Goal: Use online tool/utility: Use online tool/utility

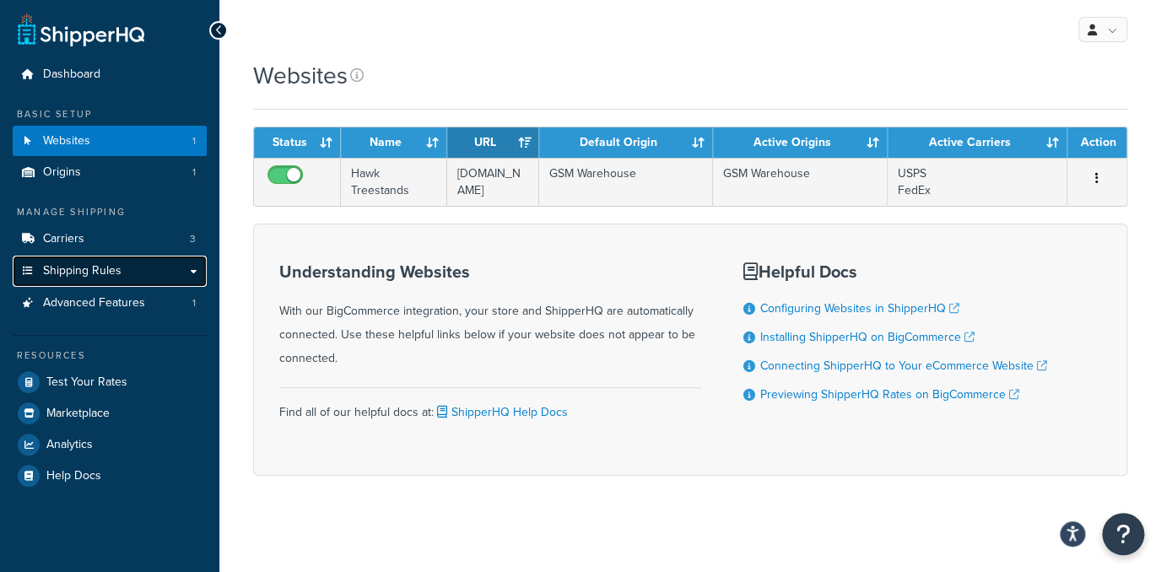
click at [134, 267] on link "Shipping Rules" at bounding box center [110, 271] width 194 height 31
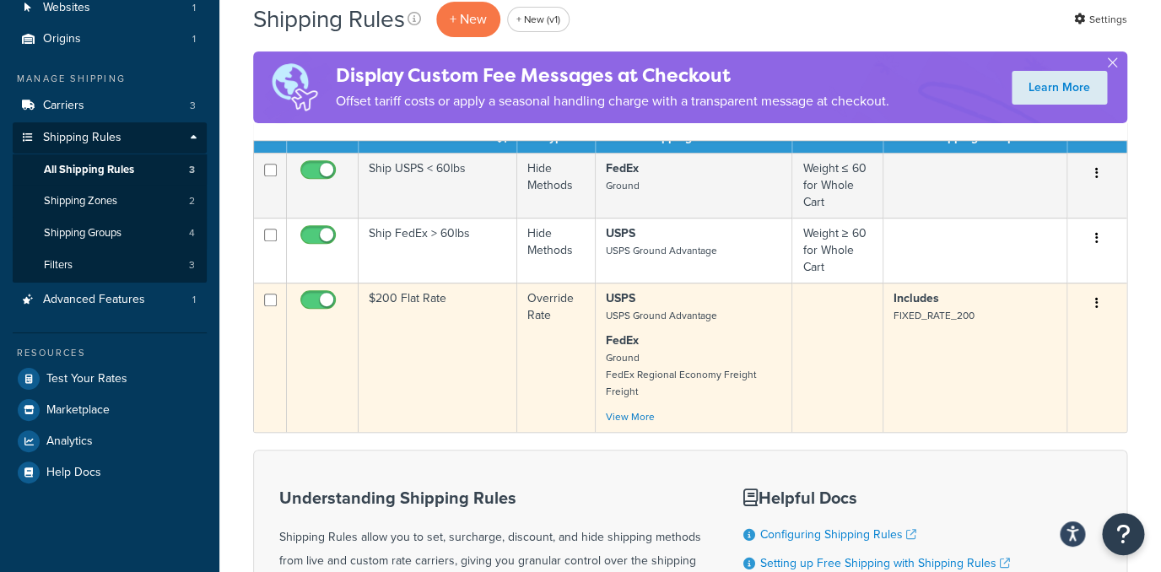
scroll to position [148, 0]
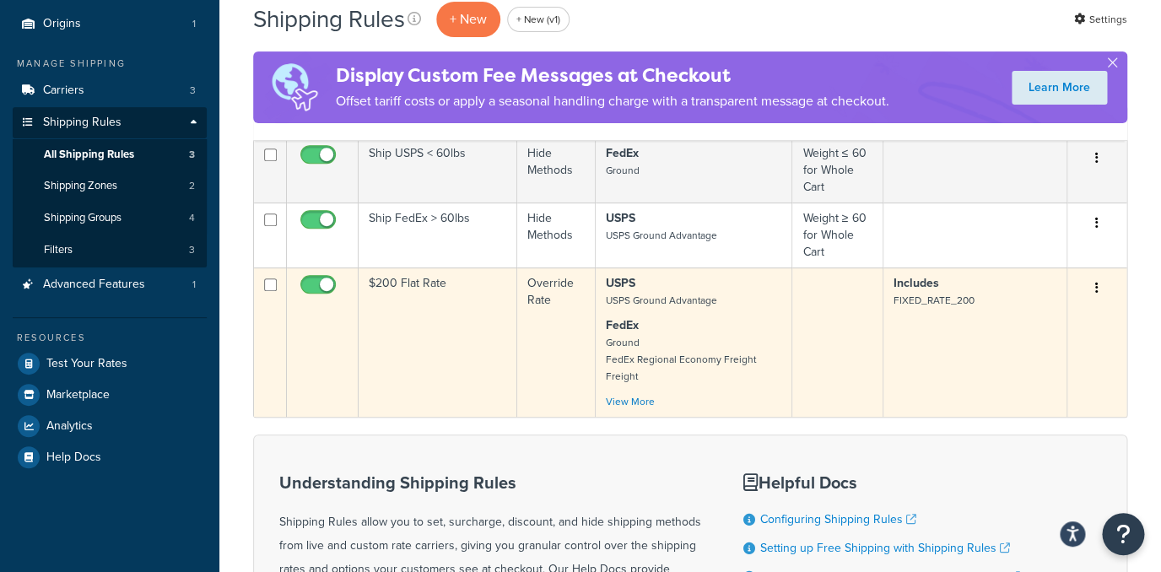
click at [577, 354] on td "Override Rate" at bounding box center [556, 341] width 78 height 149
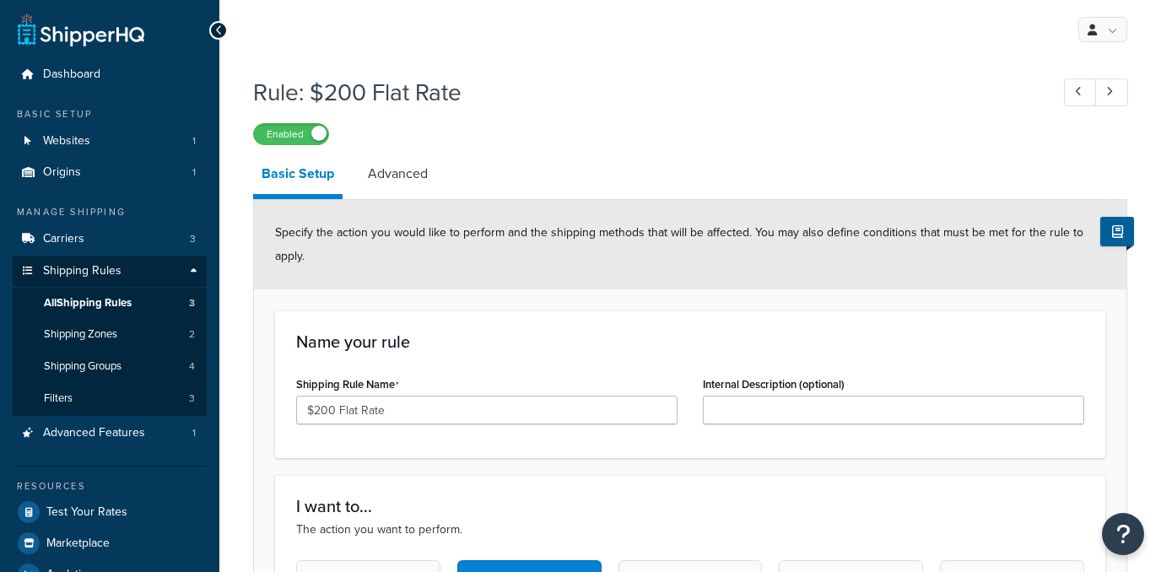
select select "ITEM"
click at [304, 135] on label "Enabled" at bounding box center [291, 134] width 74 height 20
click at [296, 135] on label "Disabled" at bounding box center [291, 134] width 74 height 20
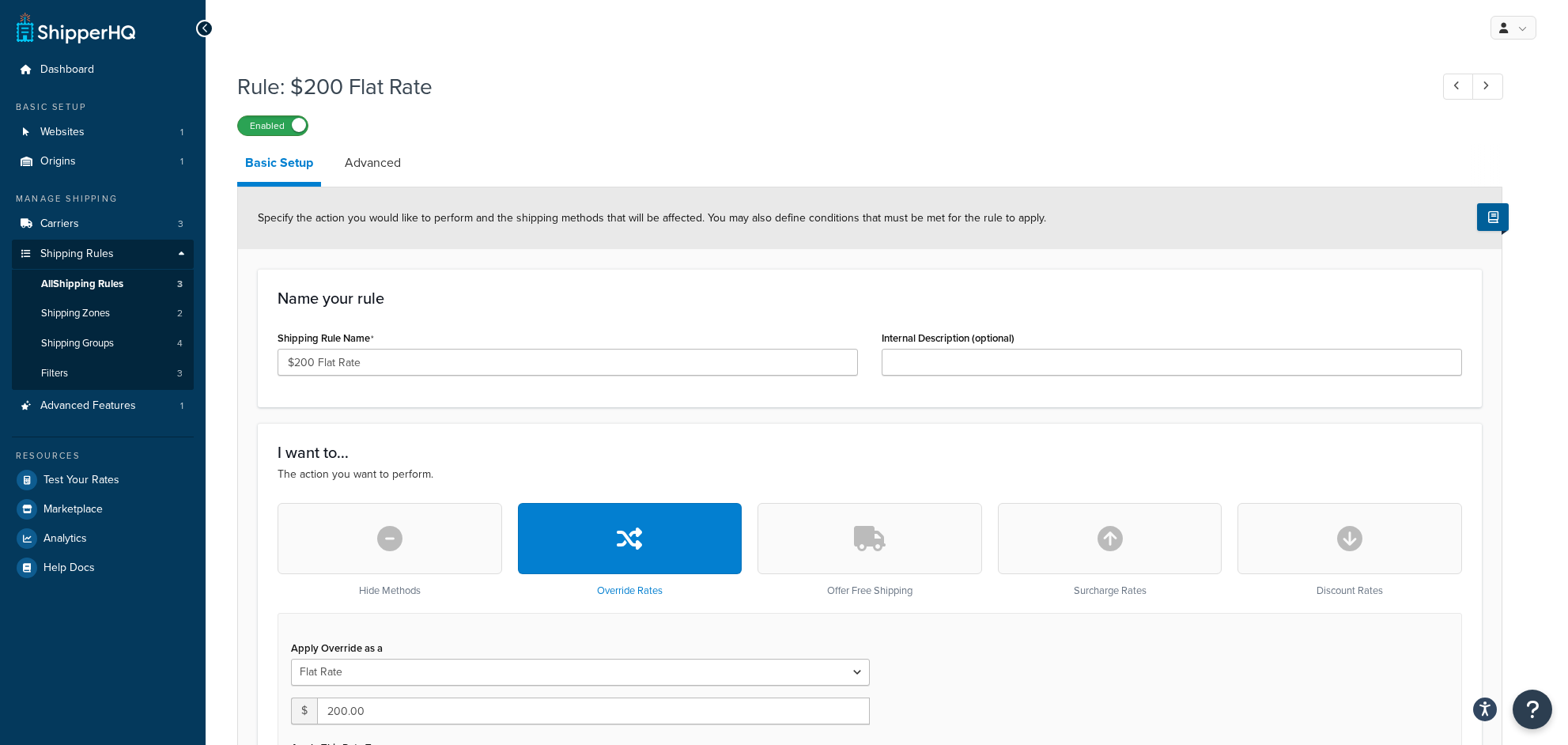
click at [266, 129] on label "Enabled" at bounding box center [273, 126] width 69 height 19
click at [251, 124] on span at bounding box center [246, 125] width 14 height 14
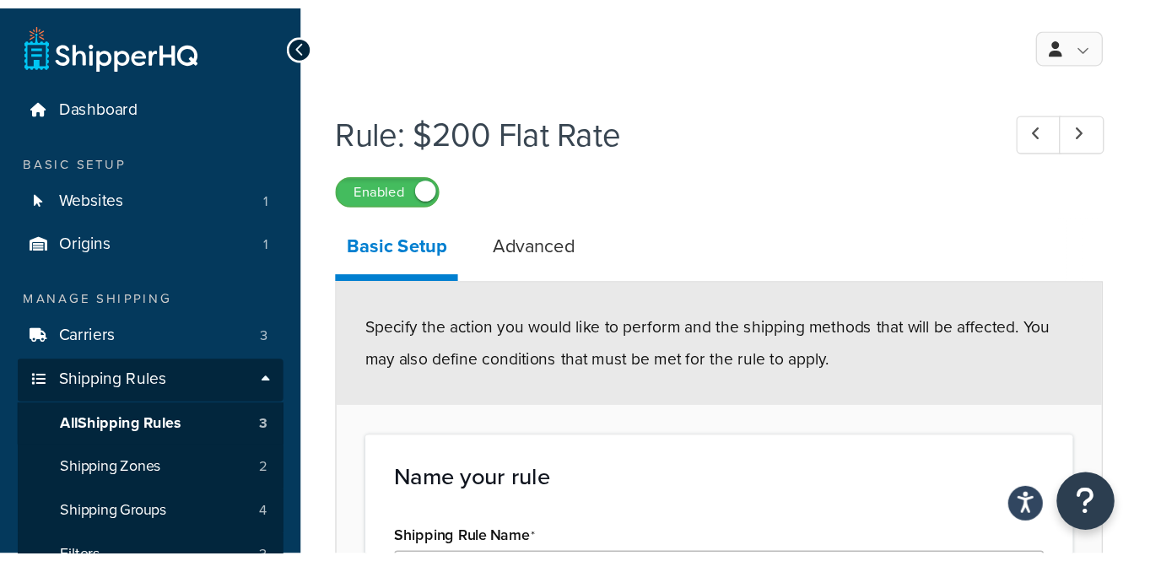
scroll to position [79, 0]
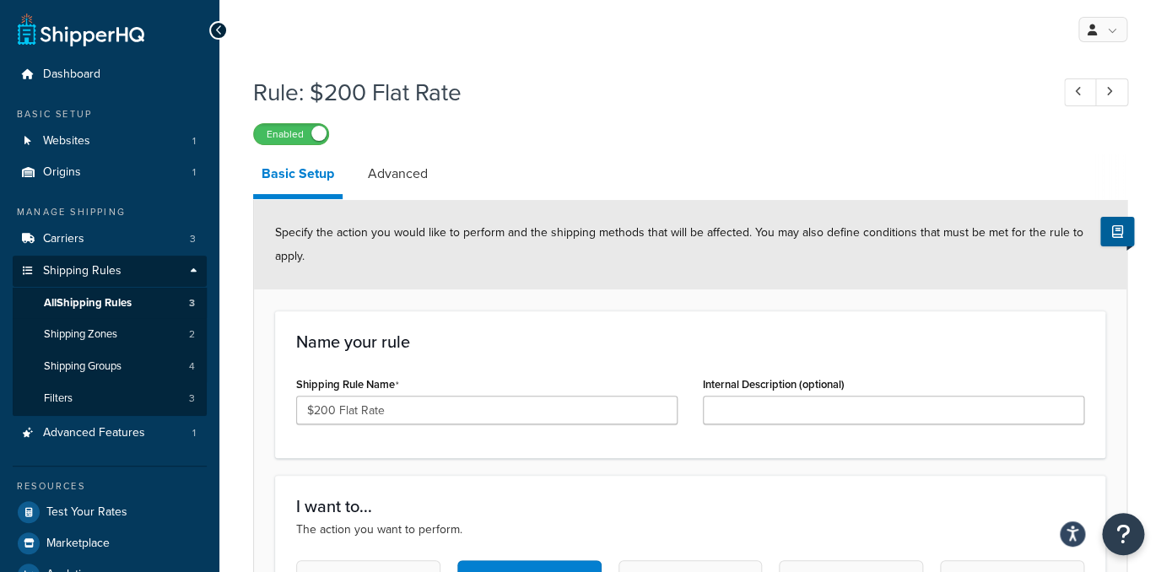
click at [386, 391] on label "Shipping Rule Name" at bounding box center [347, 384] width 103 height 13
click at [386, 396] on input "$200 Flat Rate" at bounding box center [486, 410] width 381 height 29
click at [388, 415] on input "$200 Flat Rate" at bounding box center [486, 410] width 381 height 29
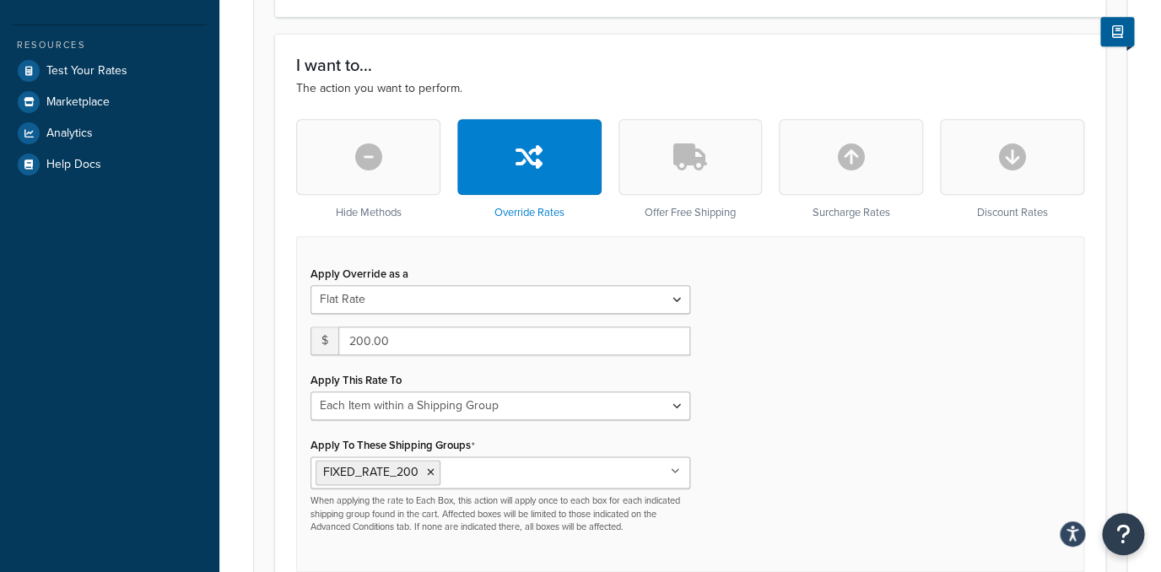
scroll to position [486, 0]
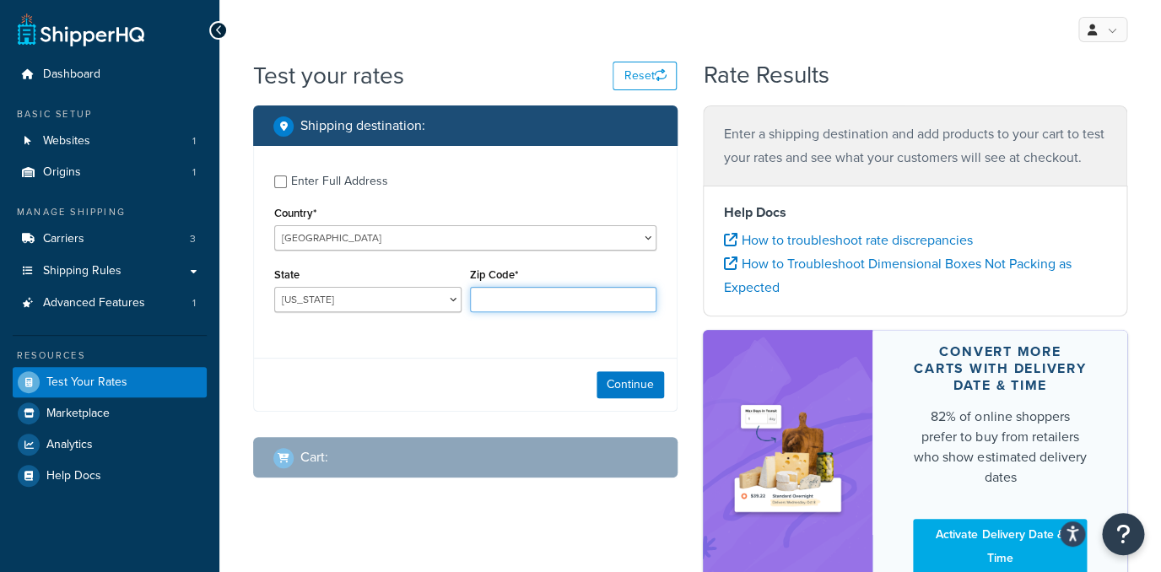
click at [552, 297] on input "Zip Code*" at bounding box center [563, 299] width 187 height 25
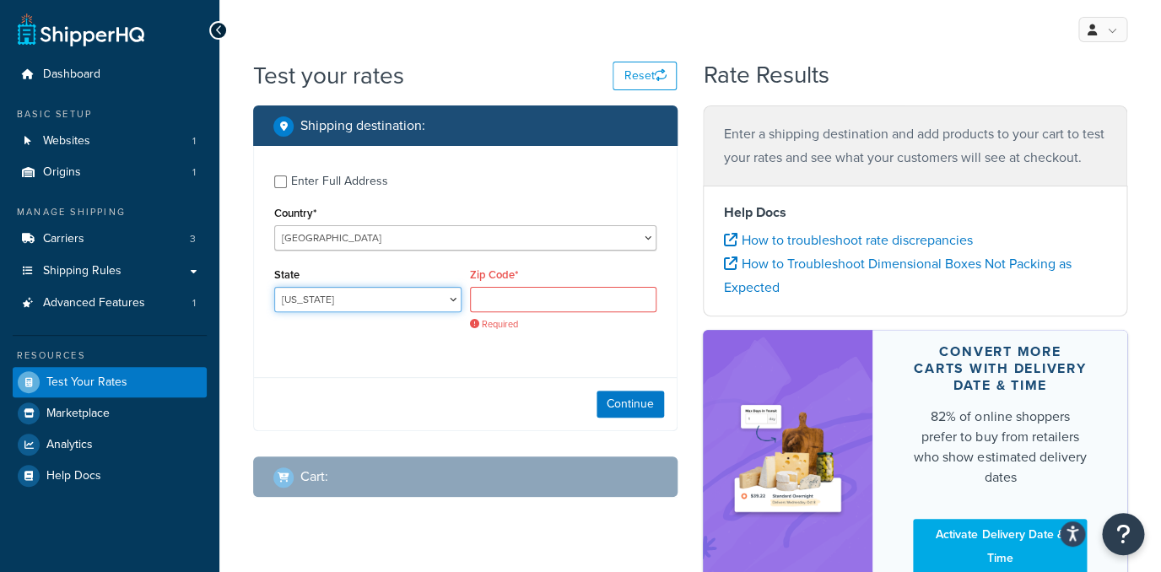
click at [274, 287] on select "Alabama Alaska American Samoa Arizona Arkansas Armed Forces Americas Armed Forc…" at bounding box center [367, 299] width 187 height 25
select select "TX"
click option "Texas" at bounding box center [0, 0] width 0 height 0
click at [542, 303] on input "Zip Code*" at bounding box center [563, 299] width 187 height 25
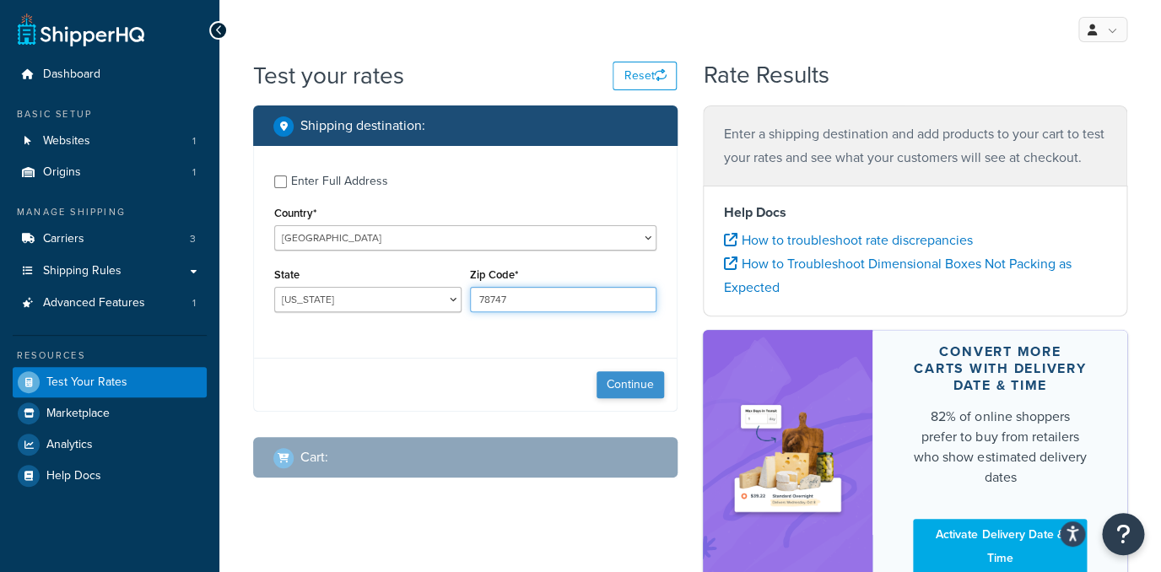
type input "78747"
click at [617, 390] on button "Continue" at bounding box center [629, 384] width 67 height 27
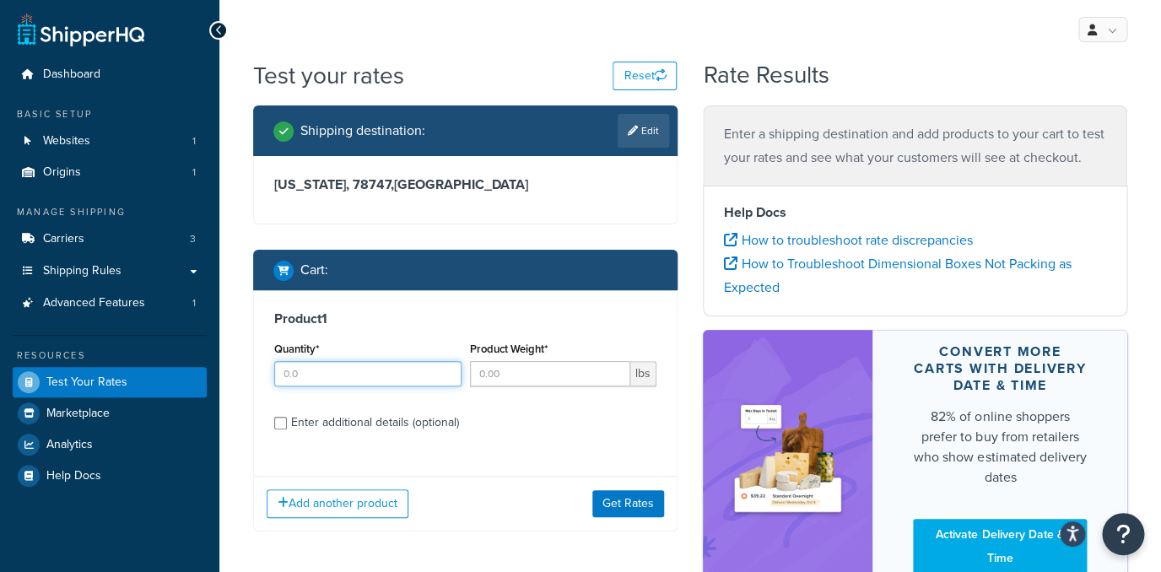
click at [384, 373] on input "Quantity*" at bounding box center [367, 373] width 187 height 25
type input "1"
click at [487, 374] on input "Product Weight*" at bounding box center [550, 373] width 161 height 25
type input "1"
click at [378, 426] on div "Enter additional details (optional)" at bounding box center [375, 423] width 168 height 24
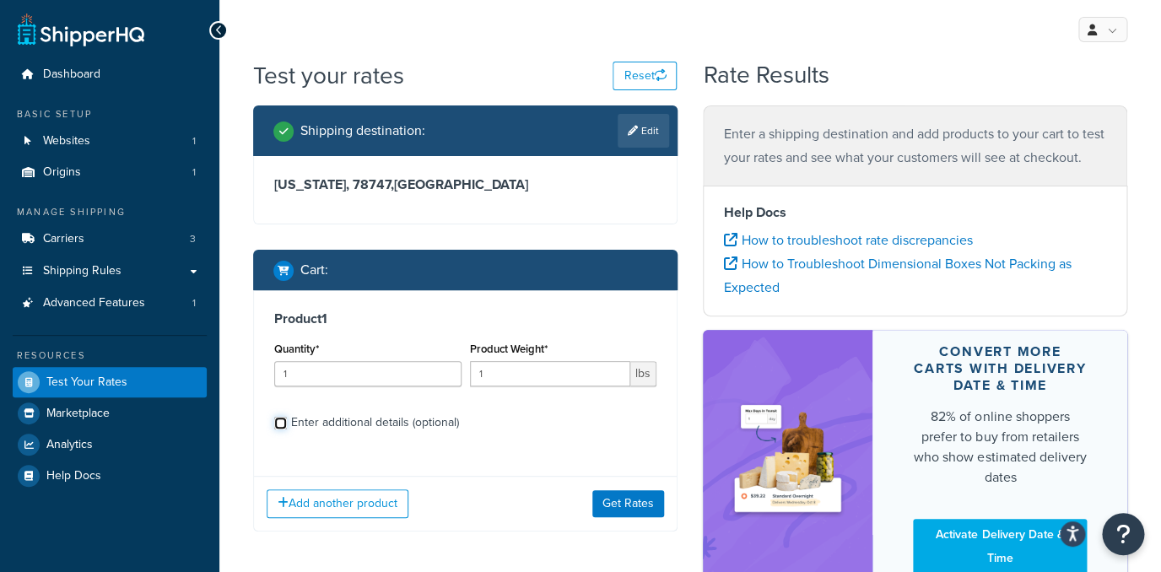
click at [287, 426] on input "Enter additional details (optional)" at bounding box center [280, 423] width 13 height 13
checkbox input "true"
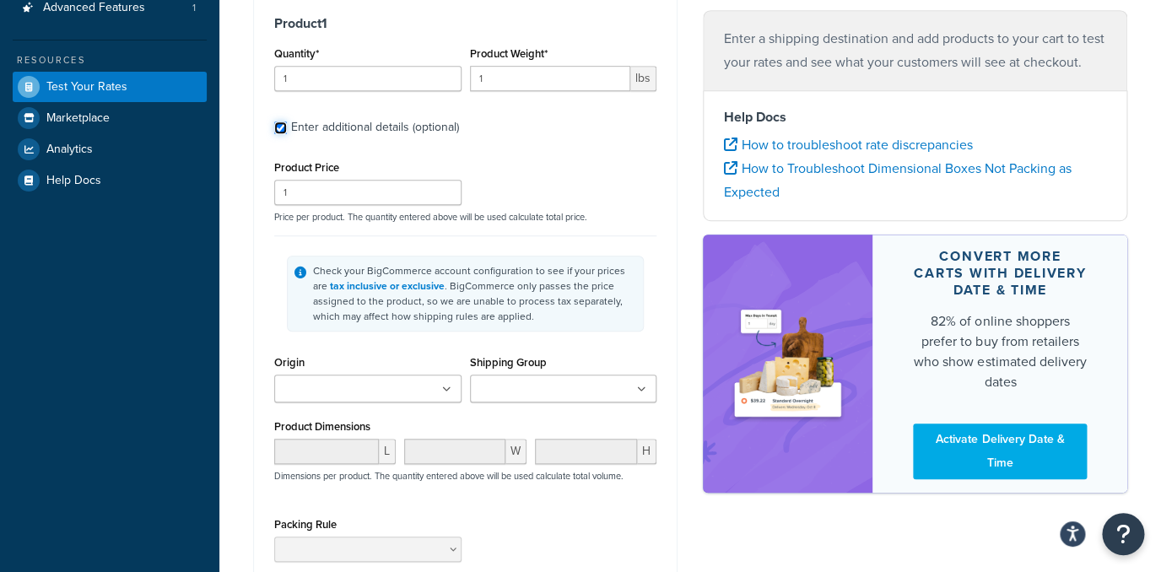
scroll to position [324, 0]
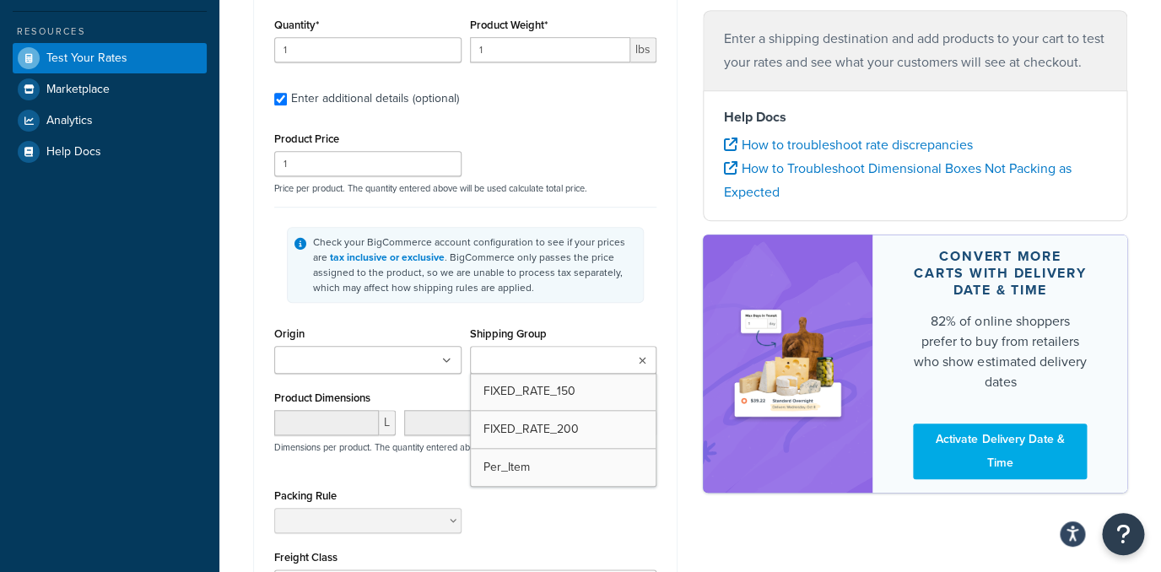
click at [544, 370] on input "Shipping Group" at bounding box center [549, 361] width 149 height 19
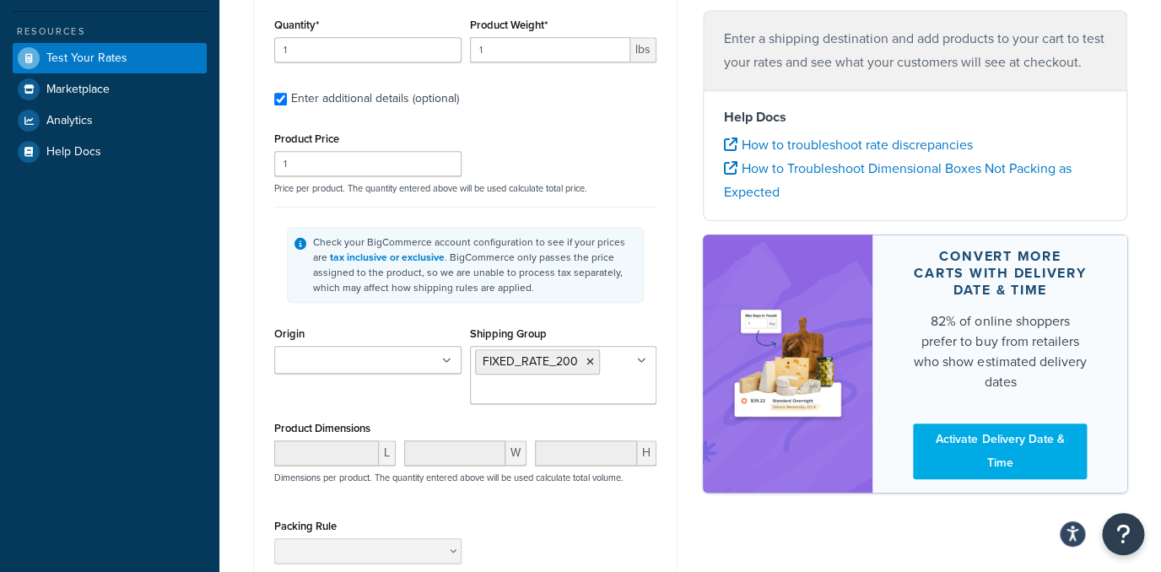
click at [568, 190] on p "Price per product. The quantity entered above will be used calculate total pric…" at bounding box center [465, 188] width 391 height 12
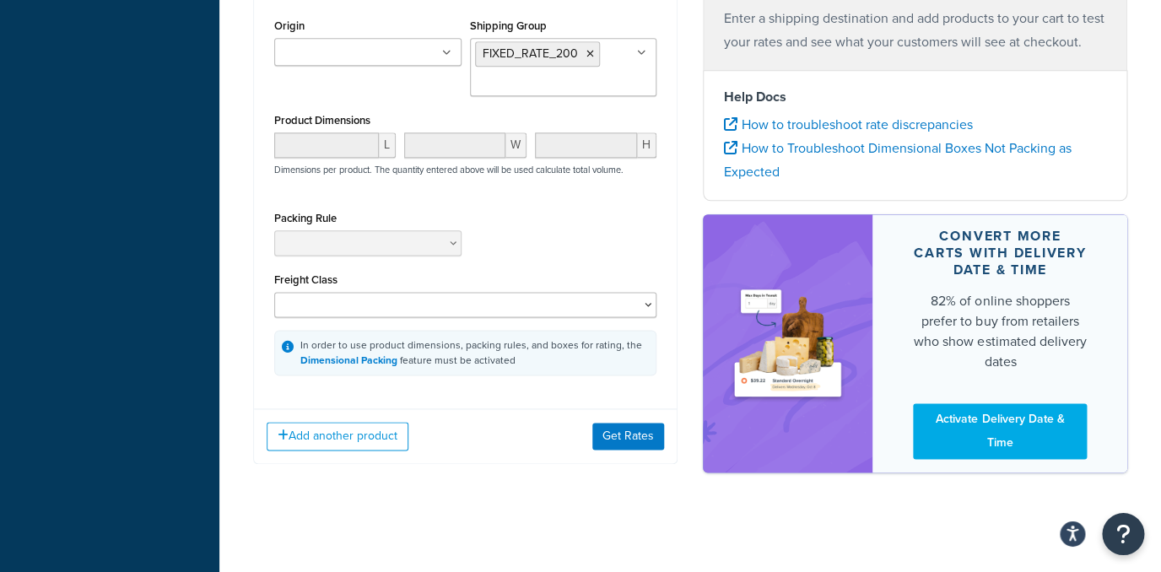
scroll to position [636, 0]
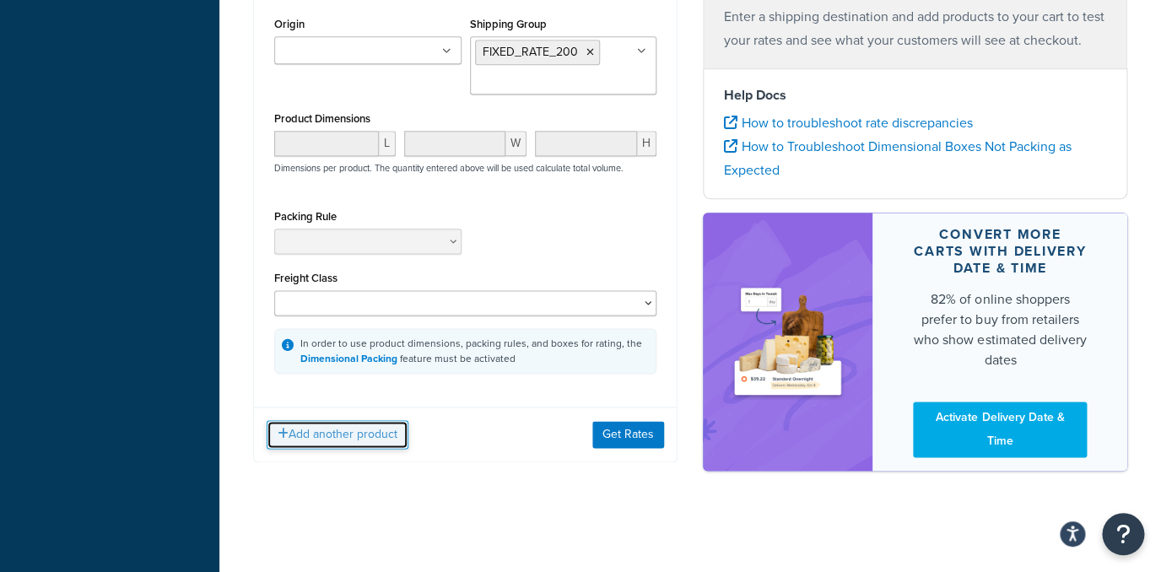
click at [349, 442] on button "Add another product" at bounding box center [338, 434] width 142 height 29
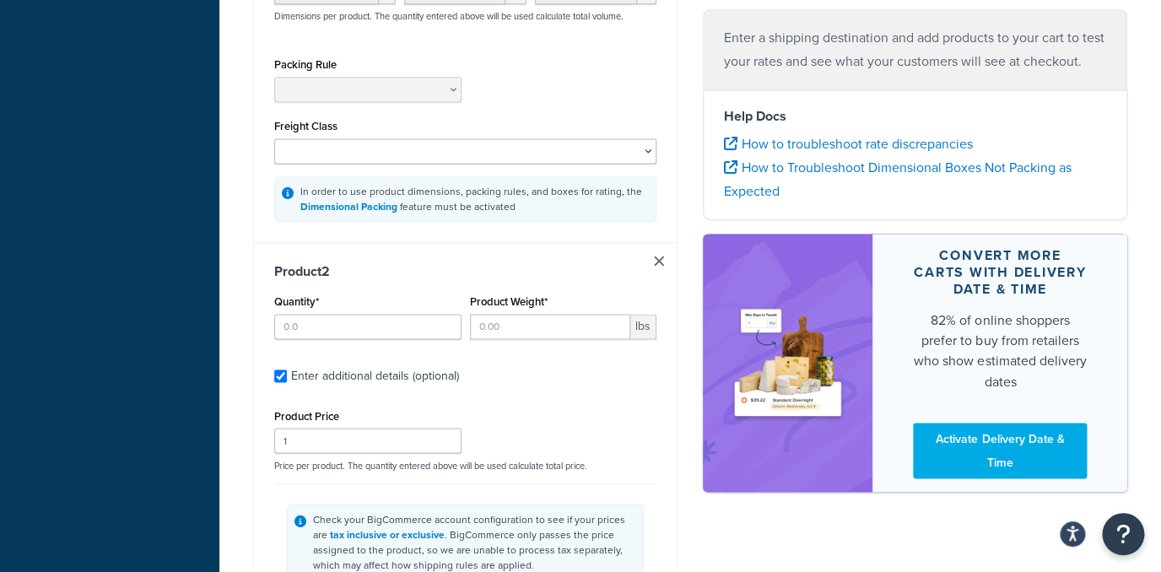
scroll to position [914, 0]
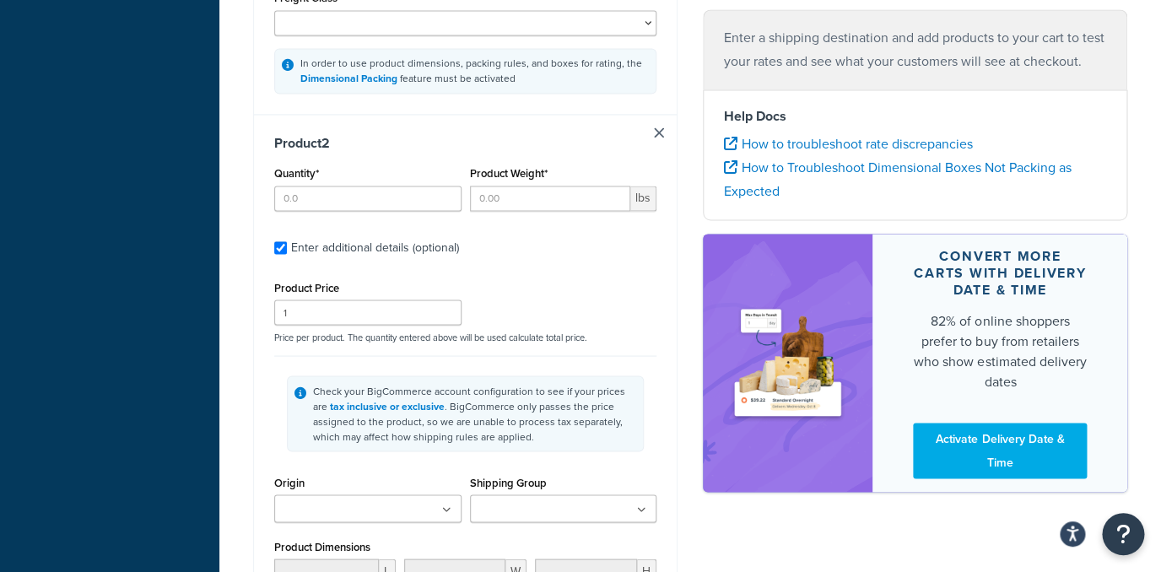
click at [362, 216] on div "Quantity*" at bounding box center [368, 193] width 196 height 62
click at [361, 206] on input "Quantity*" at bounding box center [367, 198] width 187 height 25
type input "1"
click at [535, 209] on input "Product Weight*" at bounding box center [550, 198] width 161 height 25
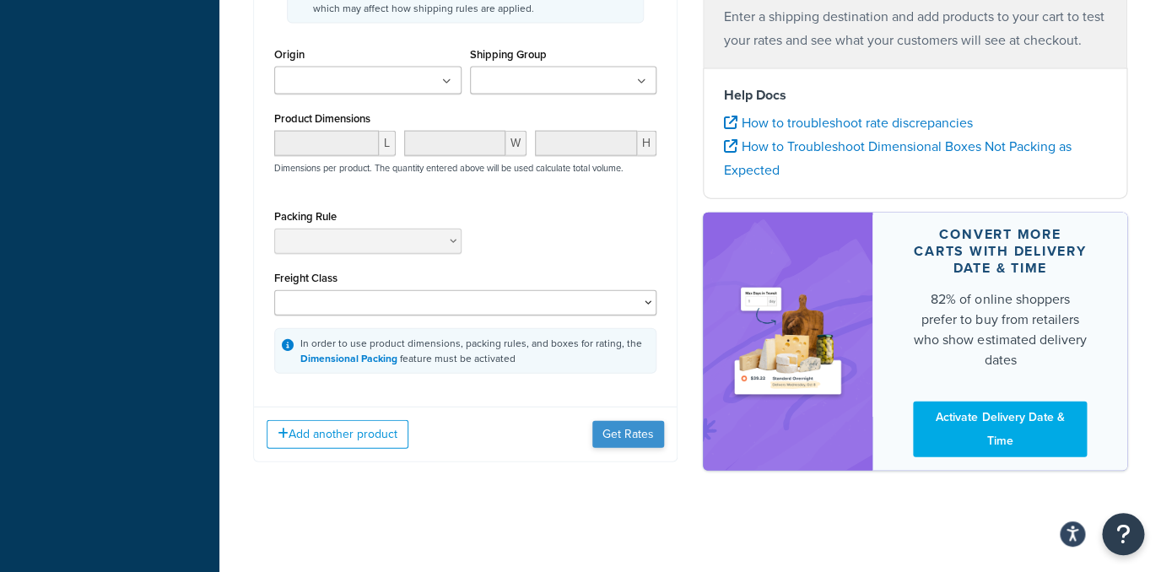
type input "1"
click at [610, 436] on button "Get Rates" at bounding box center [628, 434] width 72 height 27
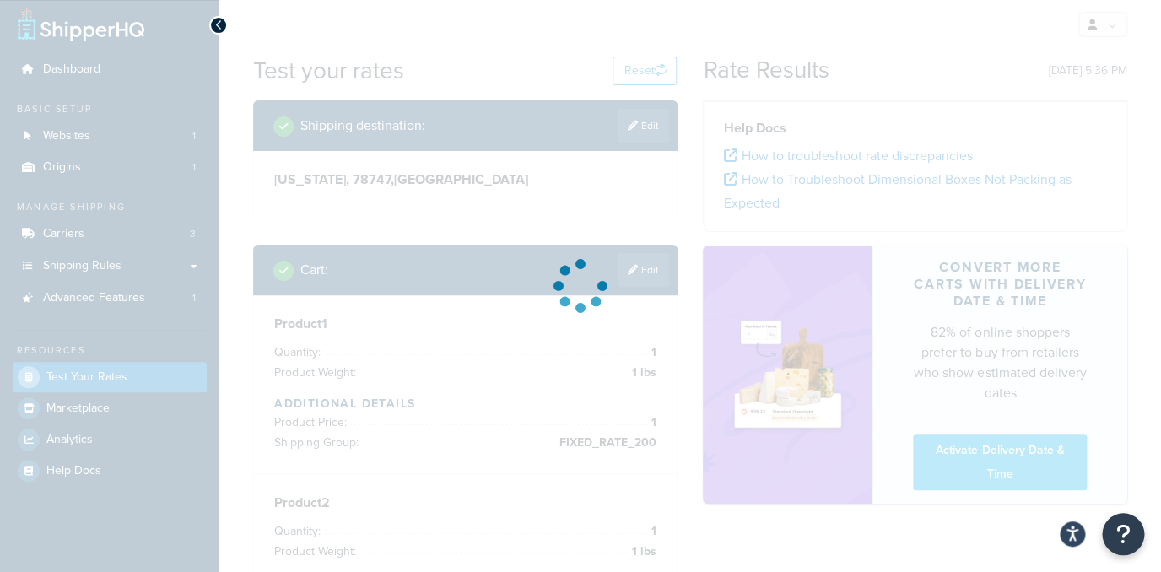
scroll to position [1, 0]
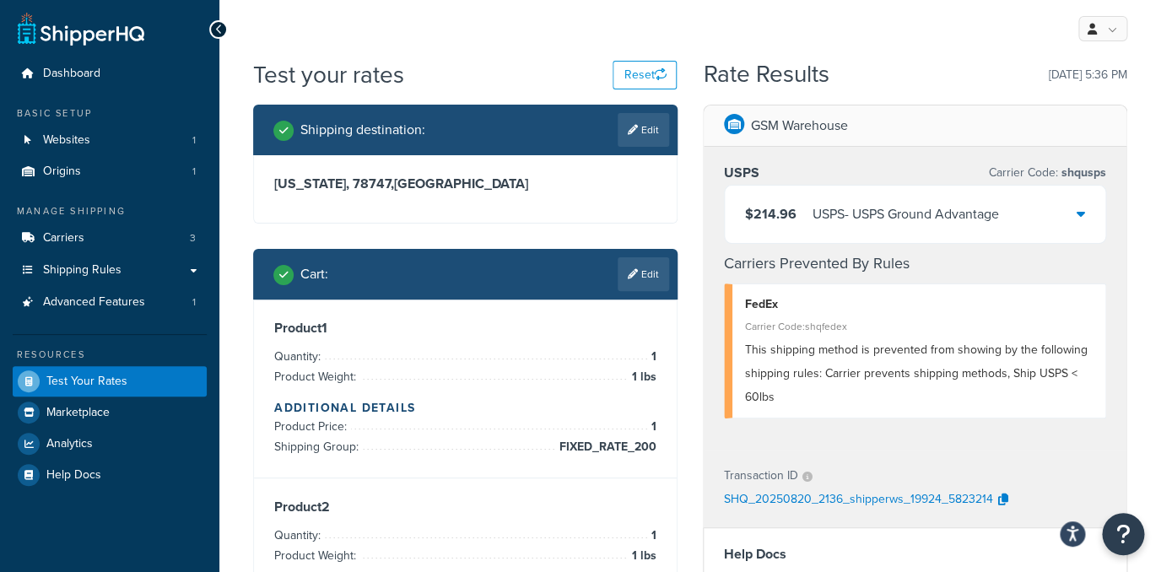
click at [881, 230] on div "$214.96 USPS - USPS Ground Advantage" at bounding box center [915, 214] width 380 height 57
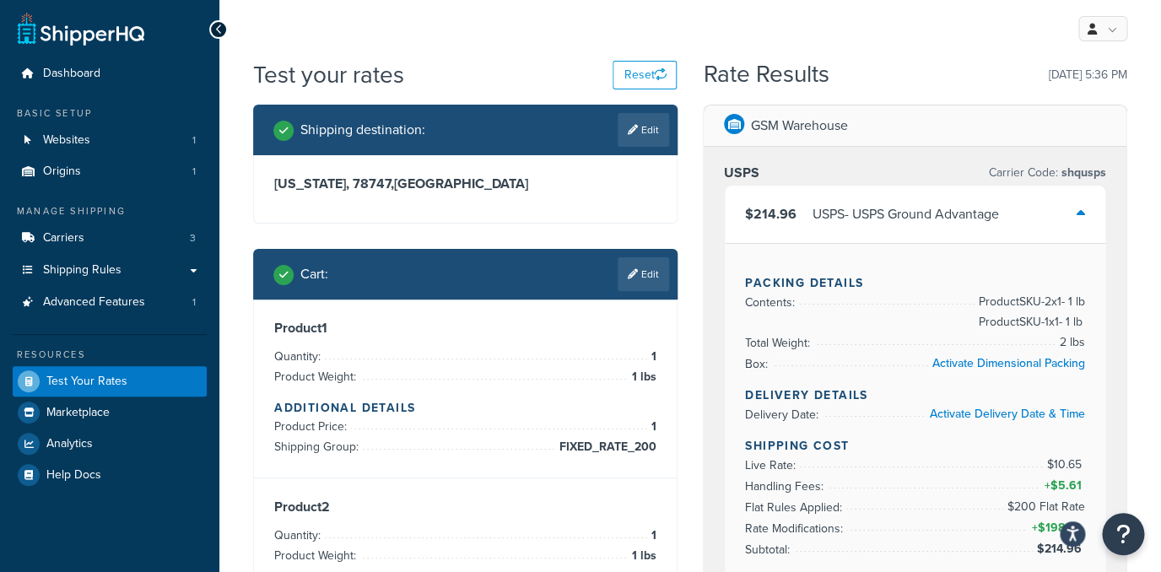
click at [860, 200] on div "$214.96 USPS - USPS Ground Advantage" at bounding box center [915, 214] width 380 height 57
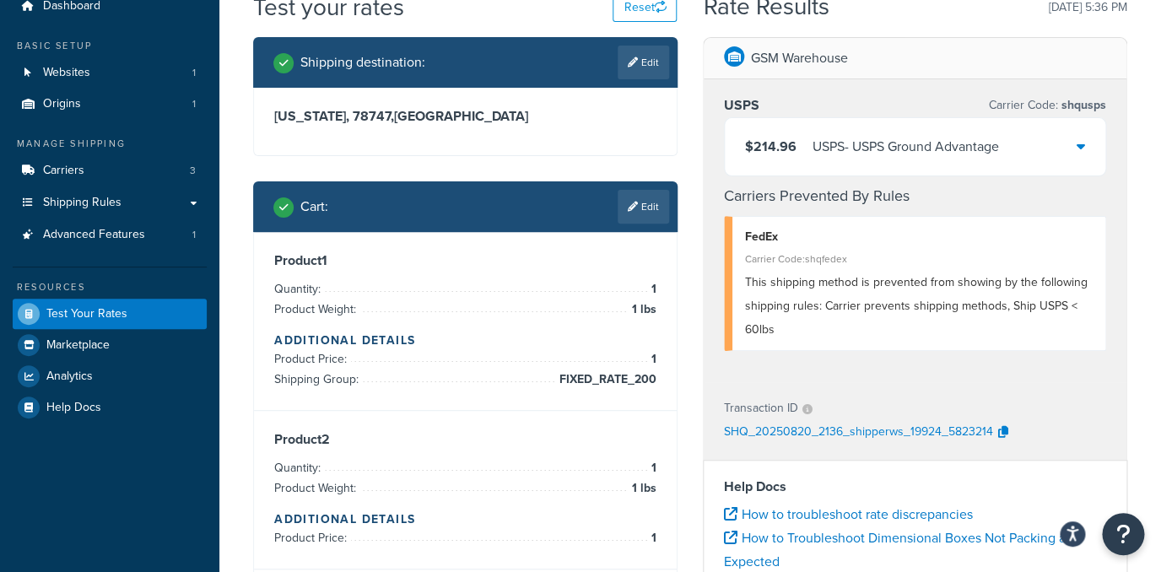
scroll to position [82, 0]
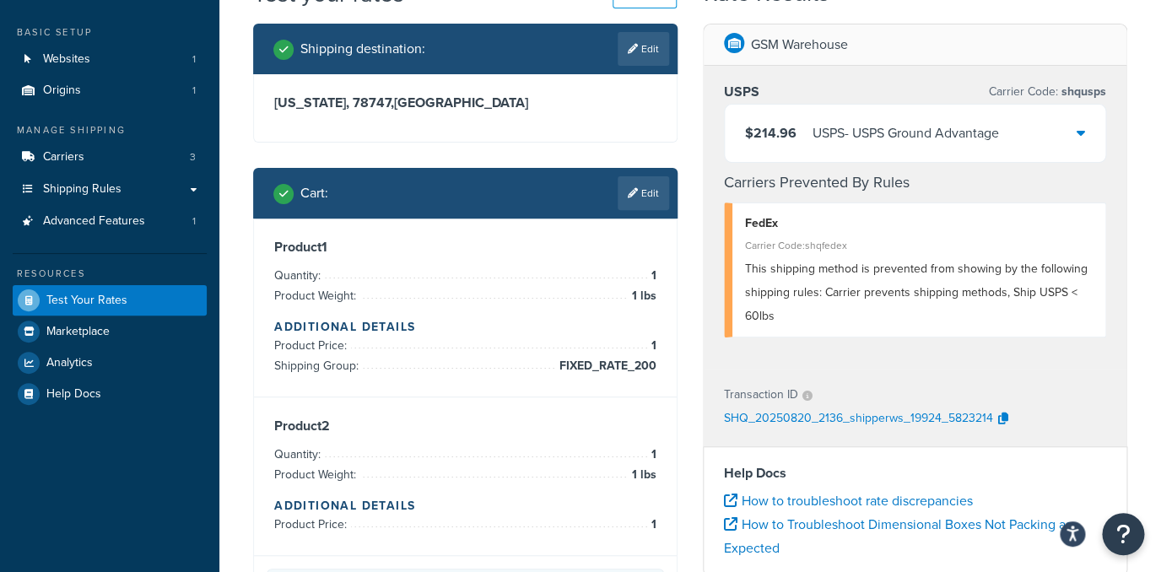
click at [613, 192] on div "Cart : Edit" at bounding box center [471, 193] width 396 height 34
click at [627, 190] on link "Edit" at bounding box center [643, 193] width 51 height 34
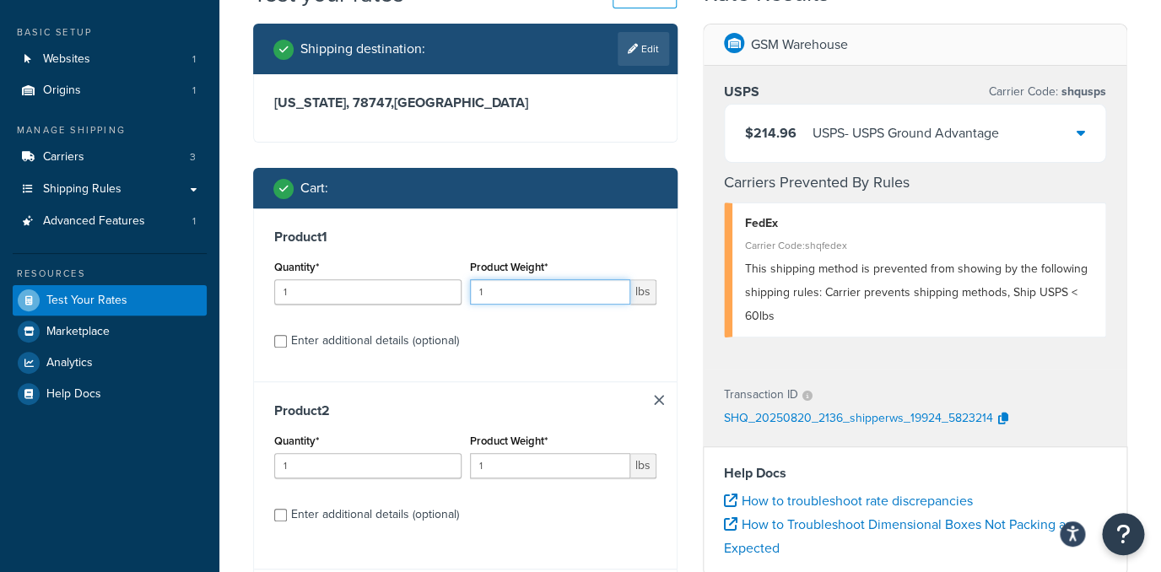
click at [526, 294] on input "1" at bounding box center [550, 291] width 161 height 25
type input "7"
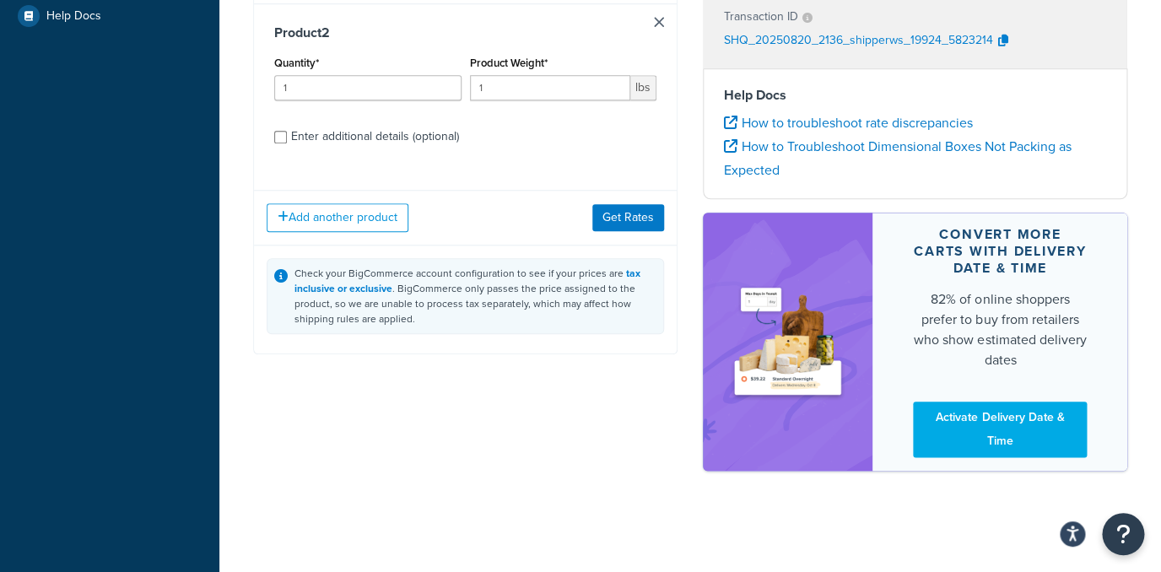
scroll to position [315, 0]
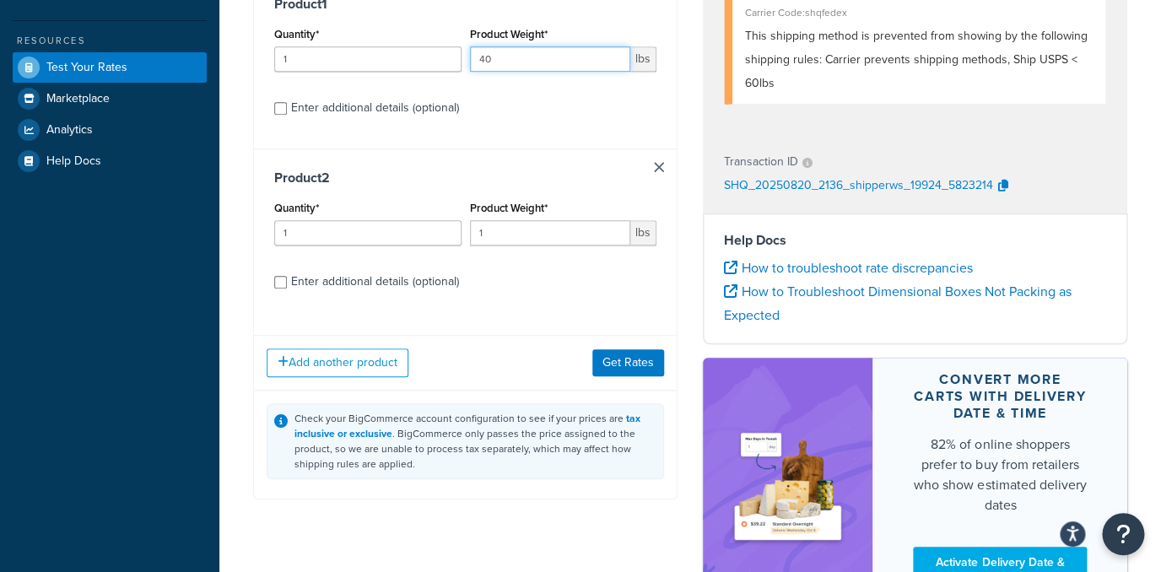
type input "40"
click at [498, 238] on input "1" at bounding box center [550, 232] width 161 height 25
type input "40"
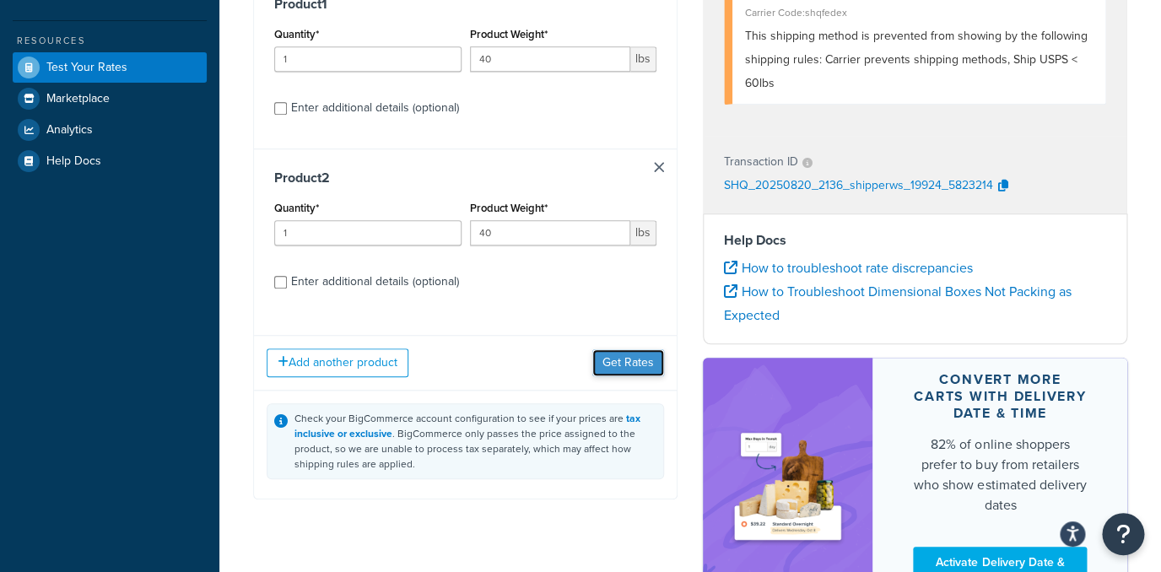
click at [630, 368] on button "Get Rates" at bounding box center [628, 362] width 72 height 27
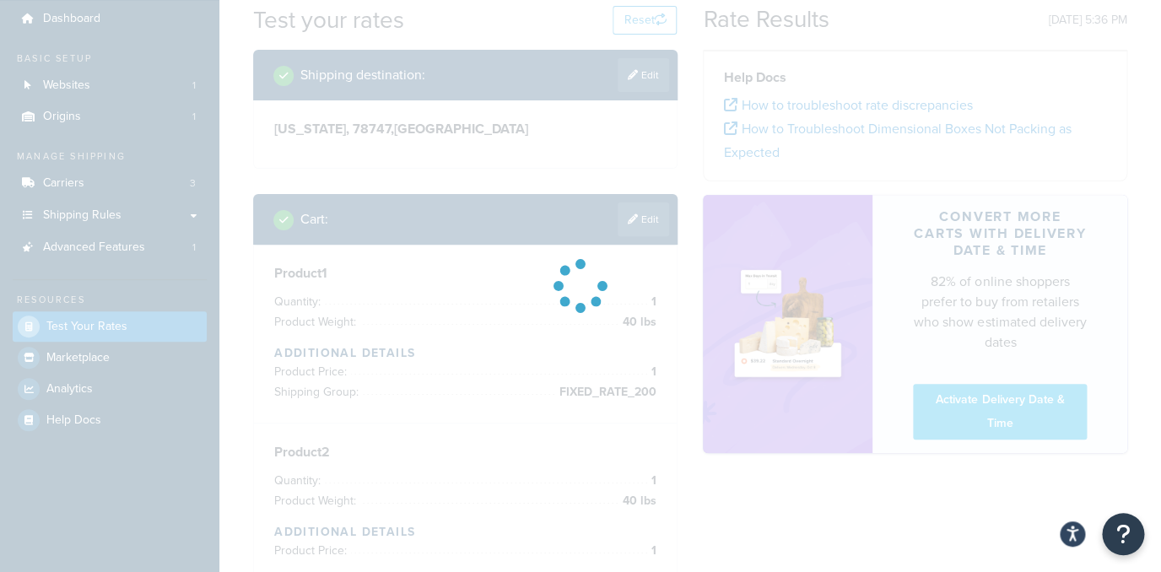
scroll to position [45, 0]
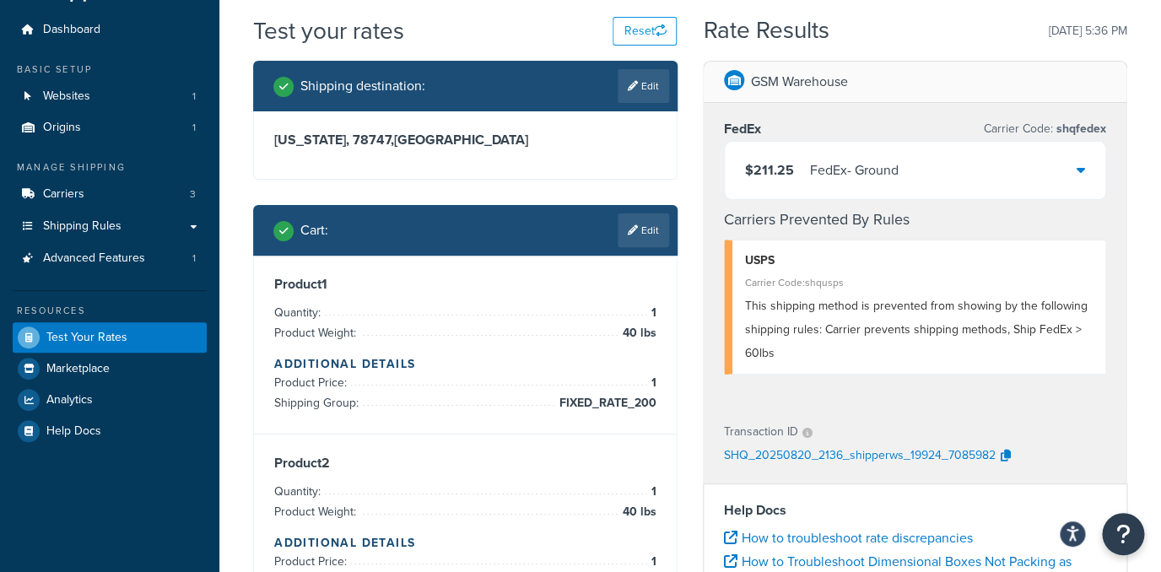
click at [849, 167] on div "FedEx - Ground" at bounding box center [854, 171] width 89 height 24
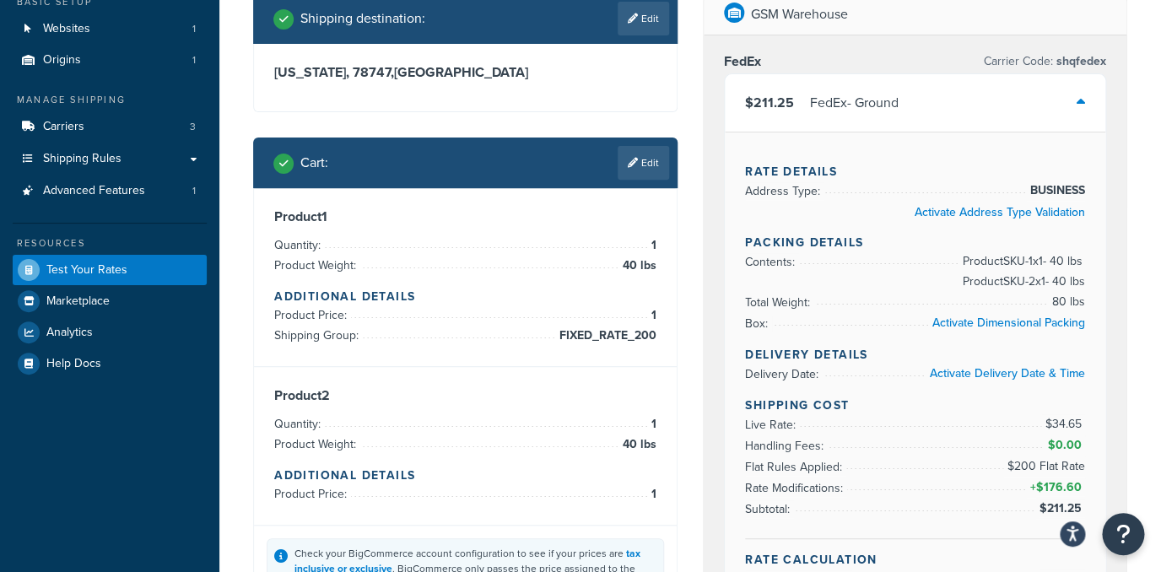
scroll to position [99, 0]
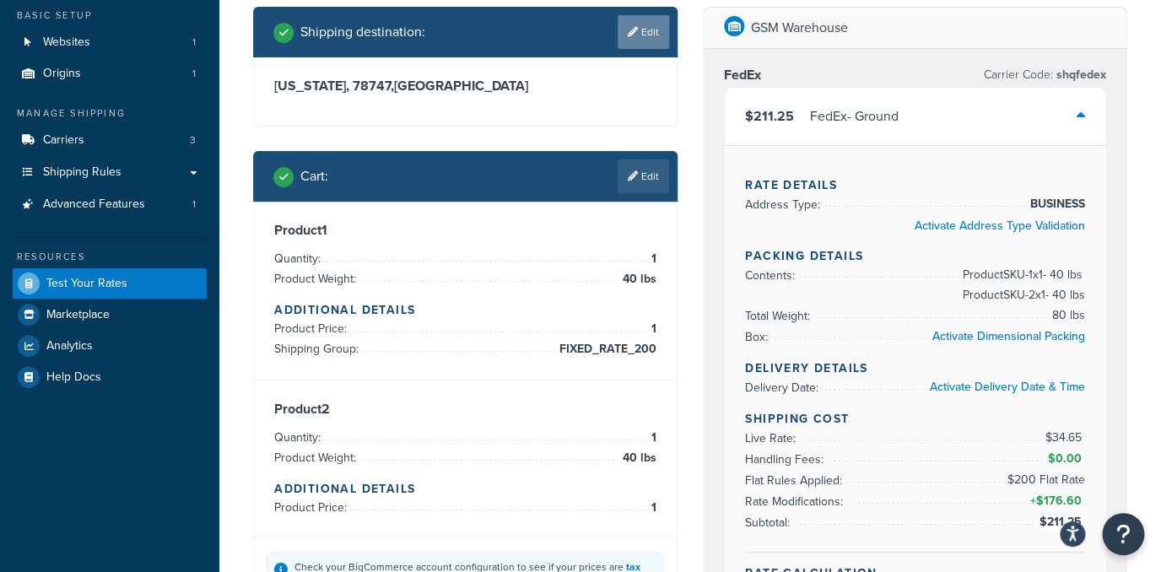
click at [622, 33] on link "Edit" at bounding box center [643, 32] width 51 height 34
select select "TX"
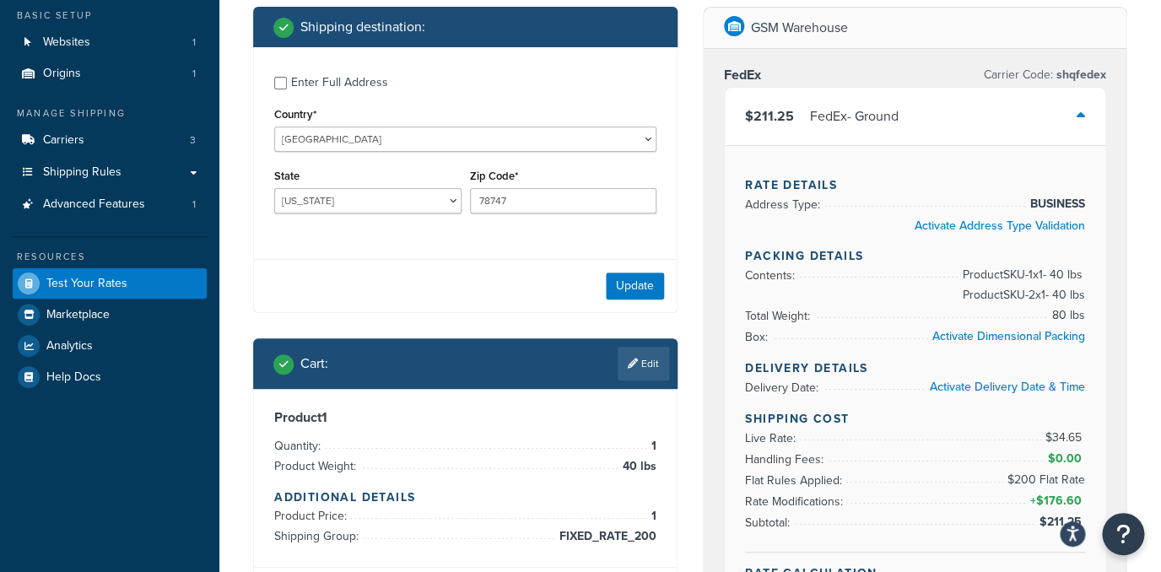
click at [310, 90] on div "Enter Full Address" at bounding box center [339, 83] width 97 height 24
click at [287, 89] on input "Enter Full Address" at bounding box center [280, 83] width 13 height 13
checkbox input "true"
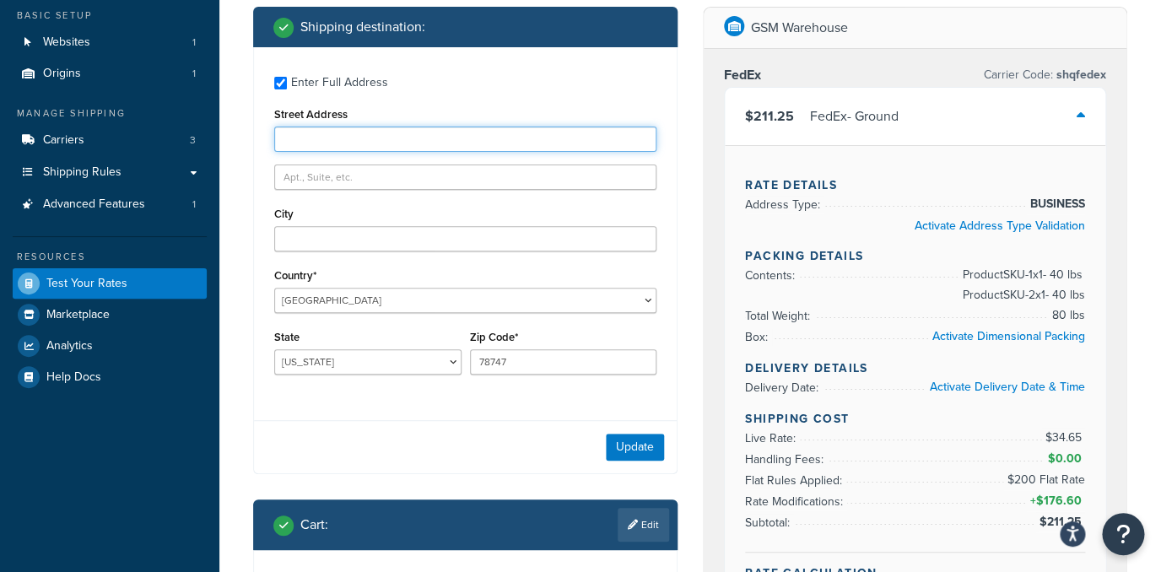
click at [367, 135] on input "Street Address" at bounding box center [465, 139] width 382 height 25
type input "[STREET_ADDRESS]"
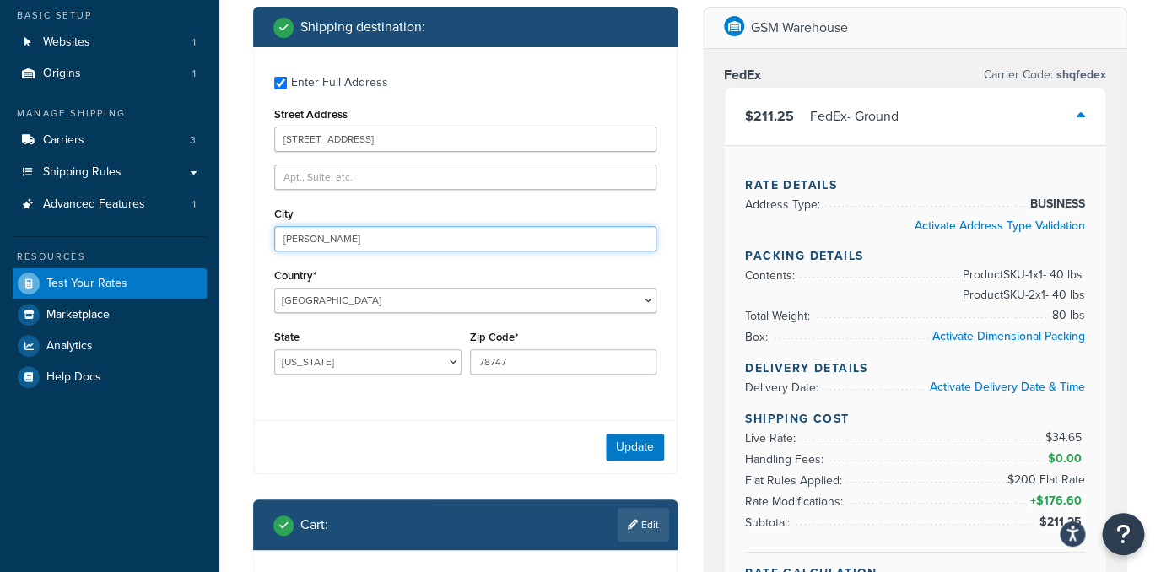
type input "Huntley"
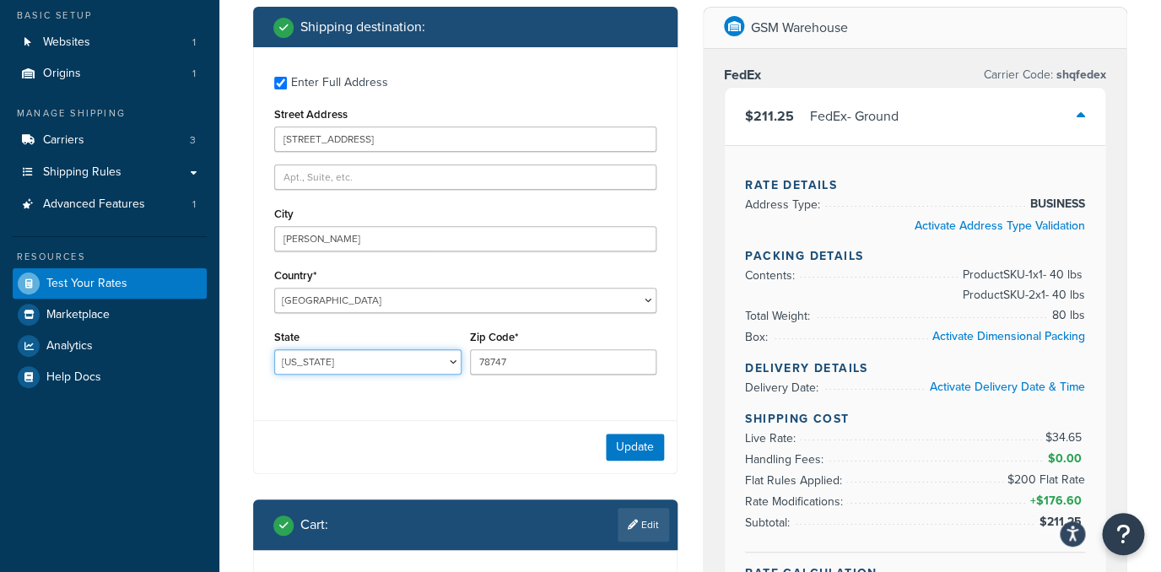
select select "IL"
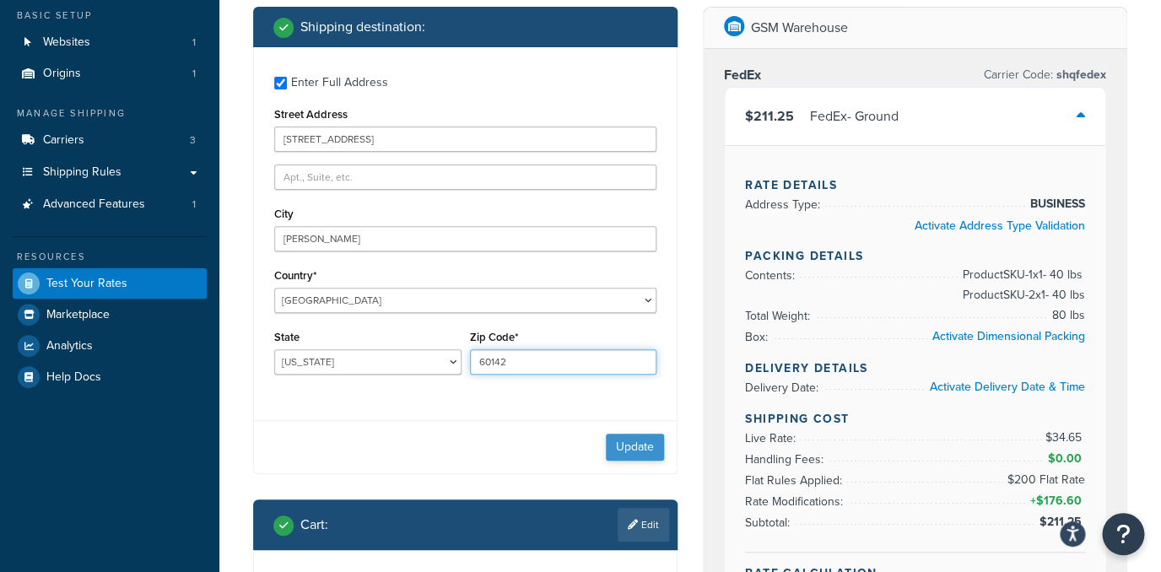
type input "60142"
click at [611, 443] on button "Update" at bounding box center [635, 447] width 58 height 27
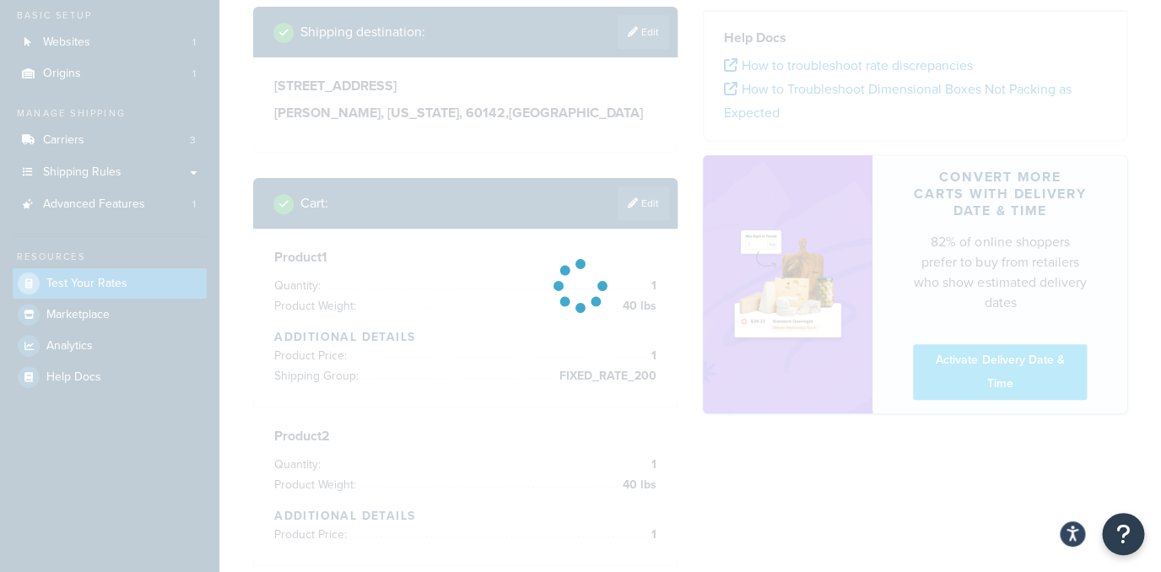
click at [642, 203] on div at bounding box center [580, 286] width 1161 height 572
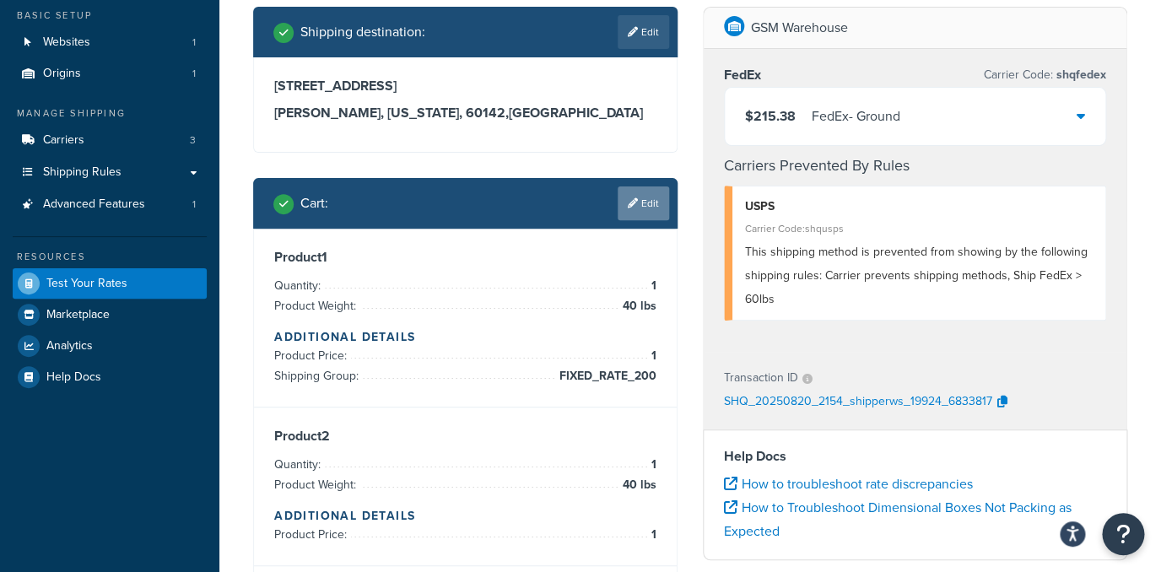
click at [642, 207] on link "Edit" at bounding box center [643, 203] width 51 height 34
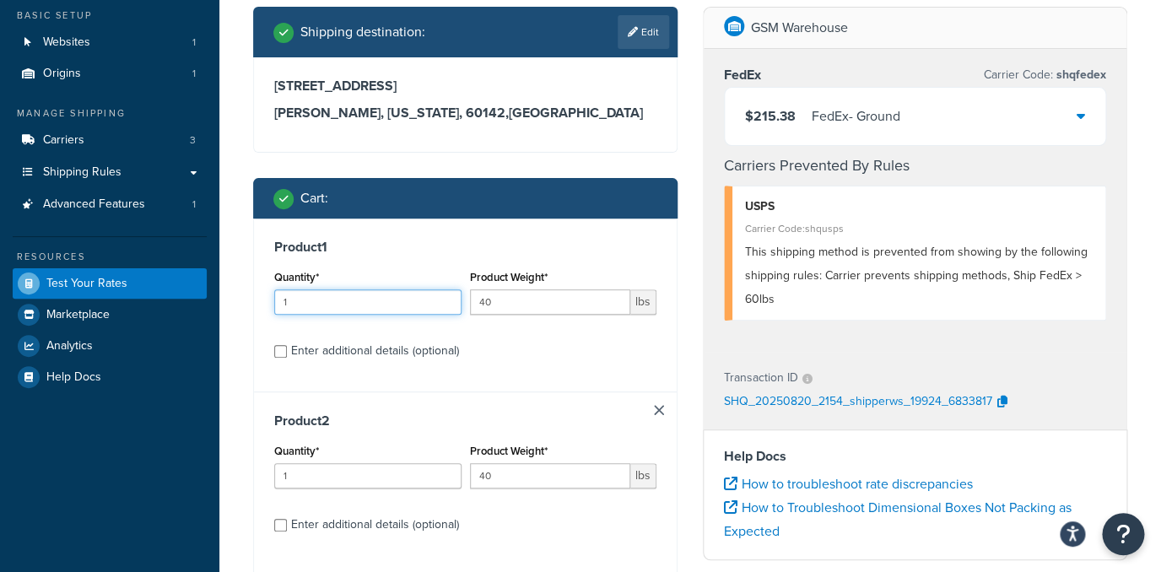
click at [386, 302] on input "1" at bounding box center [367, 301] width 187 height 25
type input "2"
click at [542, 303] on input "40" at bounding box center [550, 301] width 161 height 25
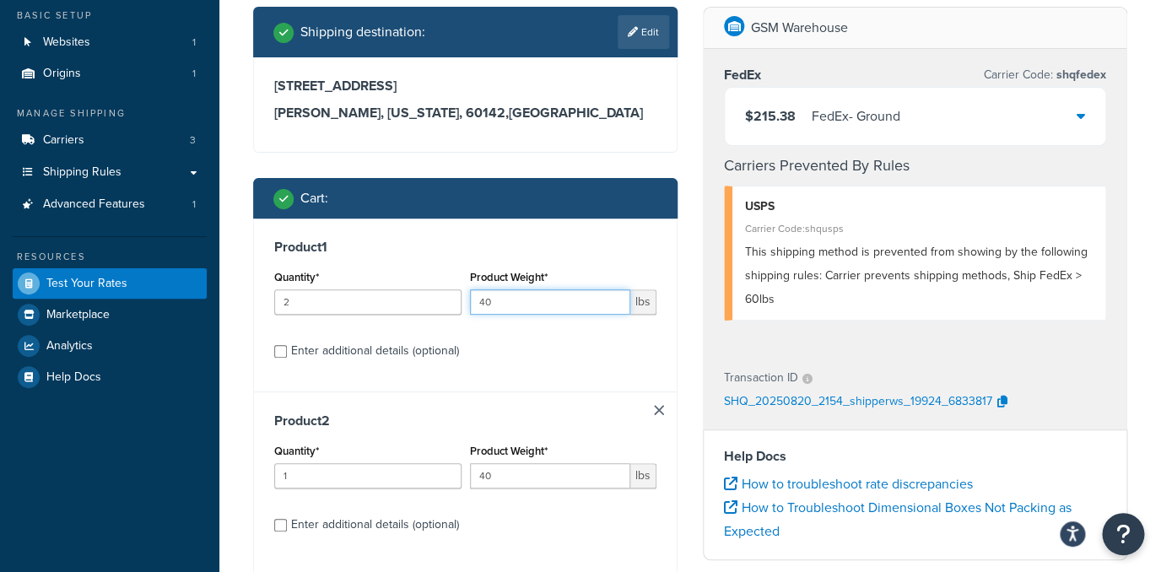
click at [542, 303] on input "40" at bounding box center [550, 301] width 161 height 25
type input "150"
click at [417, 352] on div "Enter additional details (optional)" at bounding box center [375, 351] width 168 height 24
click at [287, 352] on input "Enter additional details (optional)" at bounding box center [280, 351] width 13 height 13
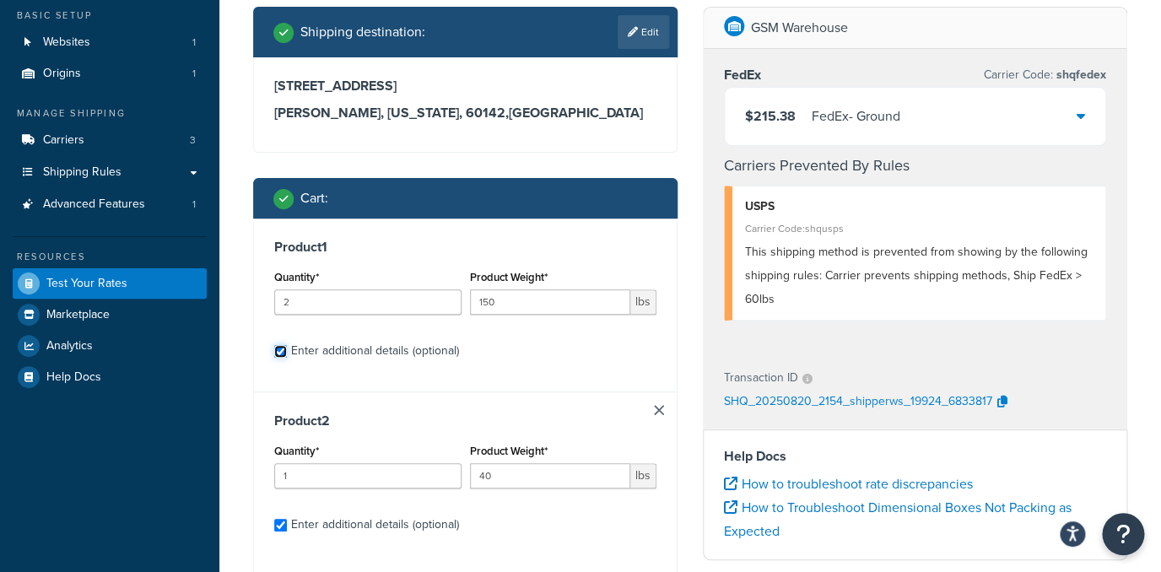
checkbox input "true"
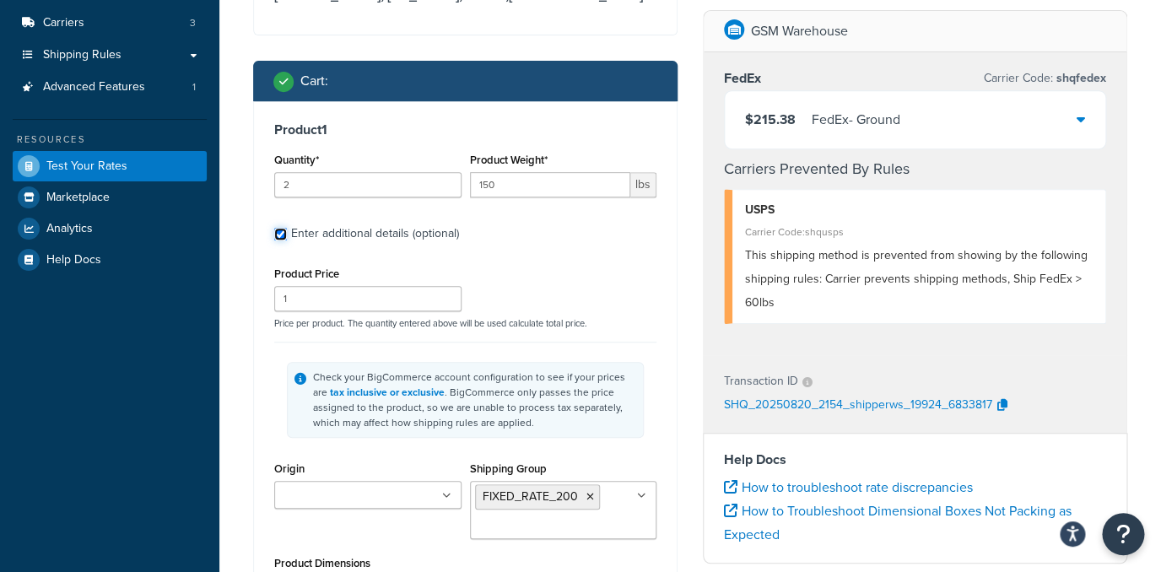
scroll to position [220, 0]
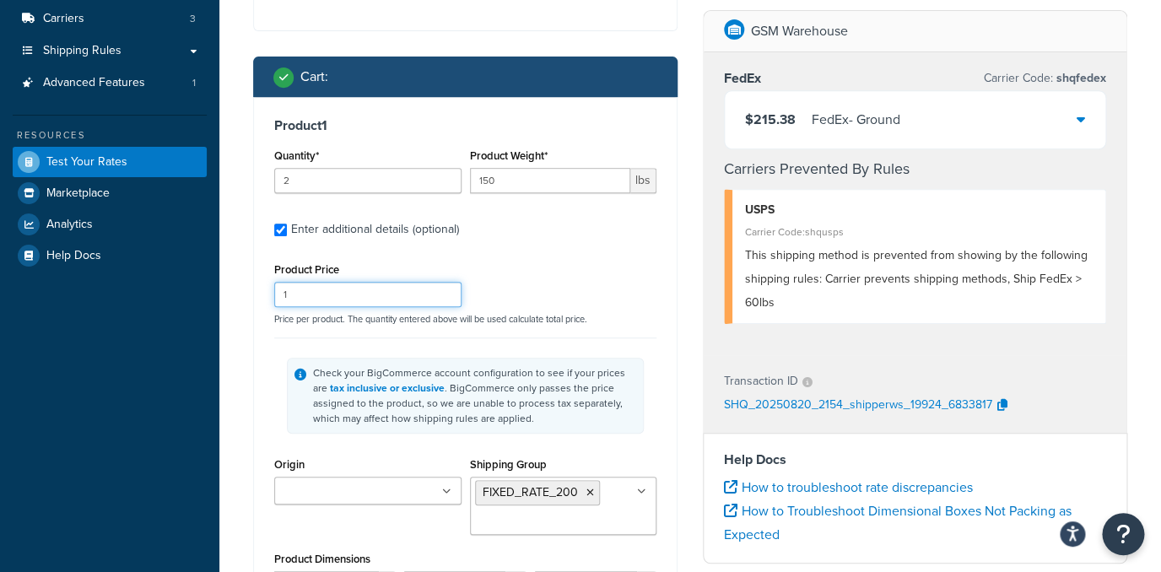
click at [346, 292] on input "1" at bounding box center [367, 294] width 187 height 25
type input "599.99"
click at [268, 313] on div "Product 1 Quantity* 2 Product Weight* 150 lbs Enter additional details (optiona…" at bounding box center [465, 465] width 423 height 737
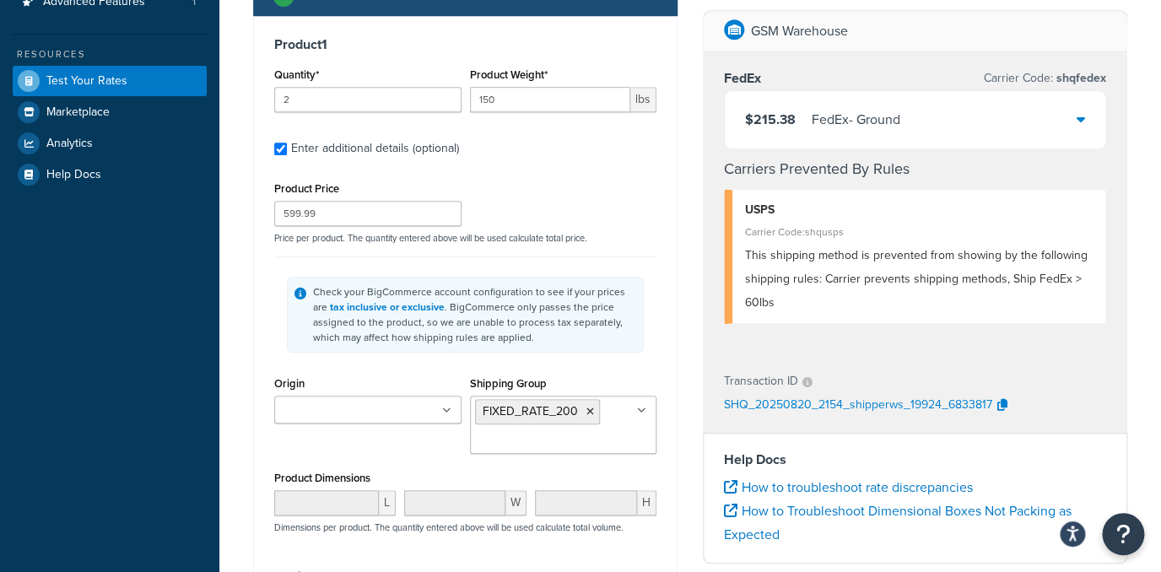
scroll to position [396, 0]
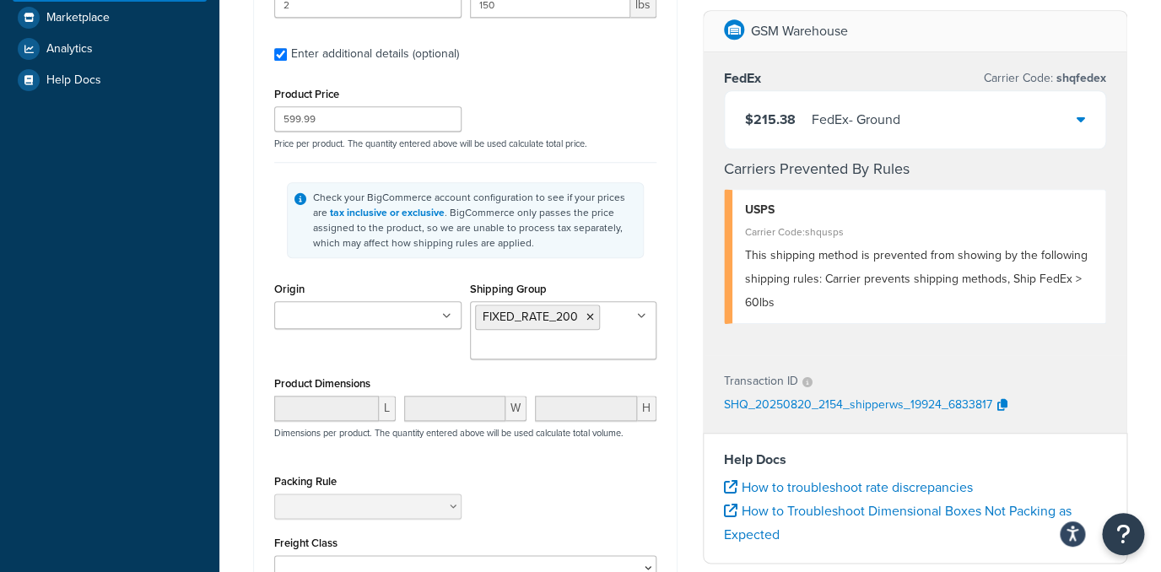
click at [389, 310] on input "Origin" at bounding box center [353, 316] width 149 height 19
click at [590, 319] on icon at bounding box center [590, 317] width 8 height 10
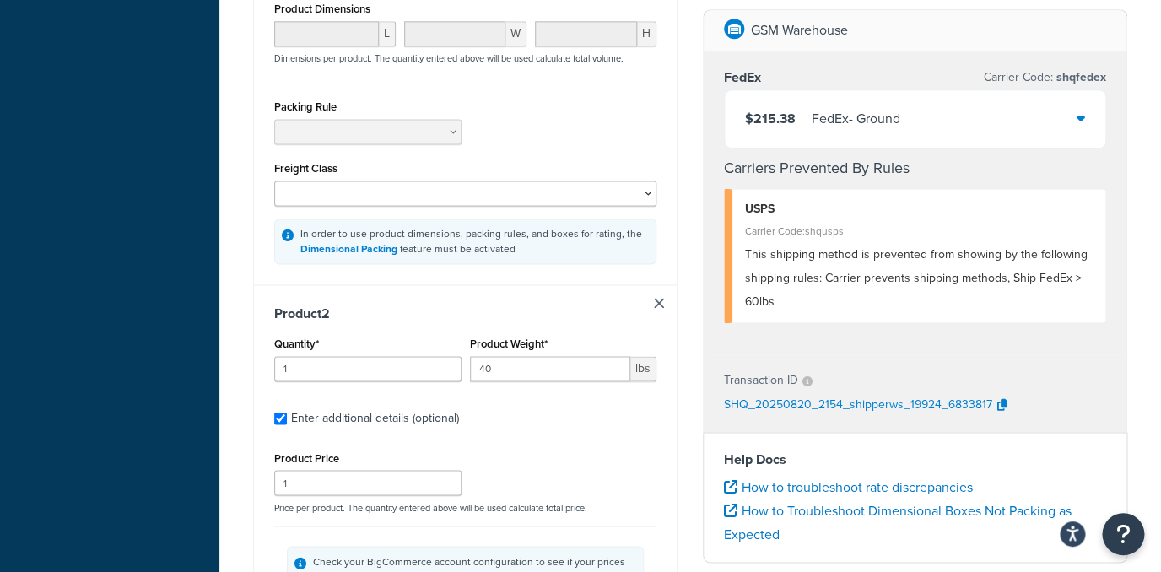
scroll to position [787, 0]
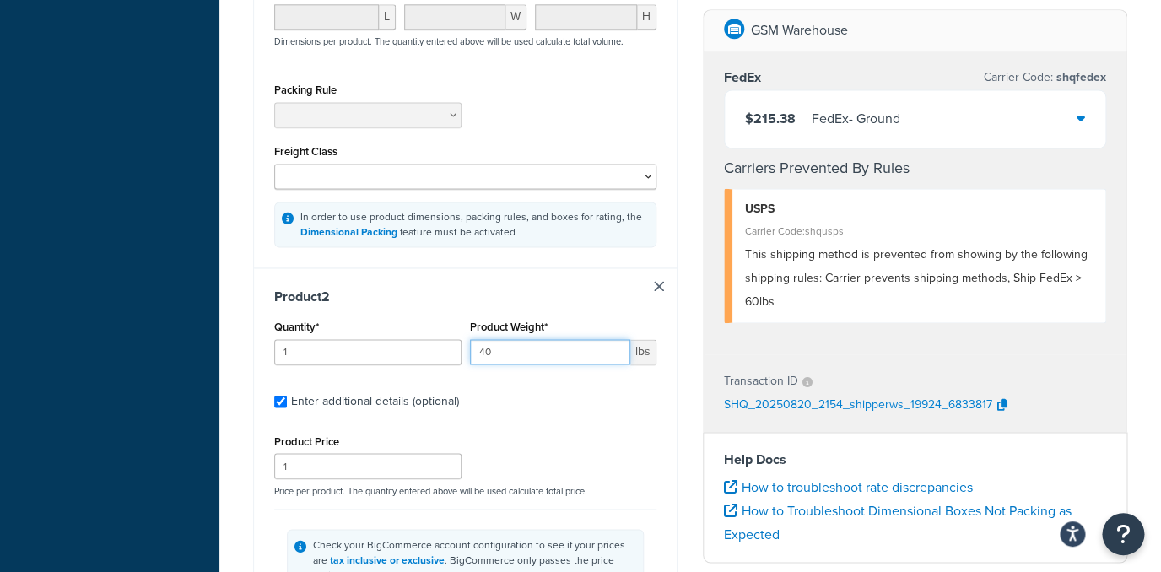
click at [510, 359] on input "40" at bounding box center [550, 351] width 161 height 25
click at [508, 356] on input "40" at bounding box center [550, 351] width 161 height 25
type input "5"
click at [192, 388] on div "Dashboard Basic Setup Websites 1 Origins 1 Manage Shipping Carriers 3 Shipping …" at bounding box center [109, 237] width 219 height 2049
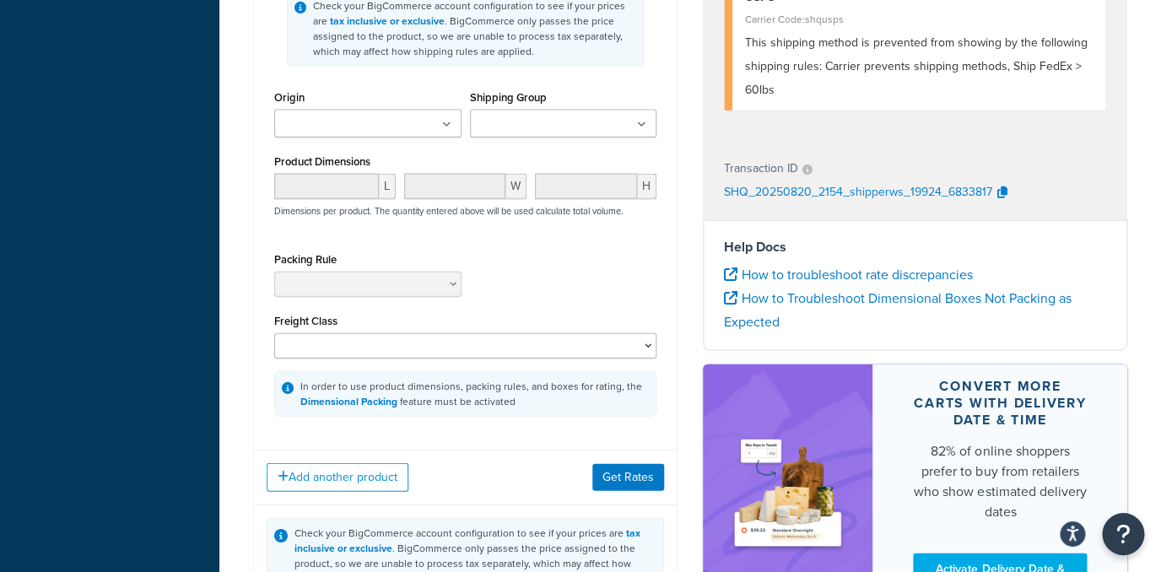
scroll to position [1381, 0]
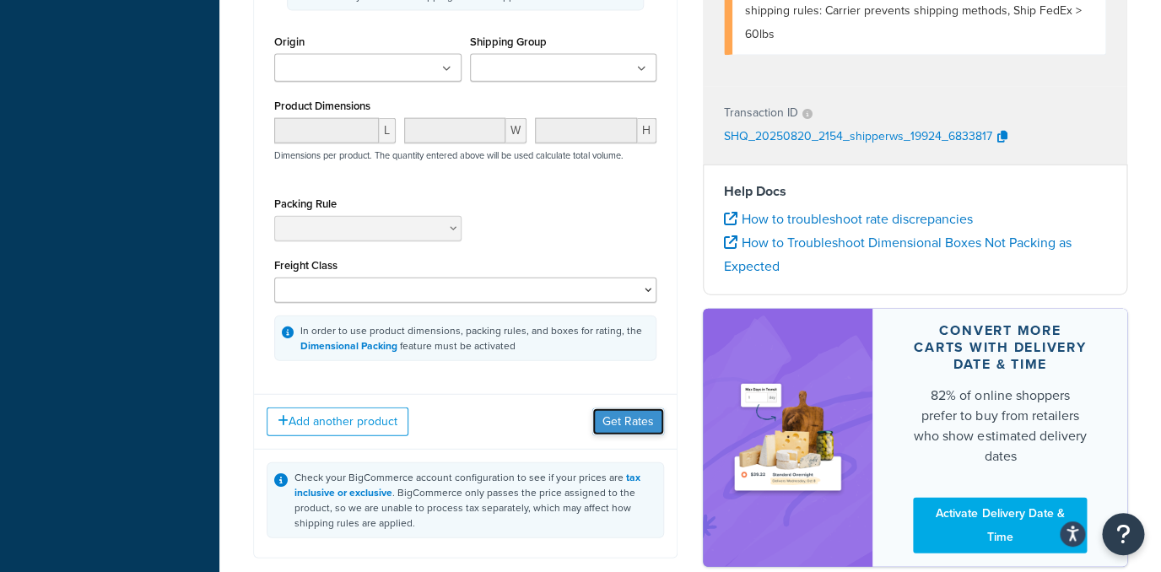
click at [623, 416] on button "Get Rates" at bounding box center [628, 421] width 72 height 27
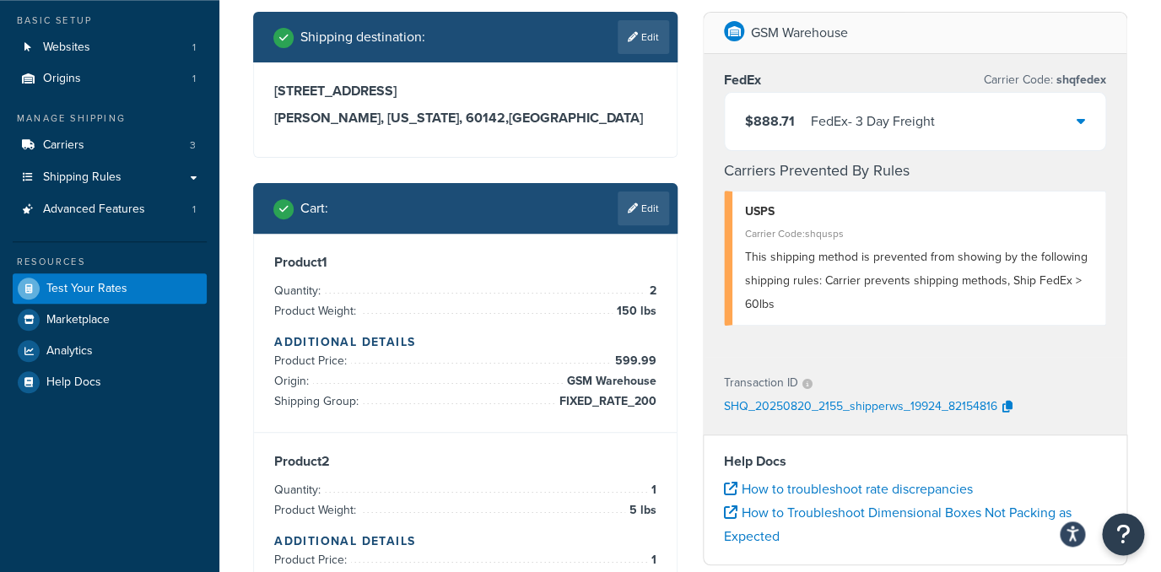
scroll to position [35, 0]
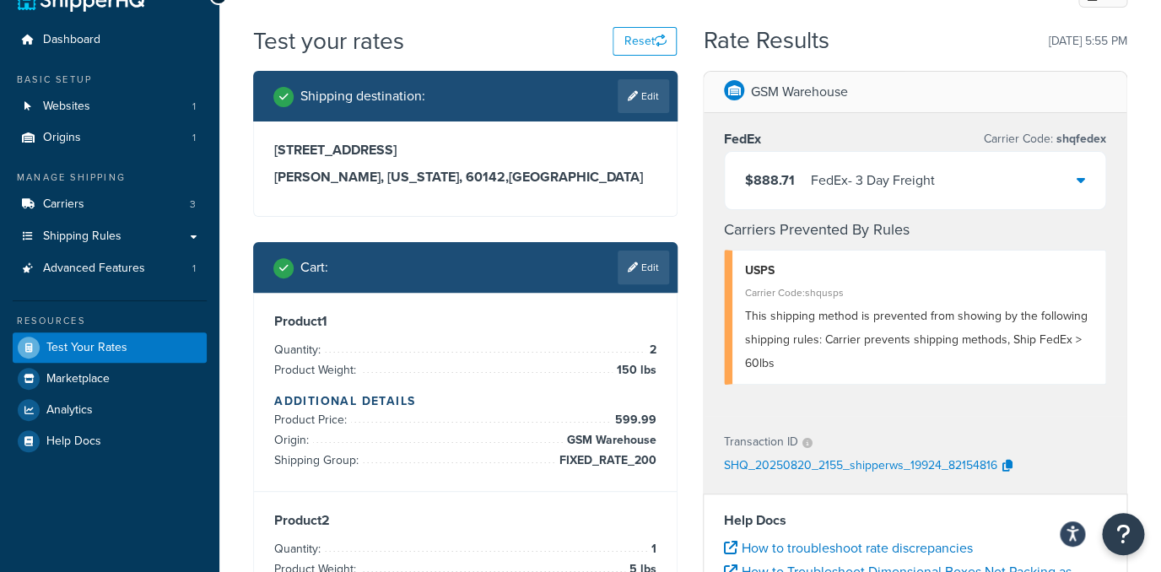
click at [894, 202] on div "$888.71 FedEx - 3 Day Freight" at bounding box center [915, 180] width 380 height 57
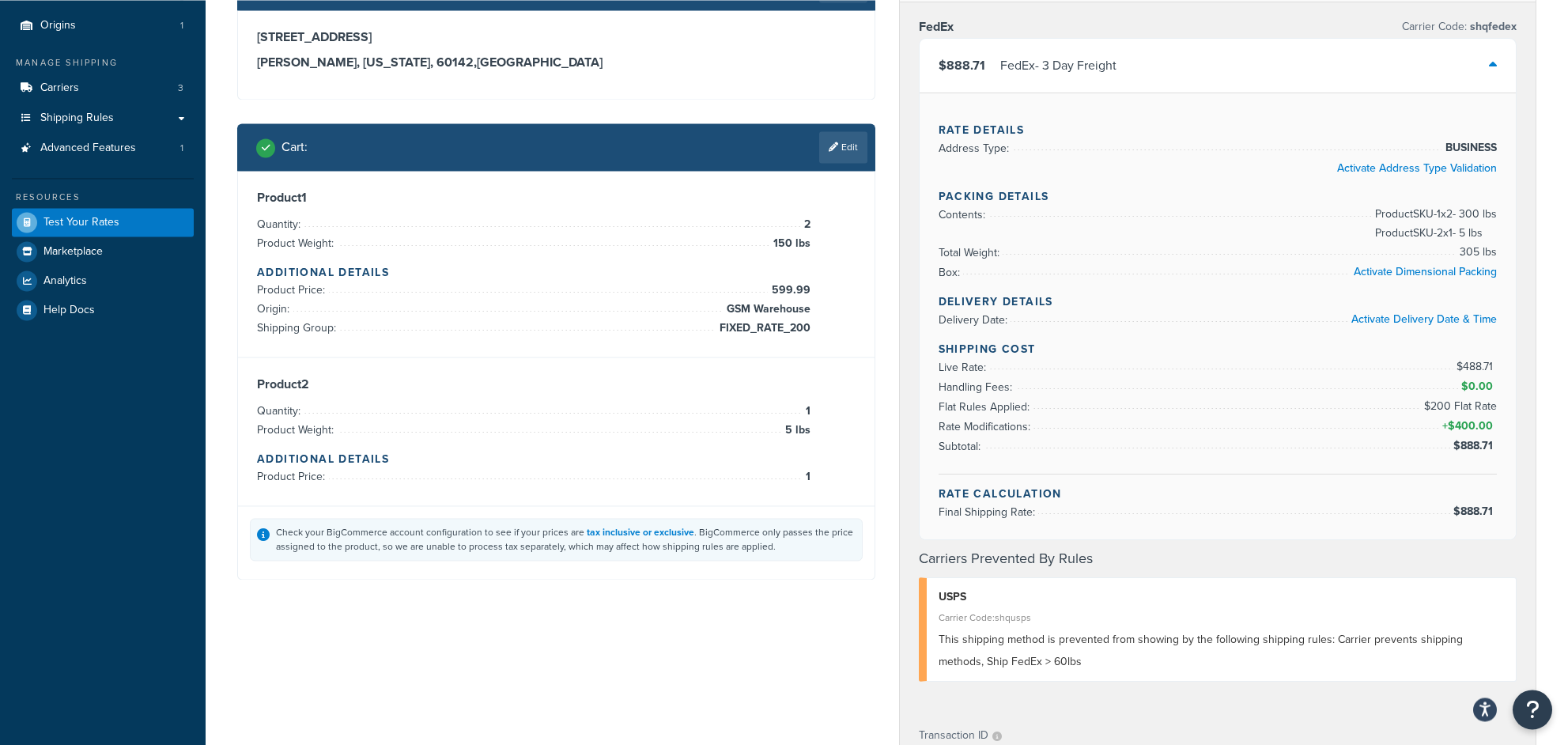
scroll to position [83, 0]
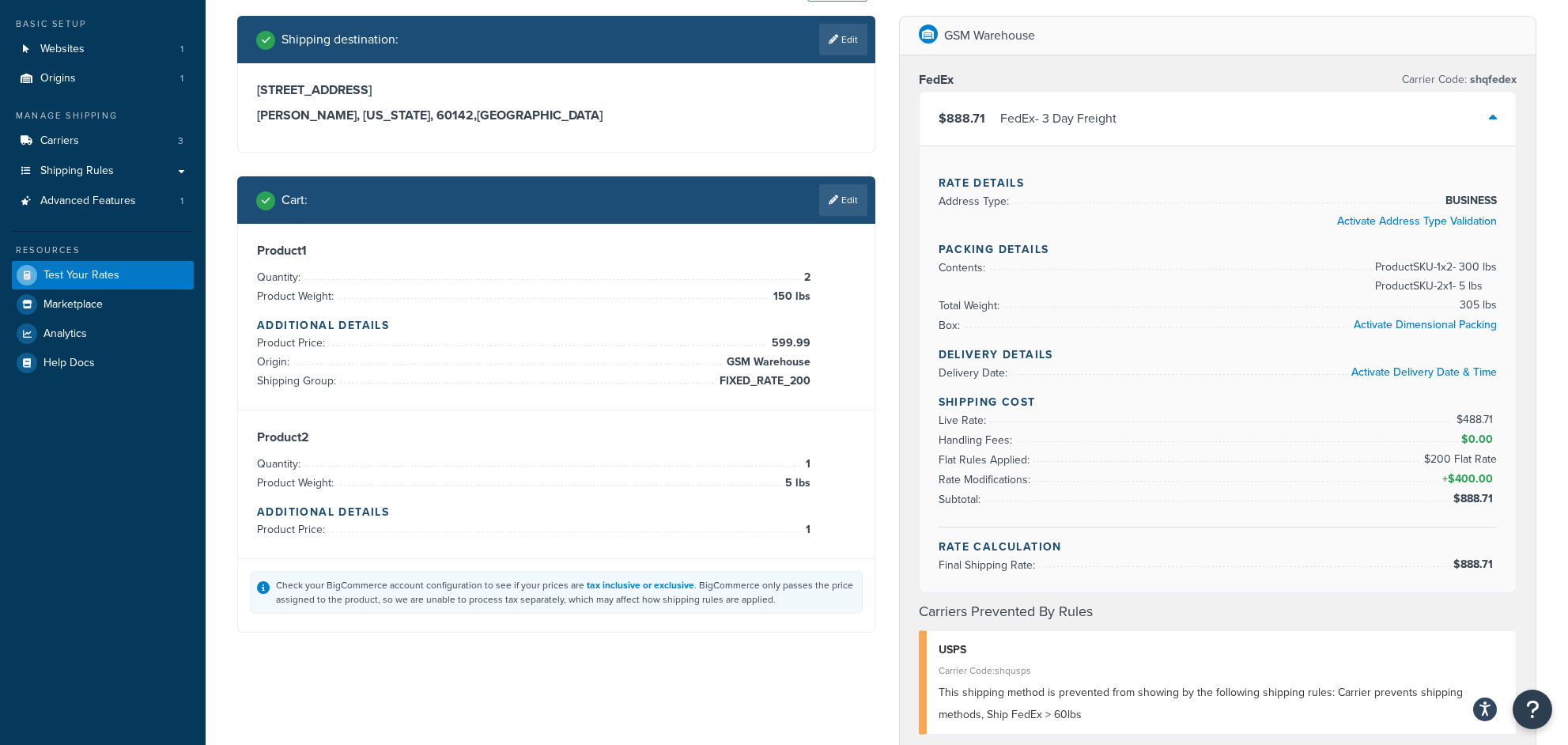
click at [645, 535] on div "Shipping destination : Edit 11964 Oak Creek Parkway Huntley, Illinois, 60142 , …" at bounding box center [886, 625] width 1322 height 1219
drag, startPoint x: 1468, startPoint y: 420, endPoint x: 1496, endPoint y: 422, distance: 28.1
click at [1087, 422] on span "$488.71" at bounding box center [1476, 420] width 40 height 17
click at [1087, 417] on span "$488.71" at bounding box center [1476, 420] width 40 height 17
drag, startPoint x: 1477, startPoint y: 417, endPoint x: 1495, endPoint y: 420, distance: 18.2
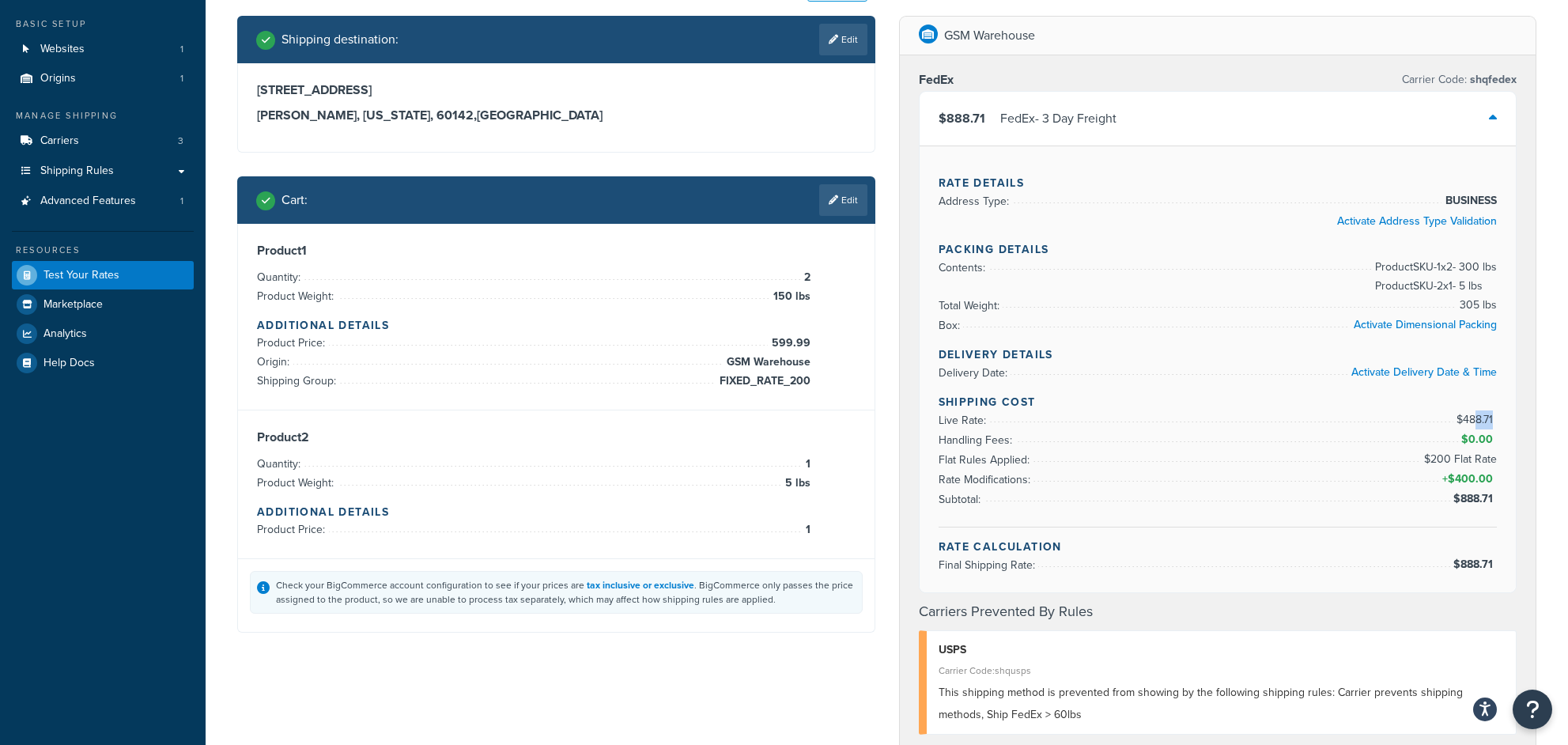
click at [1087, 420] on span "$488.71" at bounding box center [1476, 420] width 40 height 17
click at [879, 524] on div "Shipping destination : Edit 11964 Oak Creek Parkway Huntley, Illinois, 60142 , …" at bounding box center [556, 335] width 662 height 640
drag, startPoint x: 789, startPoint y: 484, endPoint x: 817, endPoint y: 484, distance: 28.0
click at [811, 484] on li "Product Weight: 5 lbs" at bounding box center [533, 483] width 554 height 19
drag, startPoint x: 1068, startPoint y: 118, endPoint x: 1123, endPoint y: 115, distance: 55.1
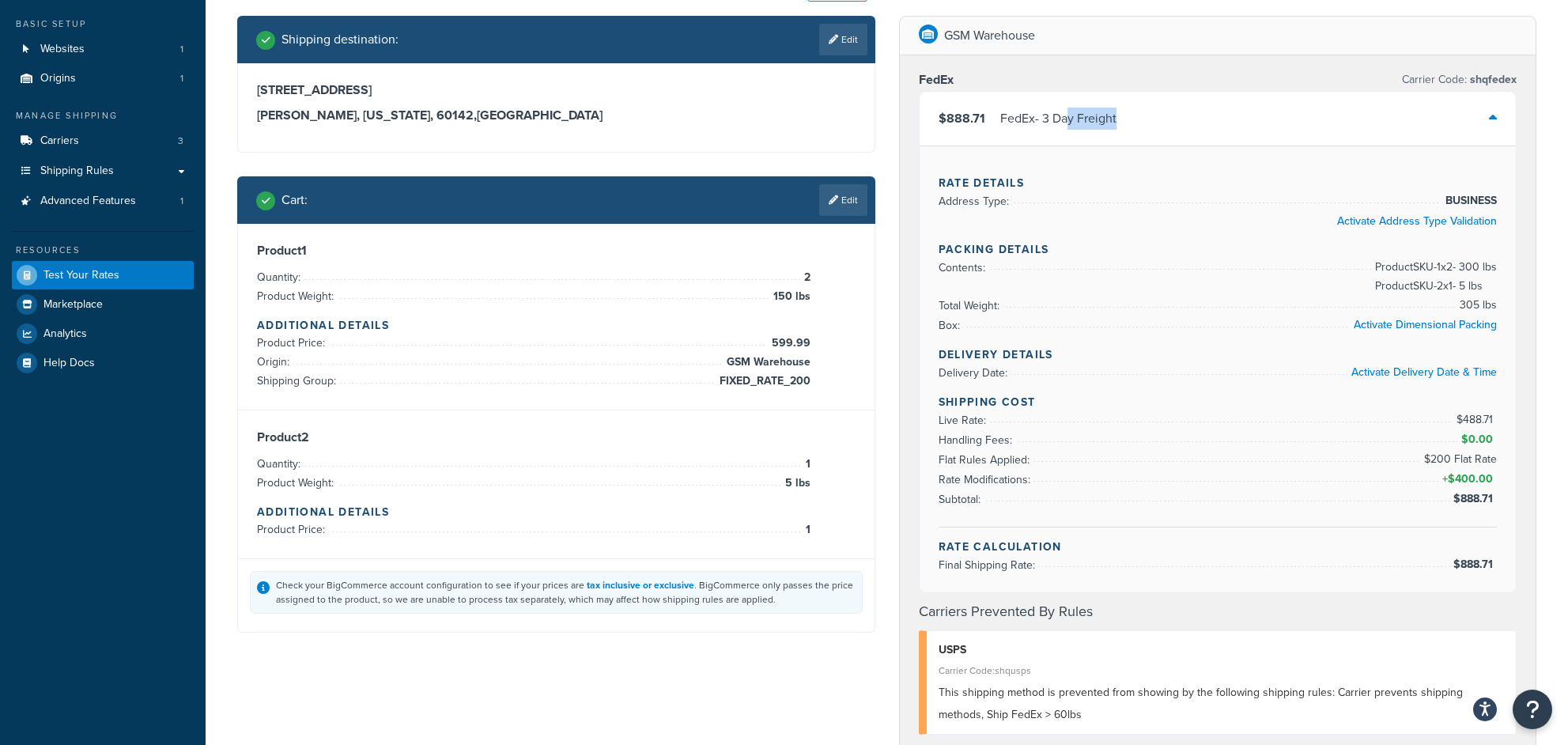
click at [1087, 115] on div "$888.71 FedEx - 3 Day Freight" at bounding box center [1217, 118] width 597 height 53
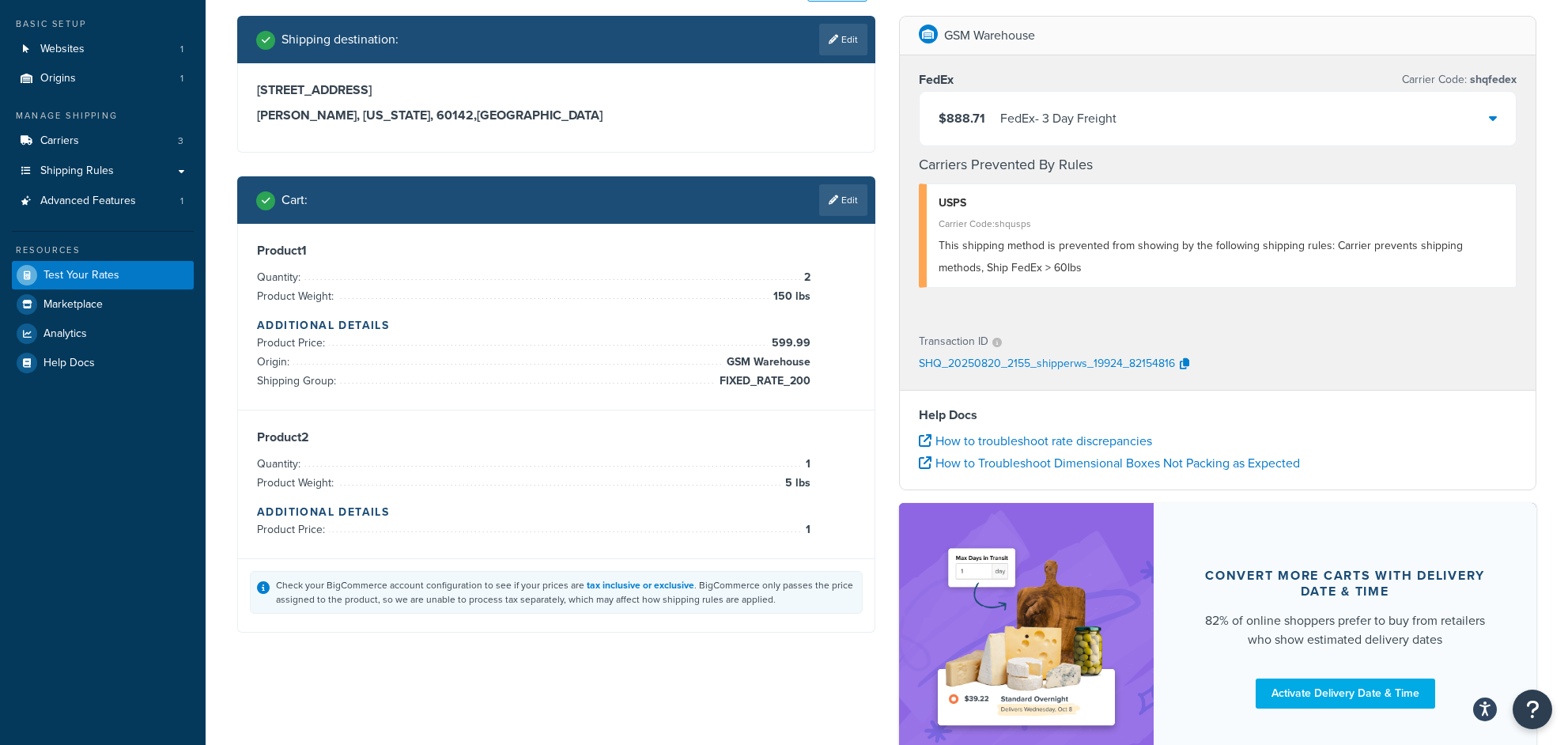
click at [1087, 115] on div "$888.71 FedEx - 3 Day Freight" at bounding box center [1217, 118] width 597 height 53
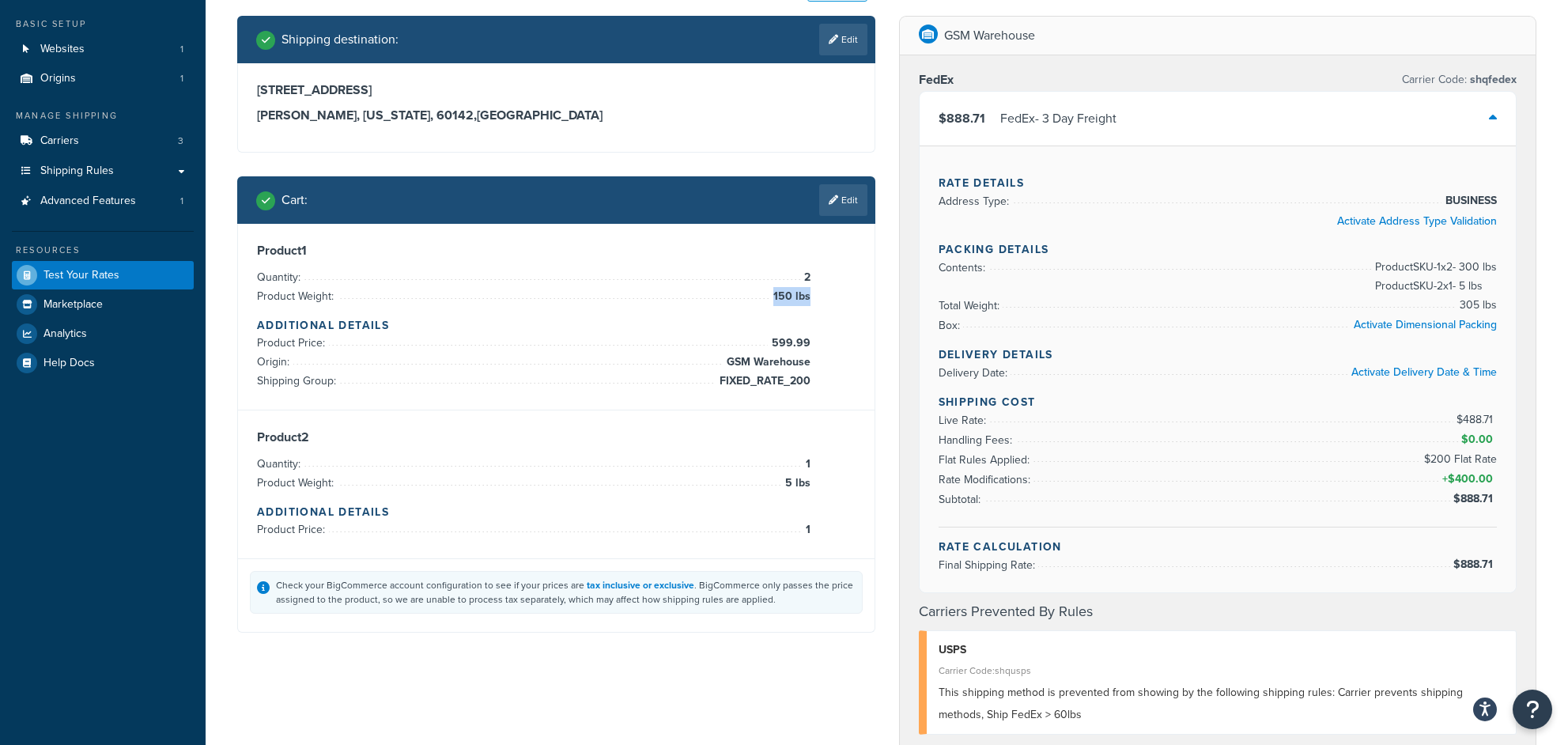
drag, startPoint x: 772, startPoint y: 294, endPoint x: 837, endPoint y: 296, distance: 65.0
click at [811, 296] on li "Product Weight: 150 lbs" at bounding box center [533, 296] width 554 height 19
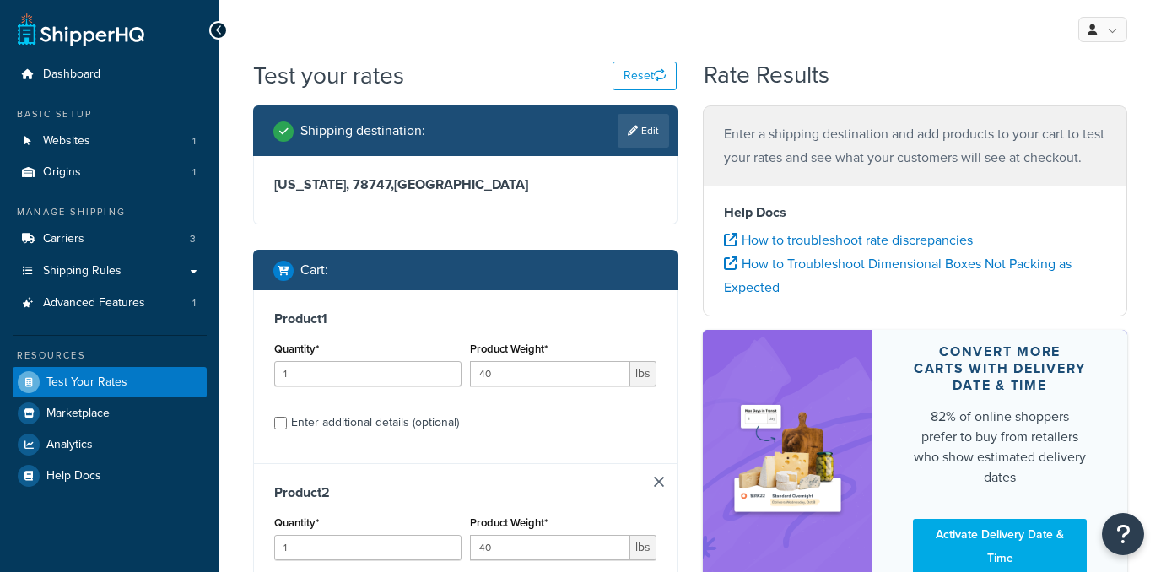
scroll to position [244, 0]
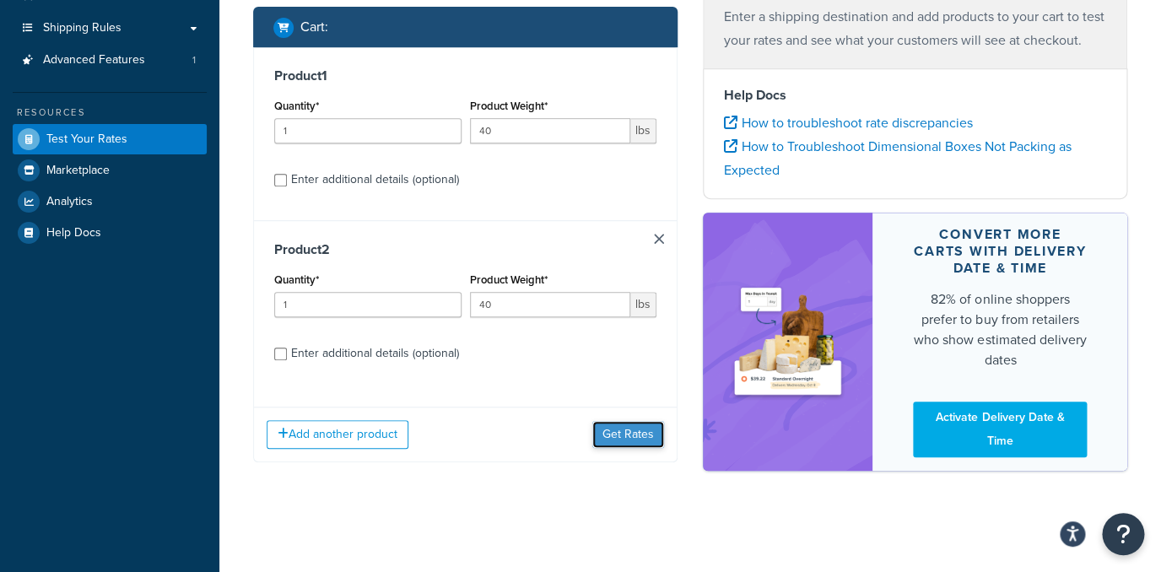
click at [636, 428] on button "Get Rates" at bounding box center [628, 434] width 72 height 27
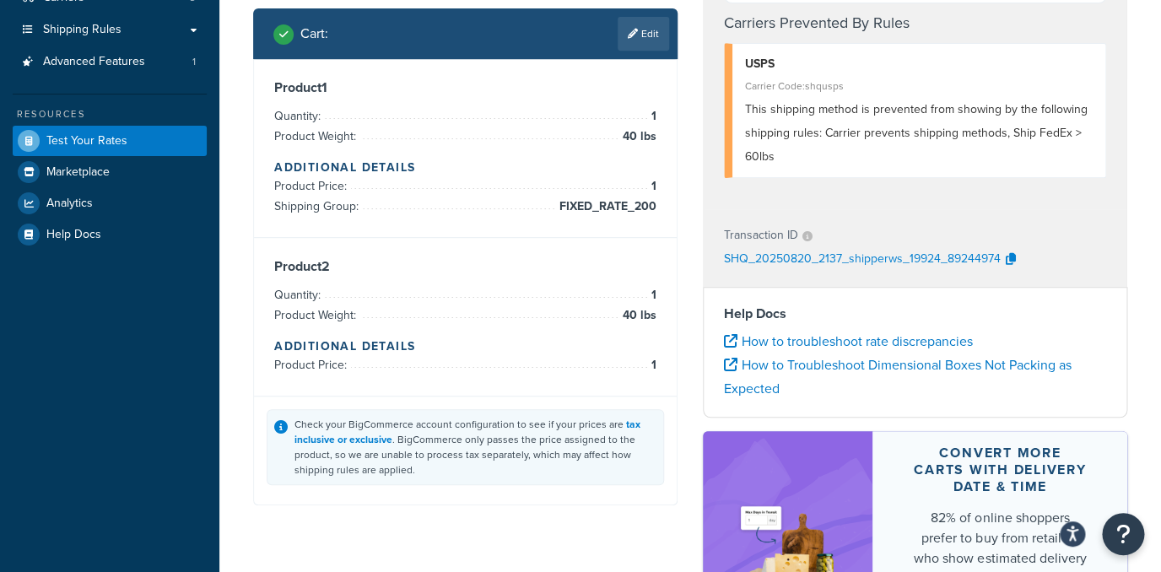
scroll to position [0, 0]
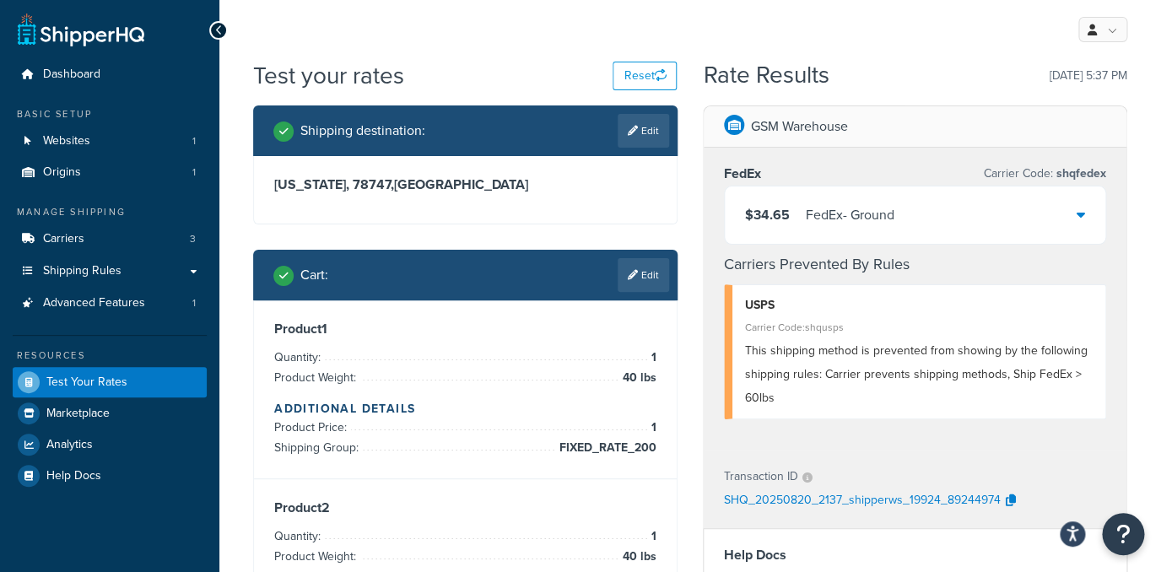
click at [846, 212] on div "FedEx - Ground" at bounding box center [850, 215] width 89 height 24
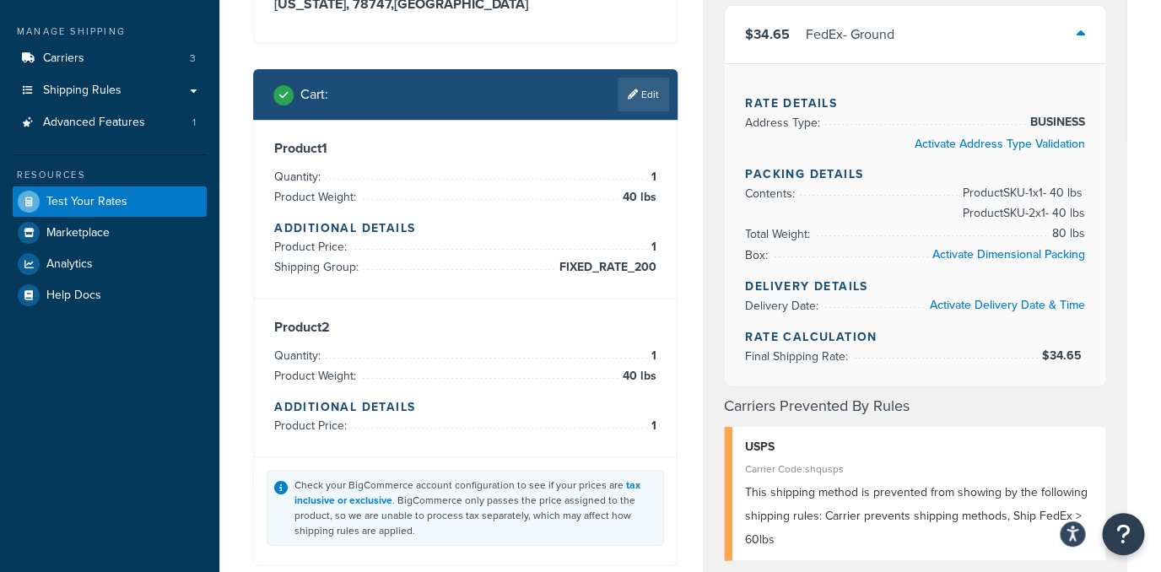
scroll to position [148, 0]
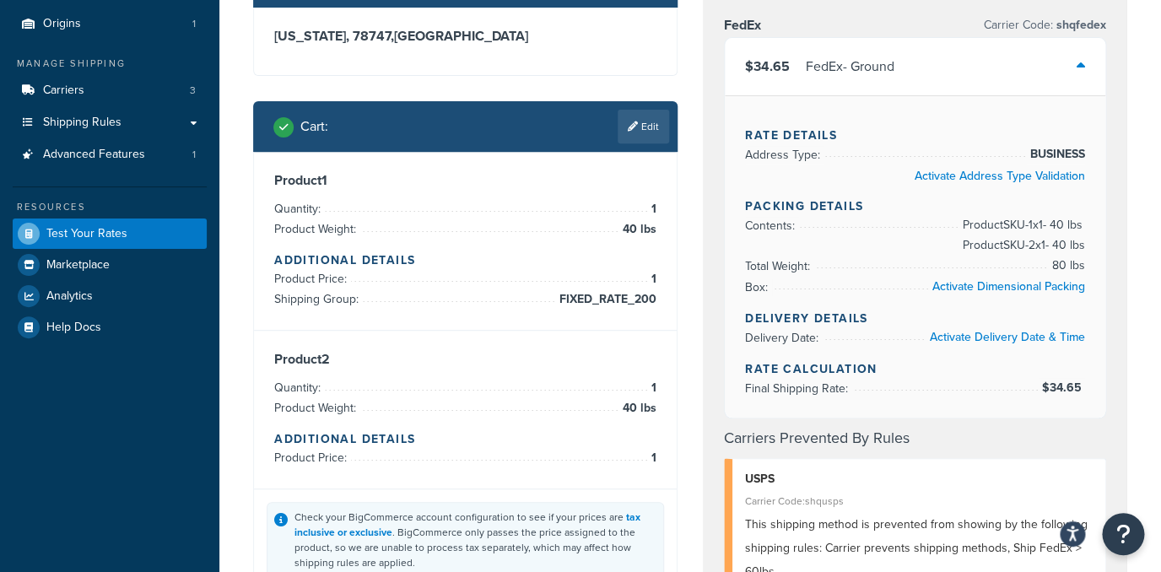
click at [637, 146] on div "Cart : Edit" at bounding box center [465, 126] width 424 height 51
click at [637, 143] on link "Edit" at bounding box center [643, 127] width 51 height 34
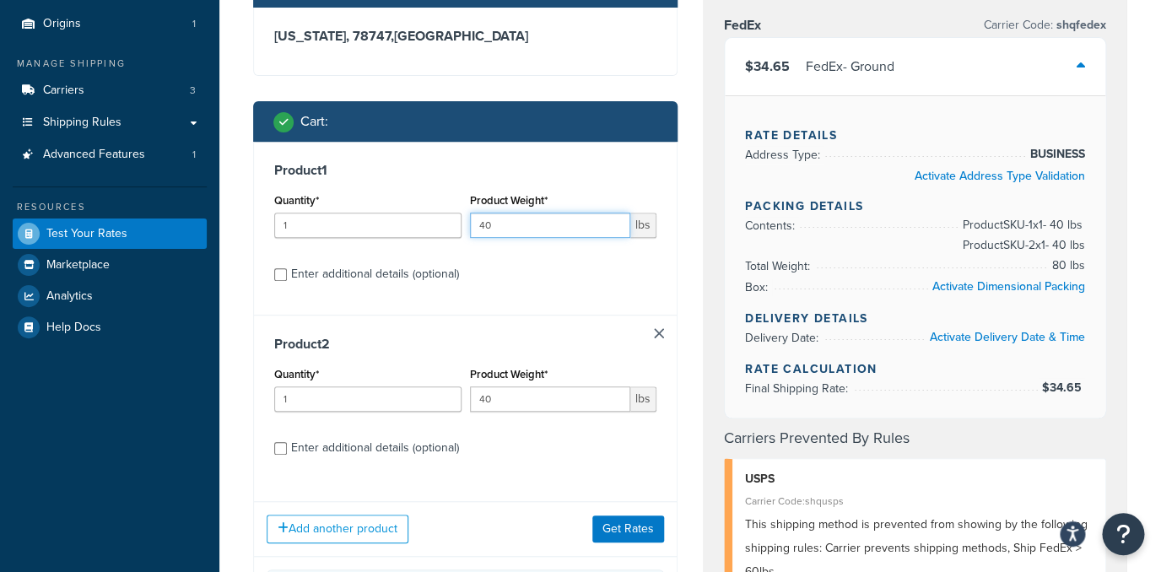
click at [552, 226] on input "40" at bounding box center [550, 225] width 161 height 25
click at [661, 337] on link at bounding box center [659, 333] width 10 height 10
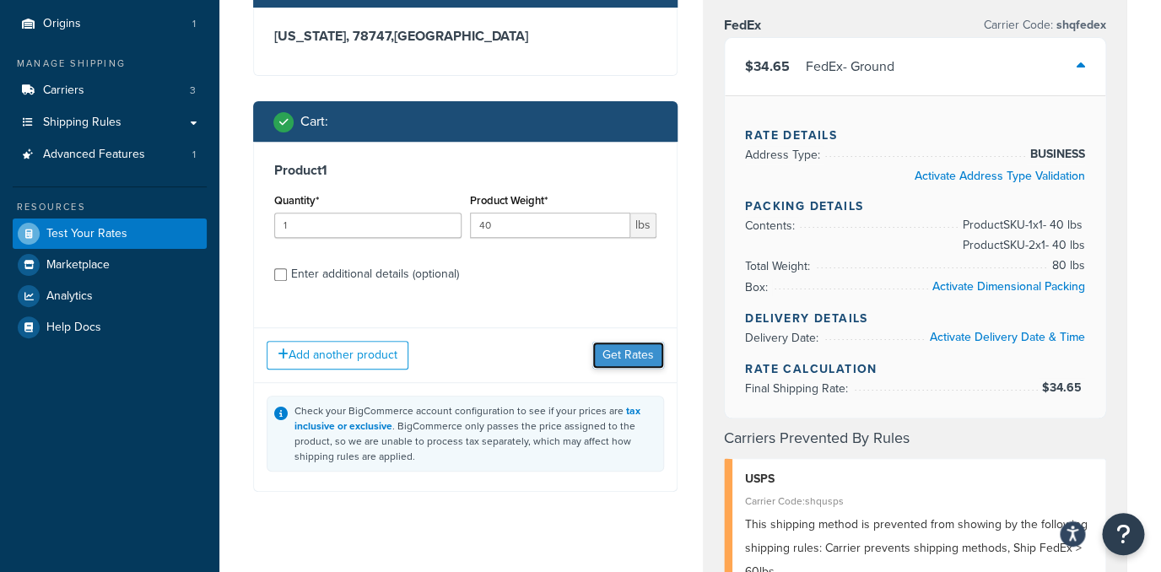
click at [625, 353] on button "Get Rates" at bounding box center [628, 355] width 72 height 27
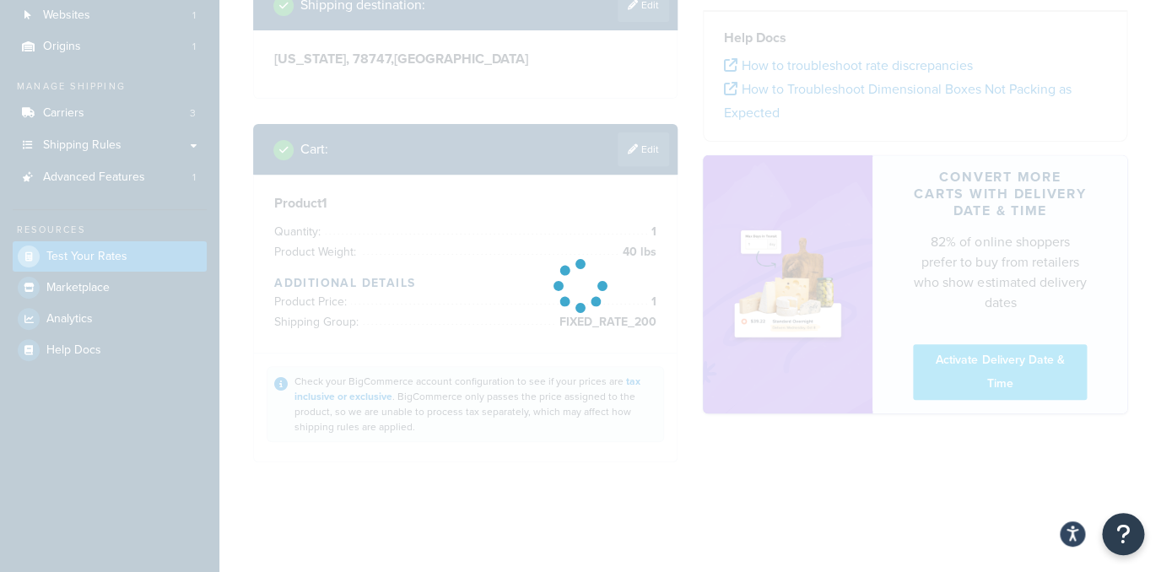
scroll to position [126, 0]
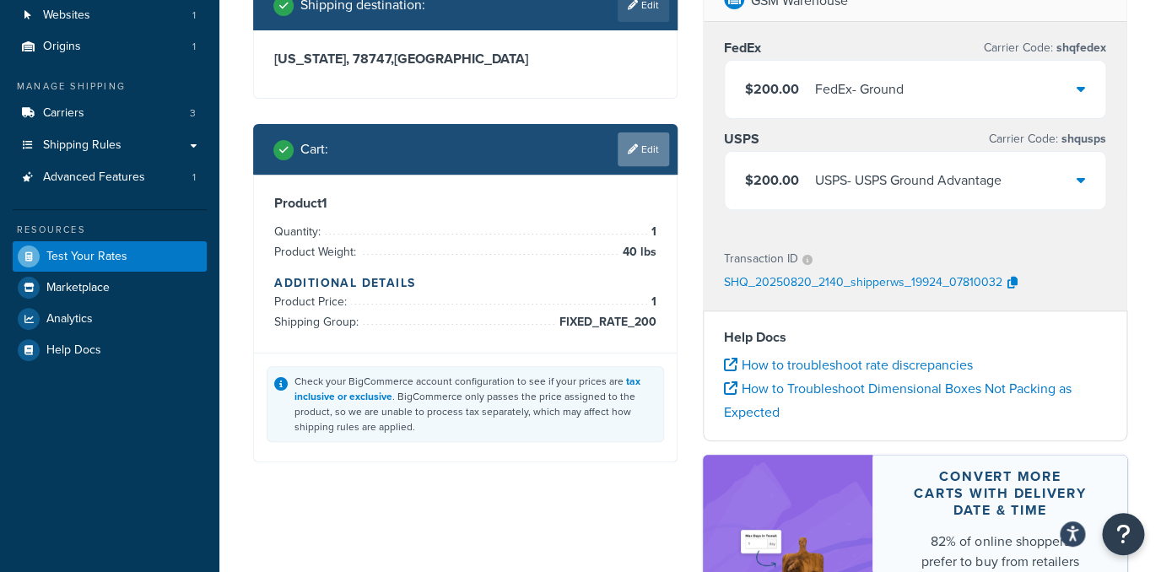
click at [646, 158] on link "Edit" at bounding box center [643, 149] width 51 height 34
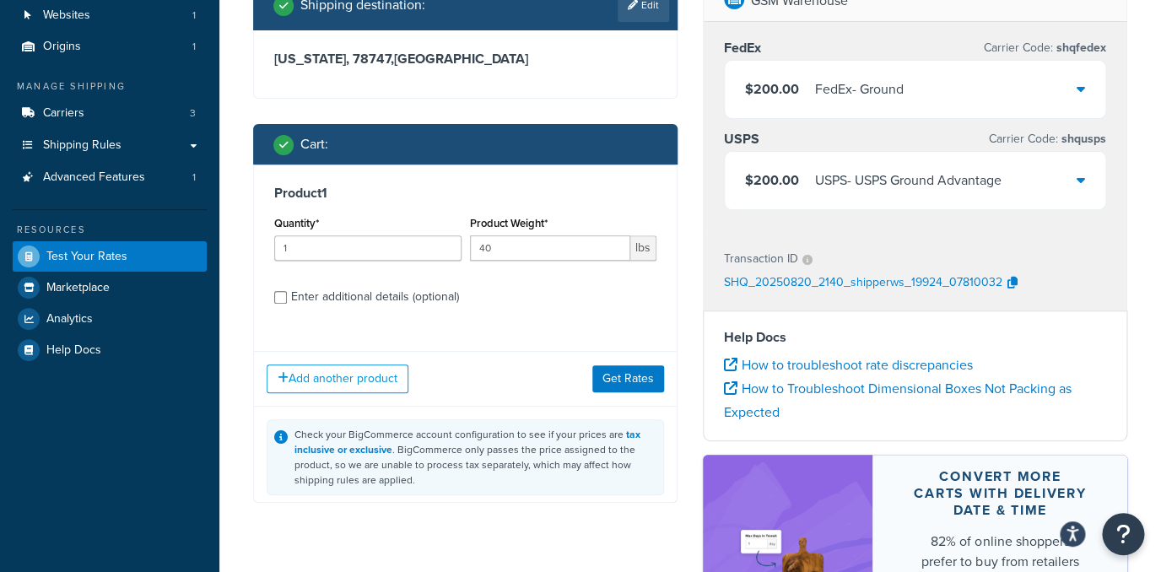
click at [296, 291] on div "Enter additional details (optional)" at bounding box center [375, 297] width 168 height 24
click at [287, 291] on input "Enter additional details (optional)" at bounding box center [280, 297] width 13 height 13
checkbox input "true"
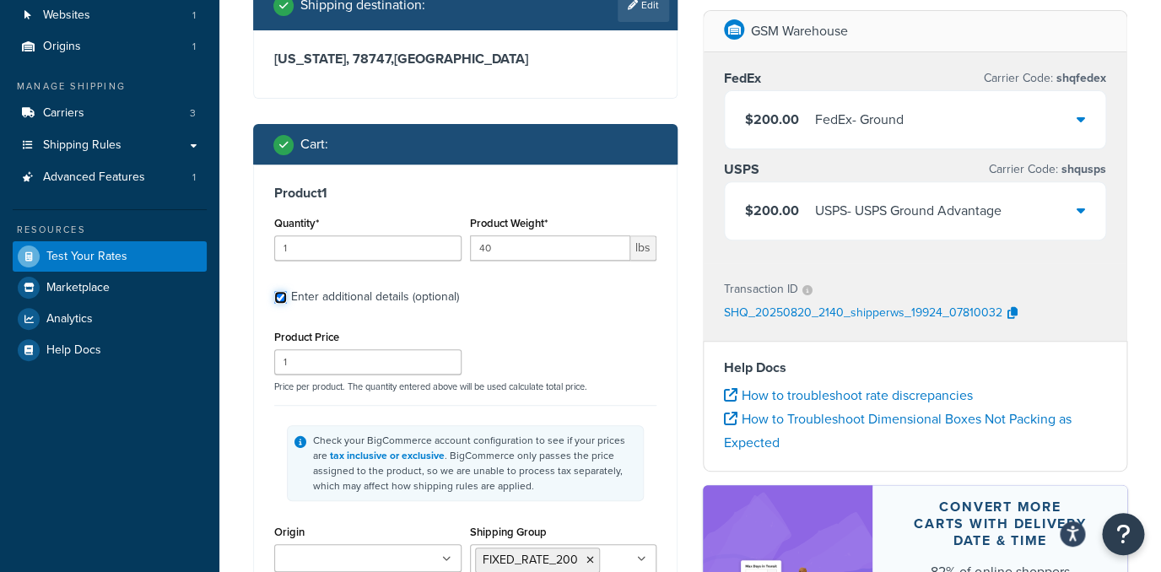
scroll to position [301, 0]
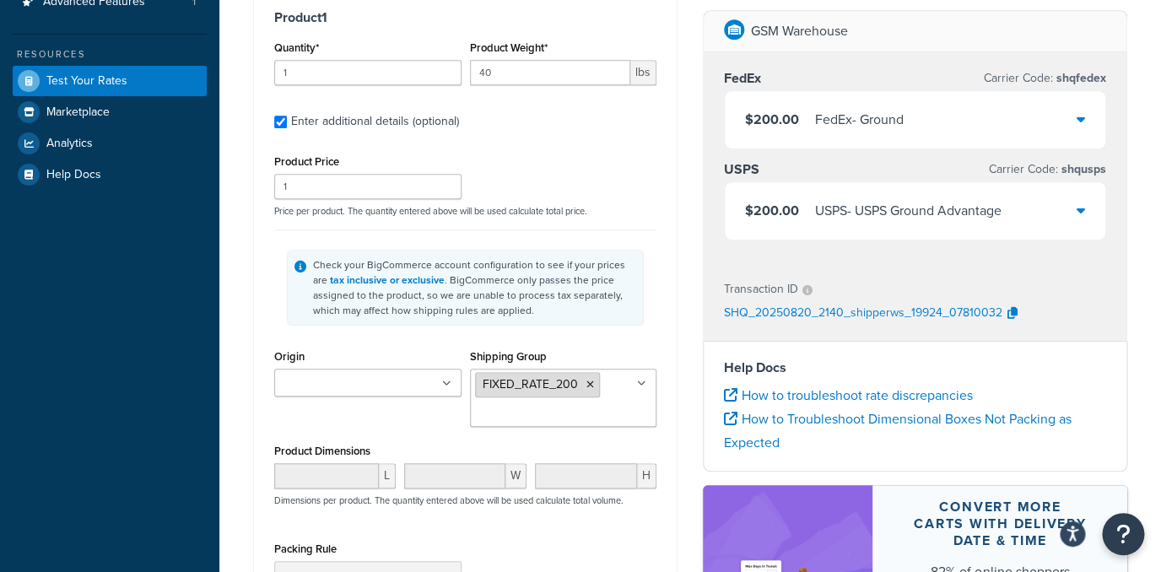
click at [590, 384] on icon at bounding box center [590, 385] width 8 height 10
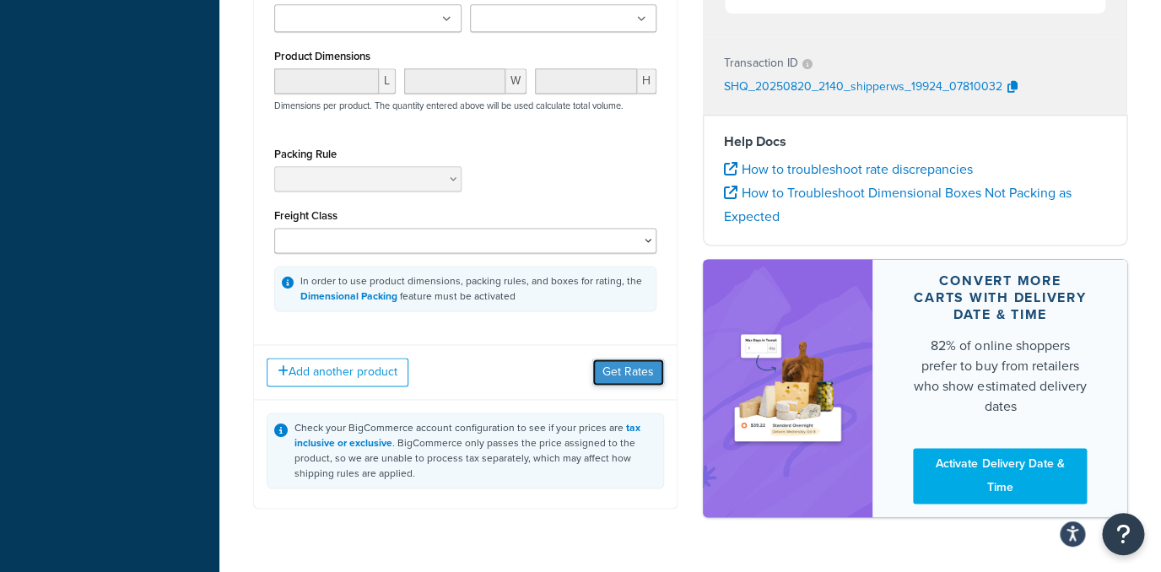
click at [623, 375] on button "Get Rates" at bounding box center [628, 372] width 72 height 27
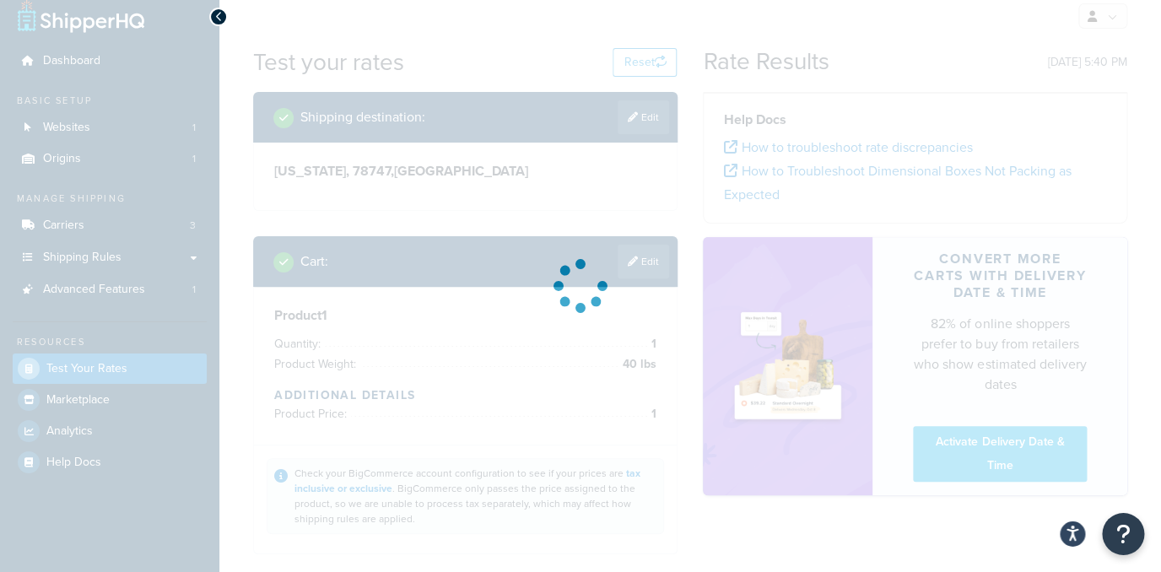
scroll to position [0, 0]
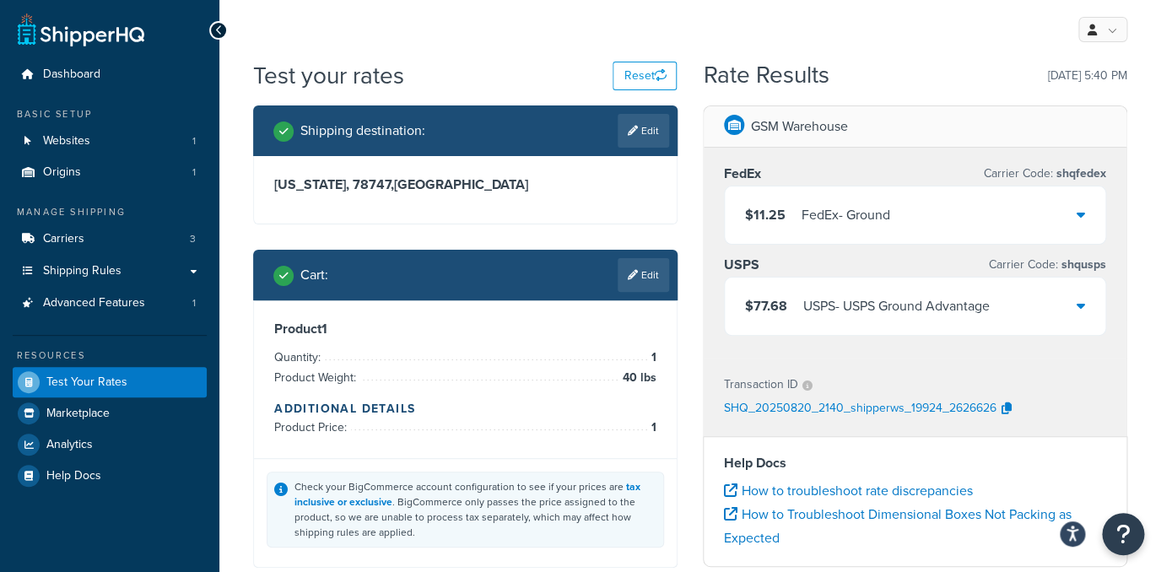
click at [906, 223] on div "$11.25 FedEx - Ground" at bounding box center [915, 214] width 380 height 57
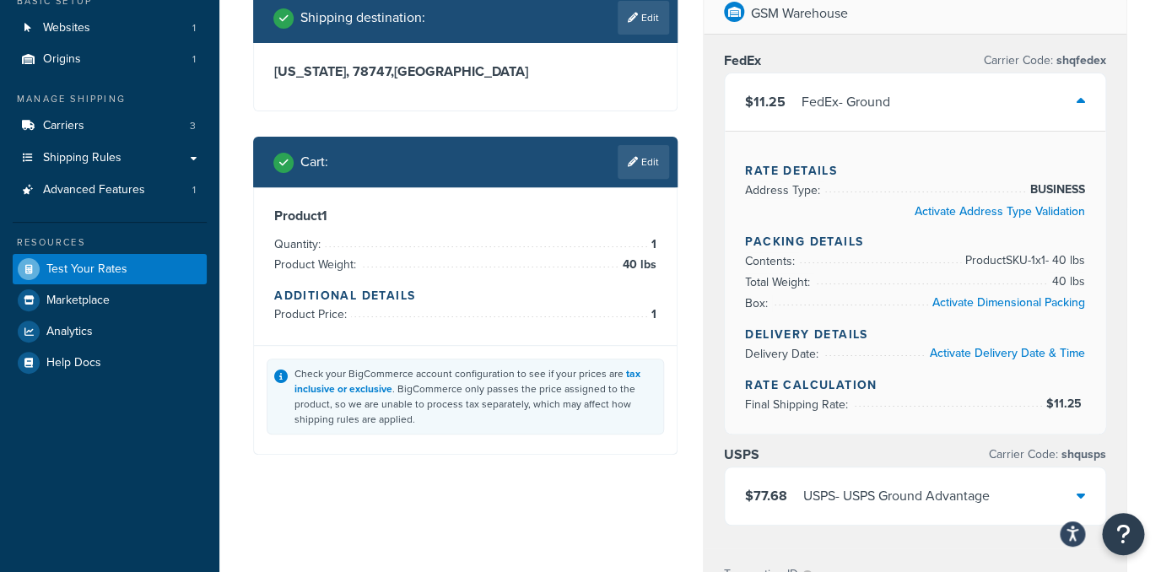
scroll to position [105, 0]
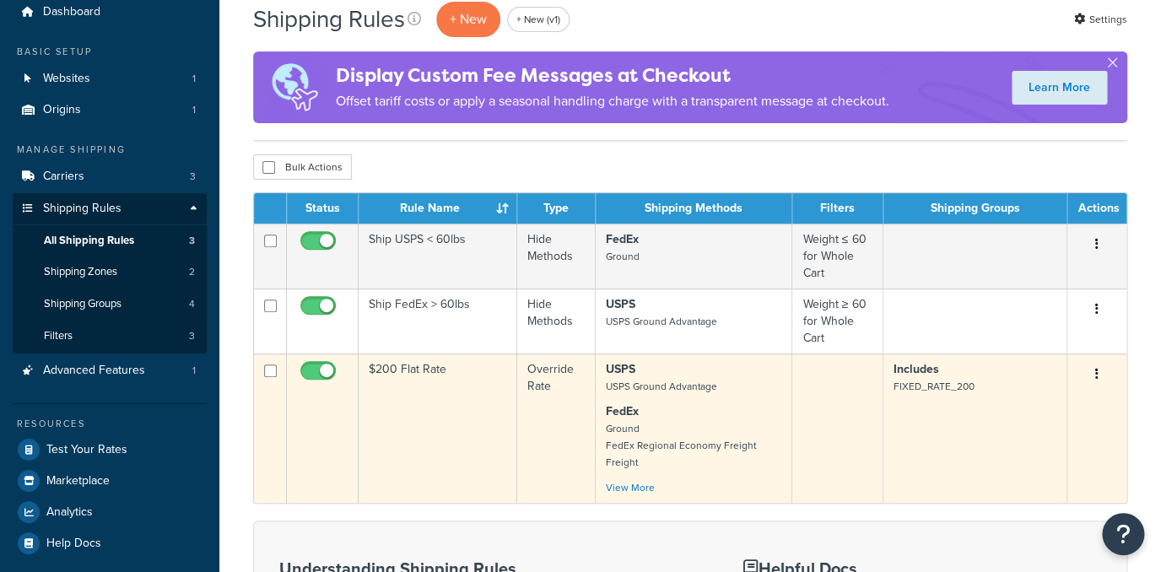
scroll to position [81, 0]
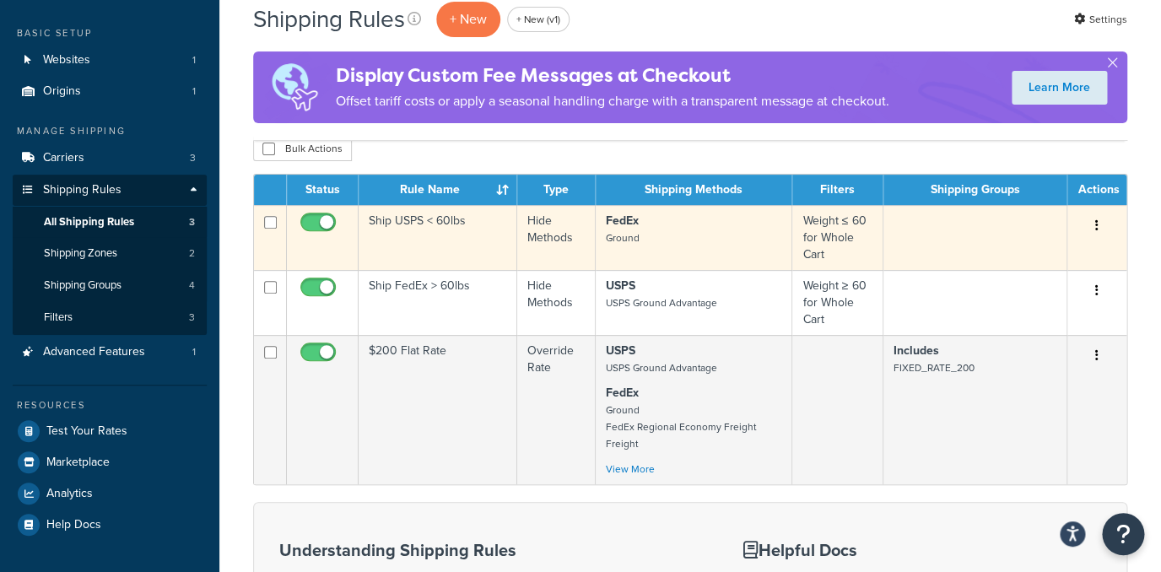
click at [318, 218] on input "checkbox" at bounding box center [320, 226] width 46 height 21
click at [319, 230] on input "checkbox" at bounding box center [320, 226] width 46 height 21
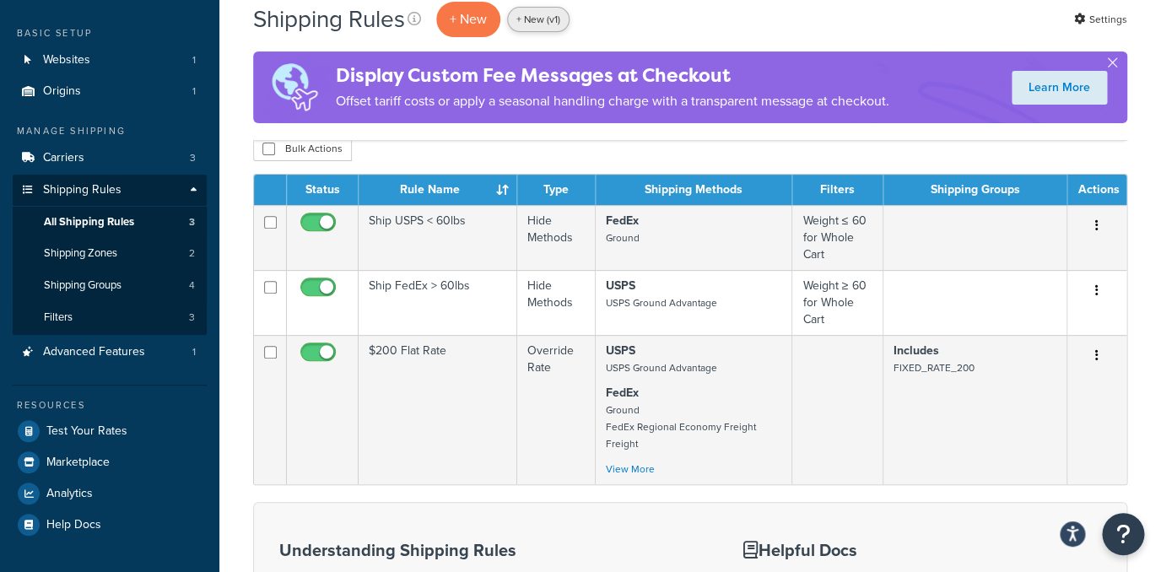
scroll to position [0, 0]
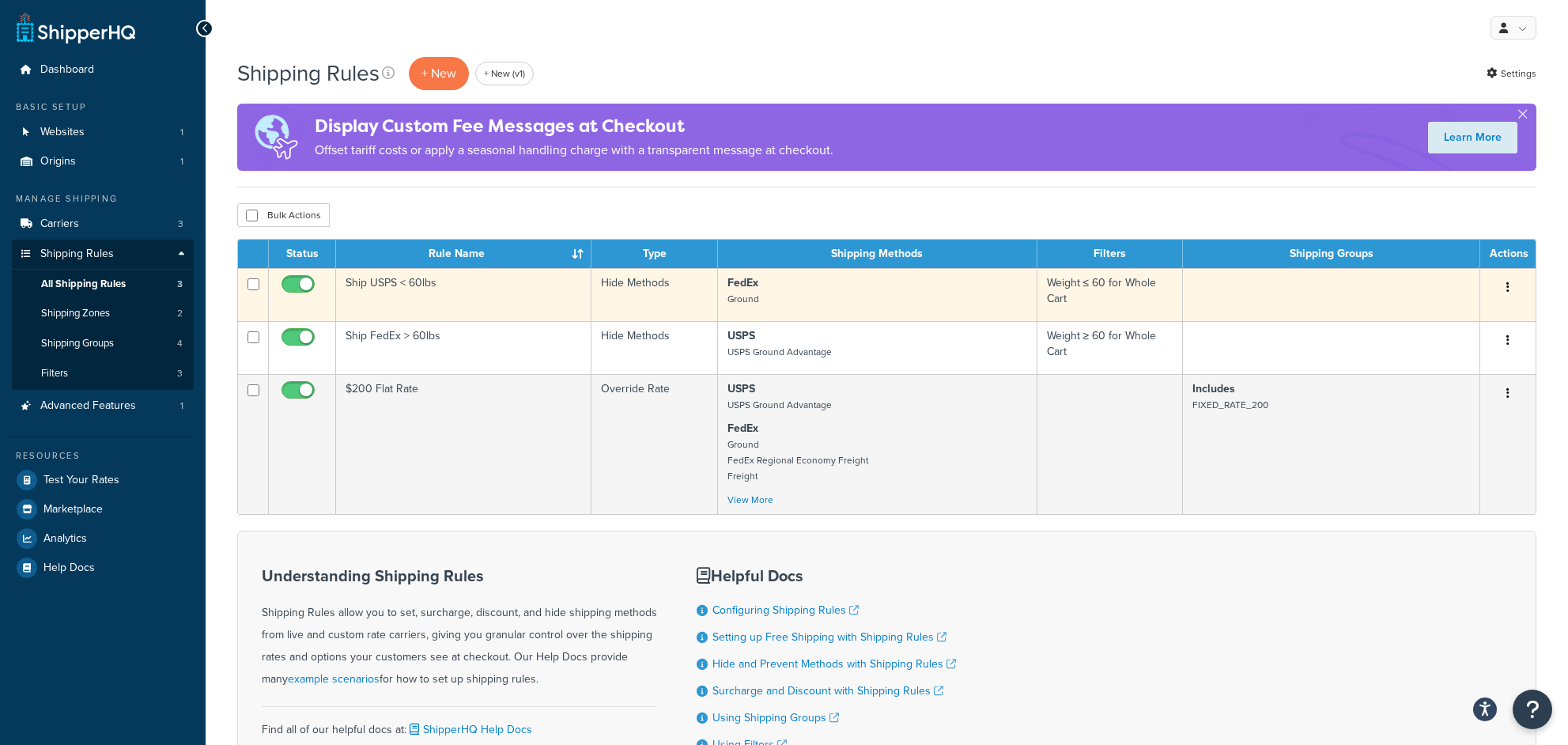
click at [297, 281] on input "checkbox" at bounding box center [300, 288] width 43 height 20
click at [291, 285] on input "checkbox" at bounding box center [300, 288] width 43 height 20
checkbox input "true"
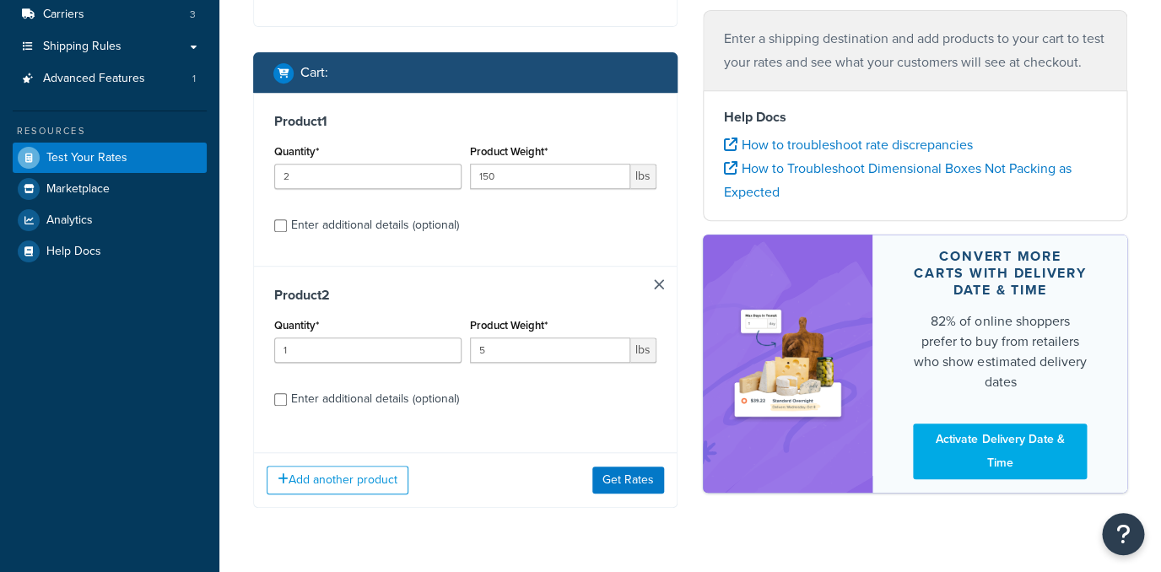
click at [661, 288] on link at bounding box center [659, 284] width 10 height 10
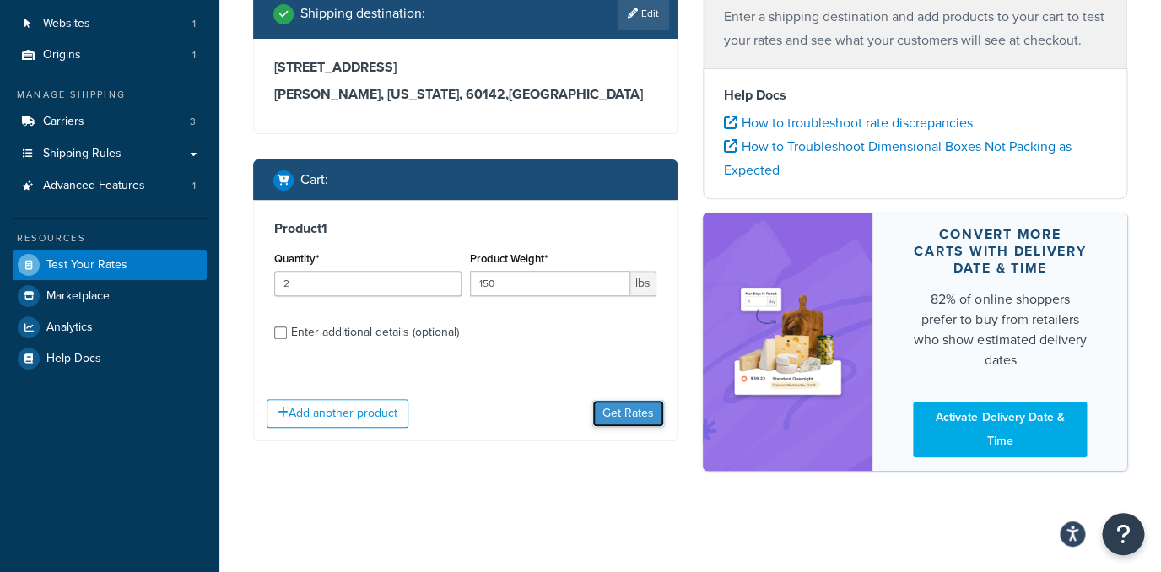
click at [632, 400] on button "Get Rates" at bounding box center [628, 413] width 72 height 27
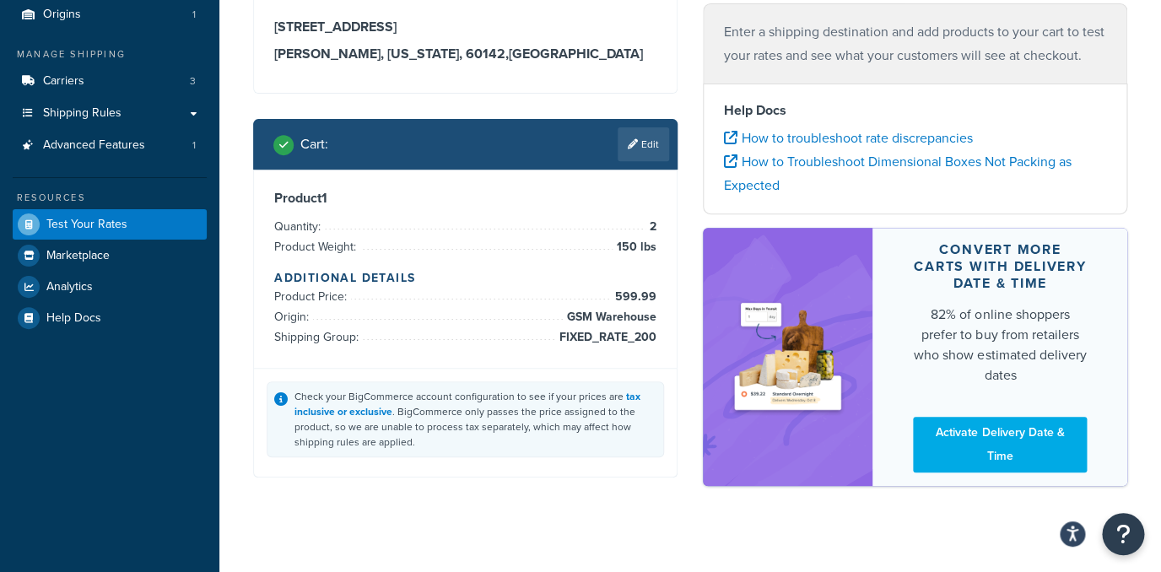
scroll to position [109, 0]
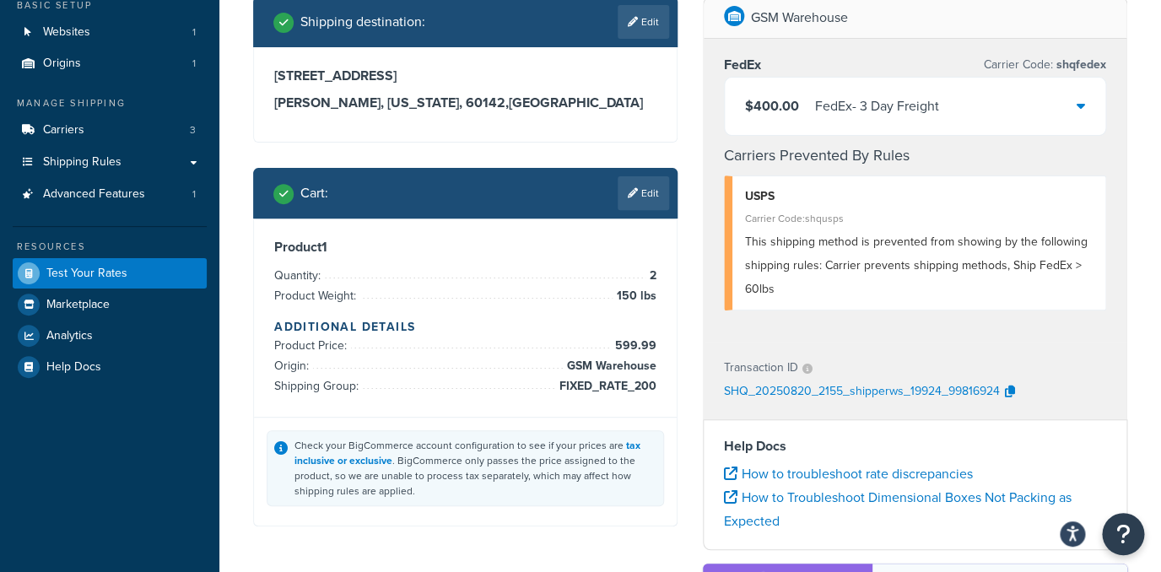
click at [899, 107] on div "FedEx - 3 Day Freight" at bounding box center [877, 106] width 124 height 24
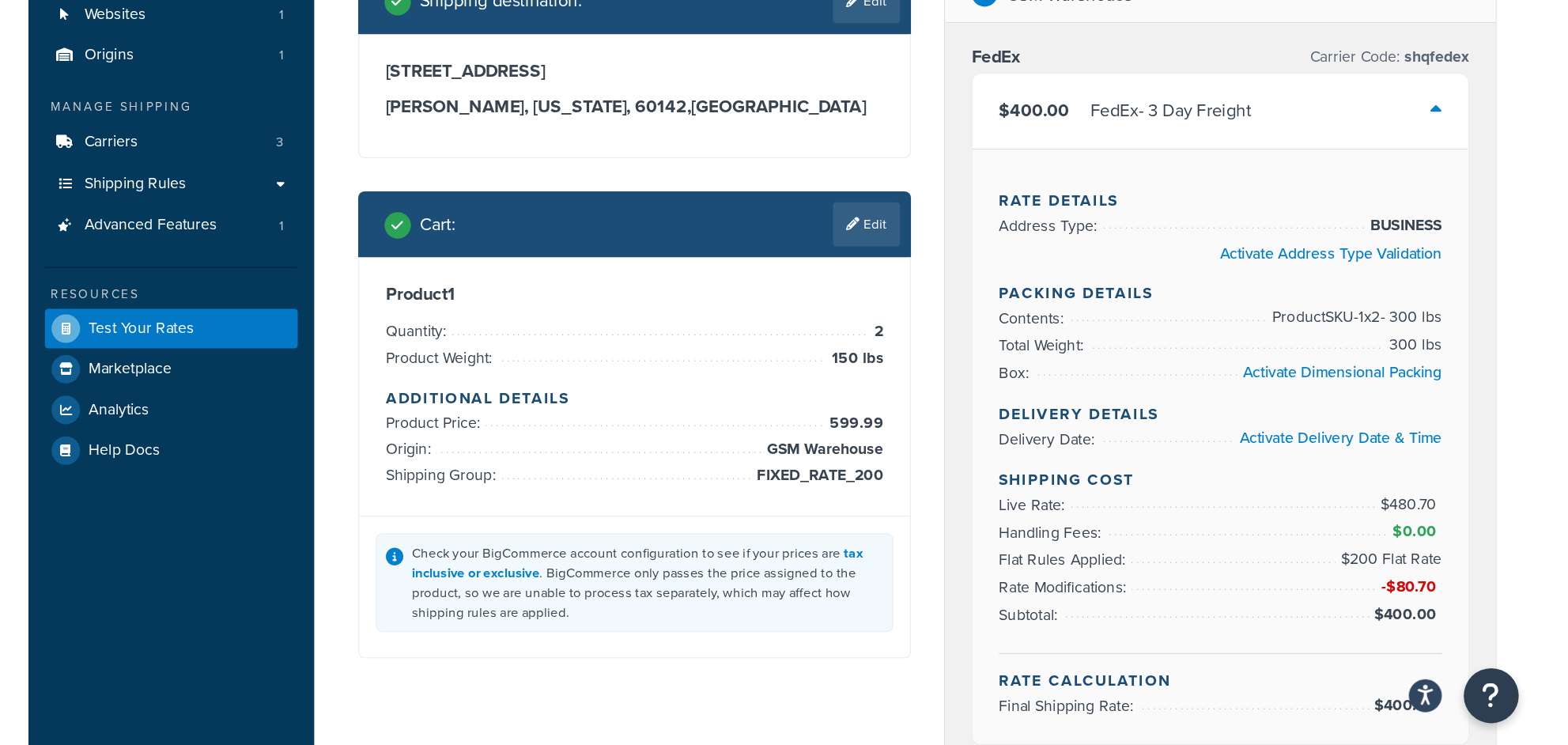
scroll to position [165, 0]
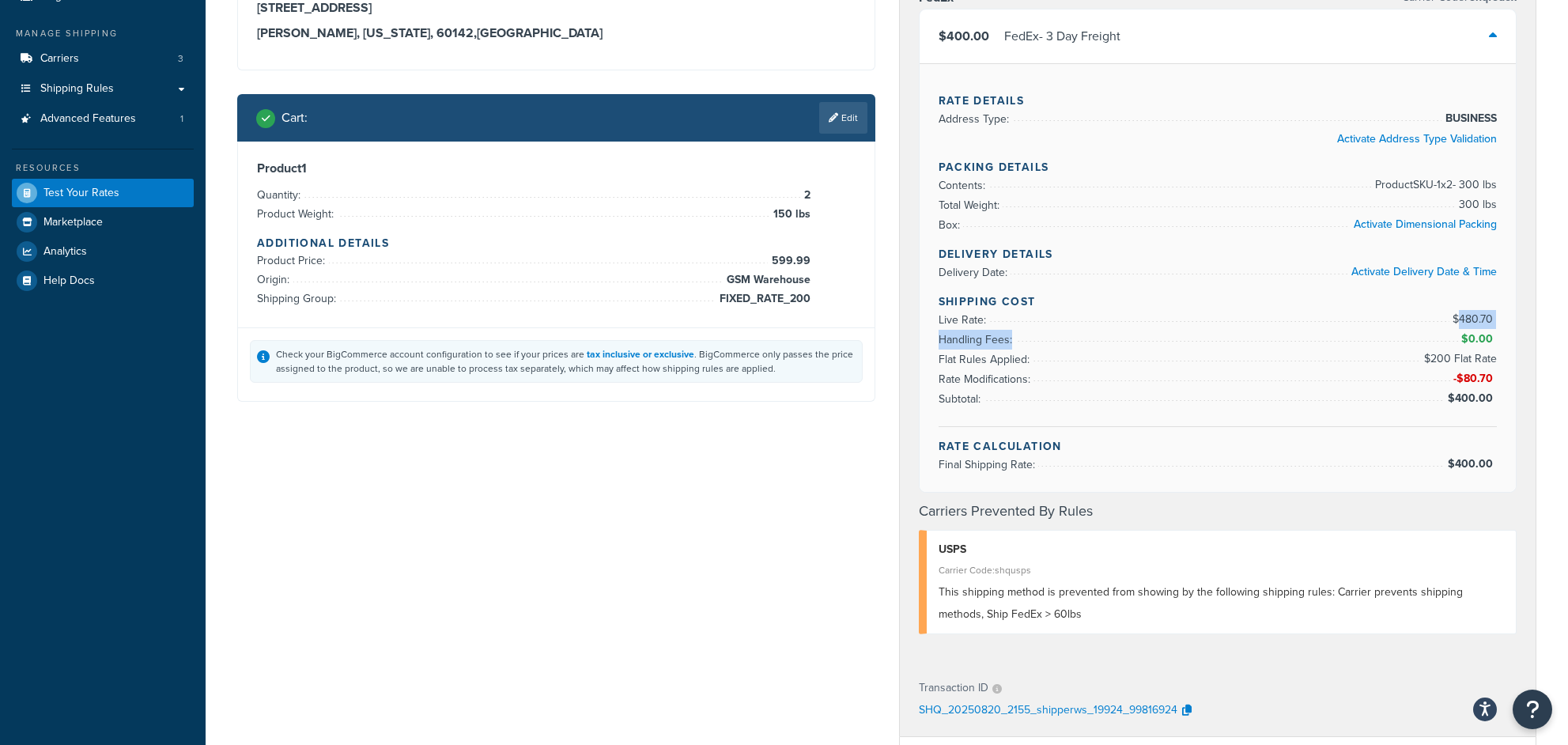
drag, startPoint x: 1459, startPoint y: 315, endPoint x: 1526, endPoint y: 330, distance: 68.7
click at [1087, 330] on ul "Live Rate: $480.70 Handling Fees: $0.00 Flat Rules Applied: $200 Flat Rate Rate…" at bounding box center [1217, 359] width 559 height 98
click at [837, 468] on div "Shipping destination : Edit 11964 Oak Creek Parkway Huntley, Illinois, 60142 , …" at bounding box center [886, 534] width 1322 height 1201
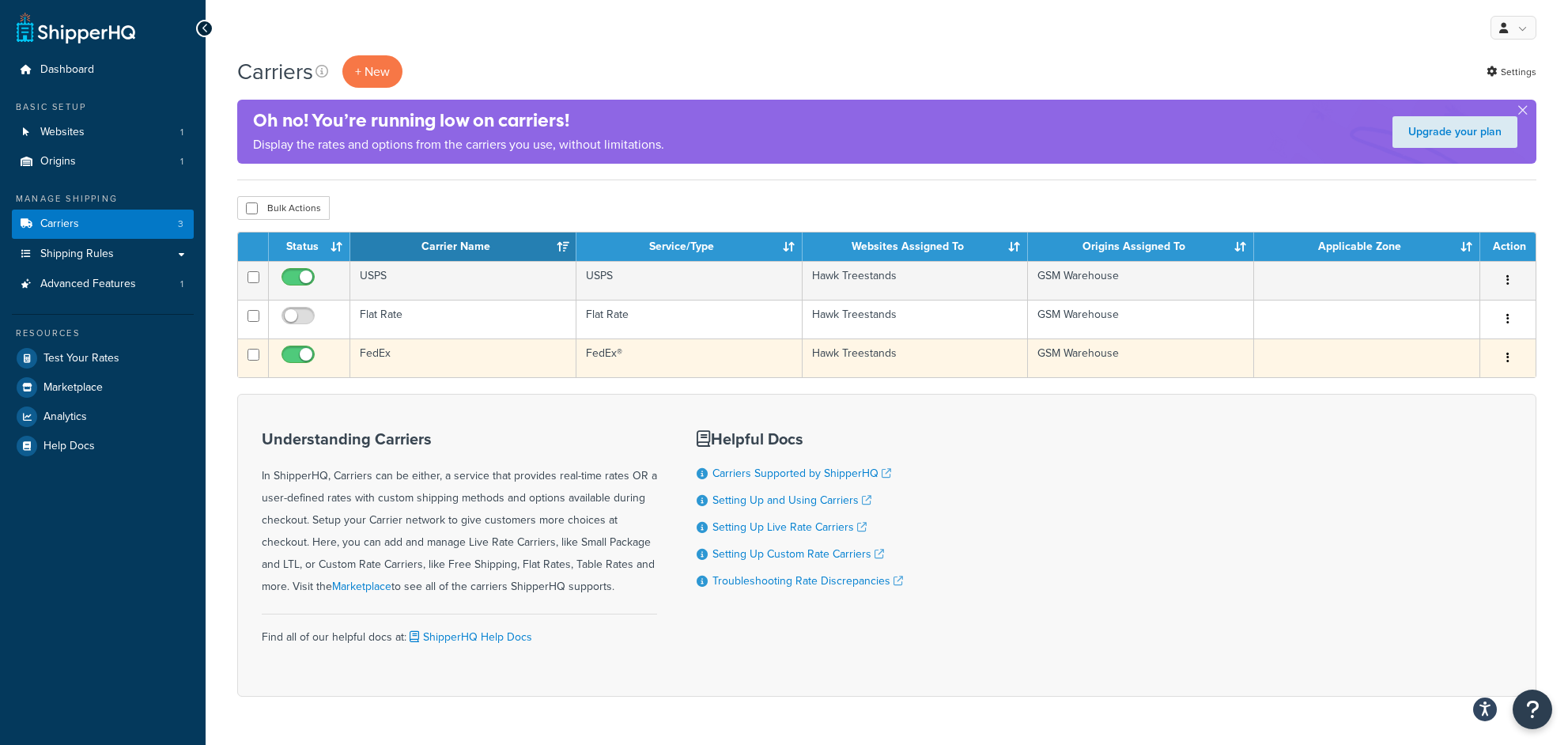
click at [453, 359] on td "FedEx" at bounding box center [463, 357] width 226 height 38
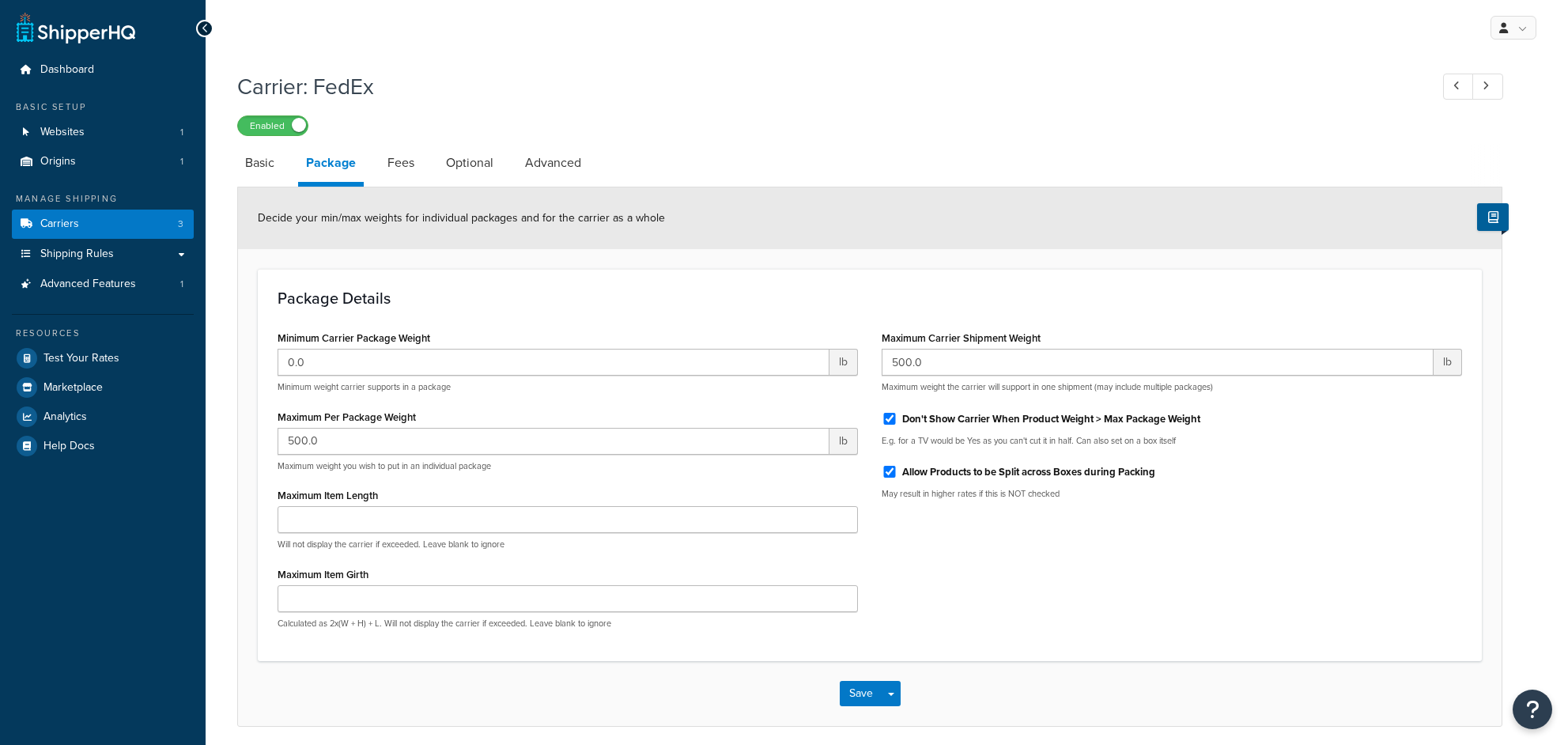
scroll to position [61, 0]
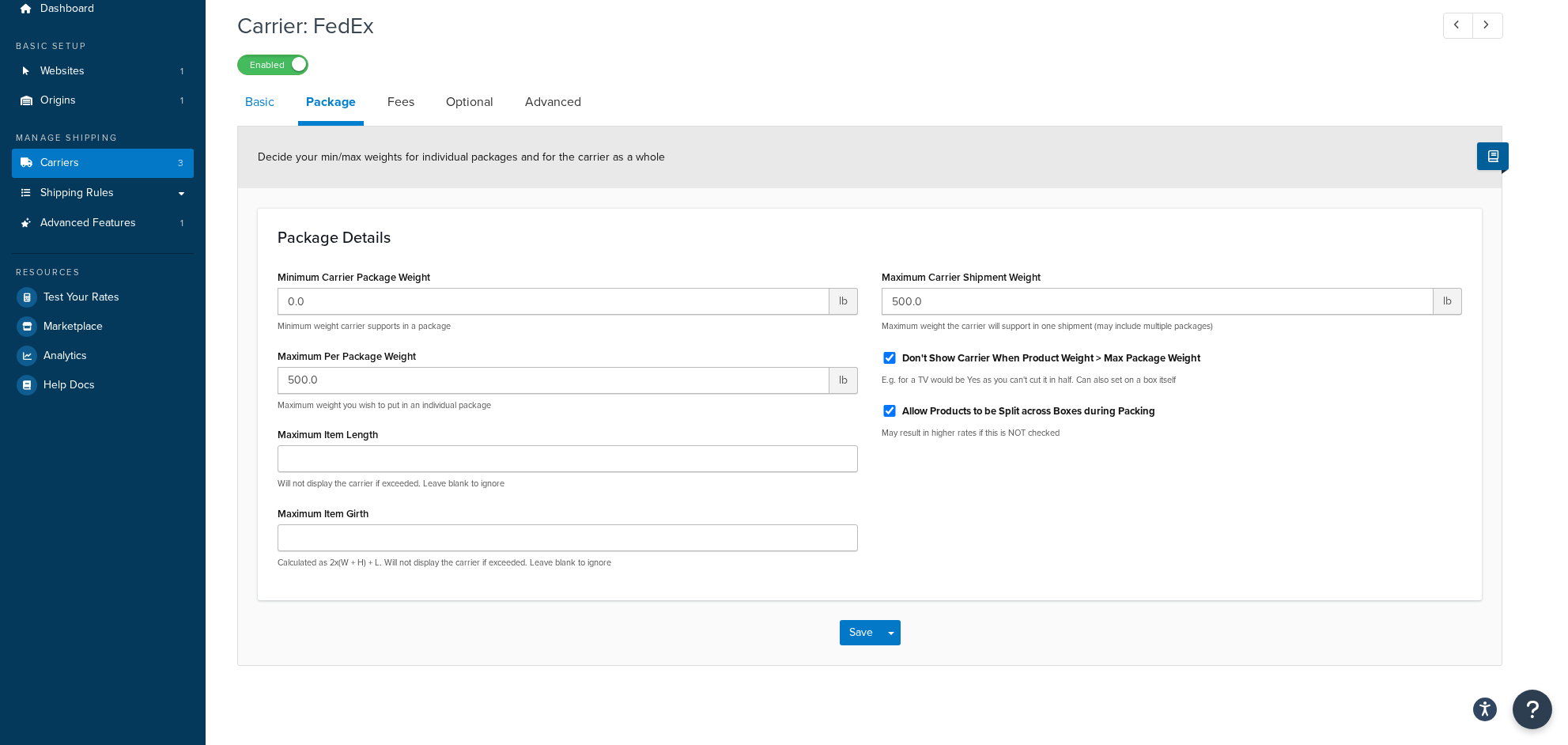
click at [263, 108] on link "Basic" at bounding box center [260, 102] width 45 height 37
select select "fedEx"
select select "REGULAR_PICKUP"
select select "YOUR_PACKAGING"
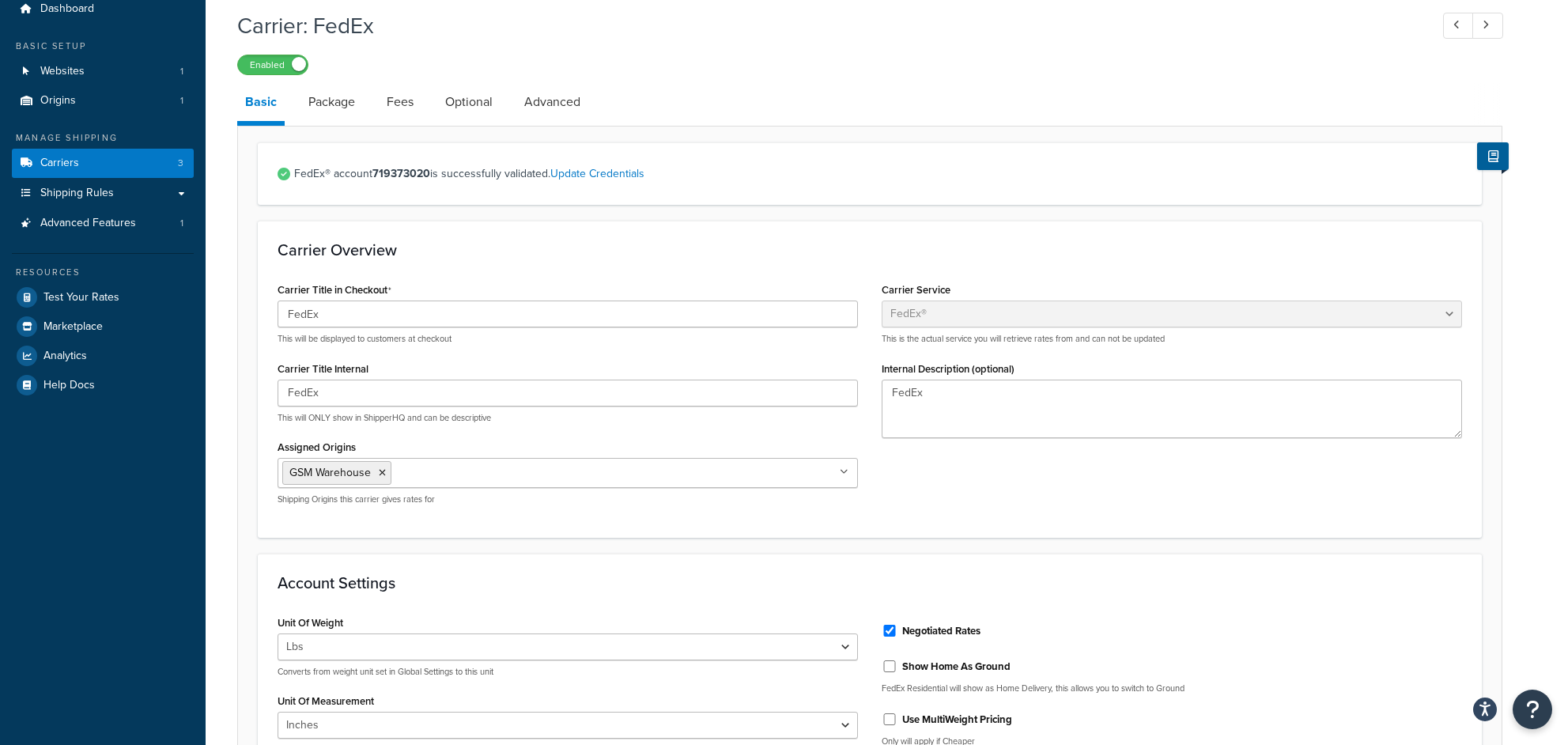
click at [431, 114] on li "Fees" at bounding box center [408, 102] width 58 height 37
click at [463, 110] on link "Optional" at bounding box center [469, 102] width 63 height 37
select select "business"
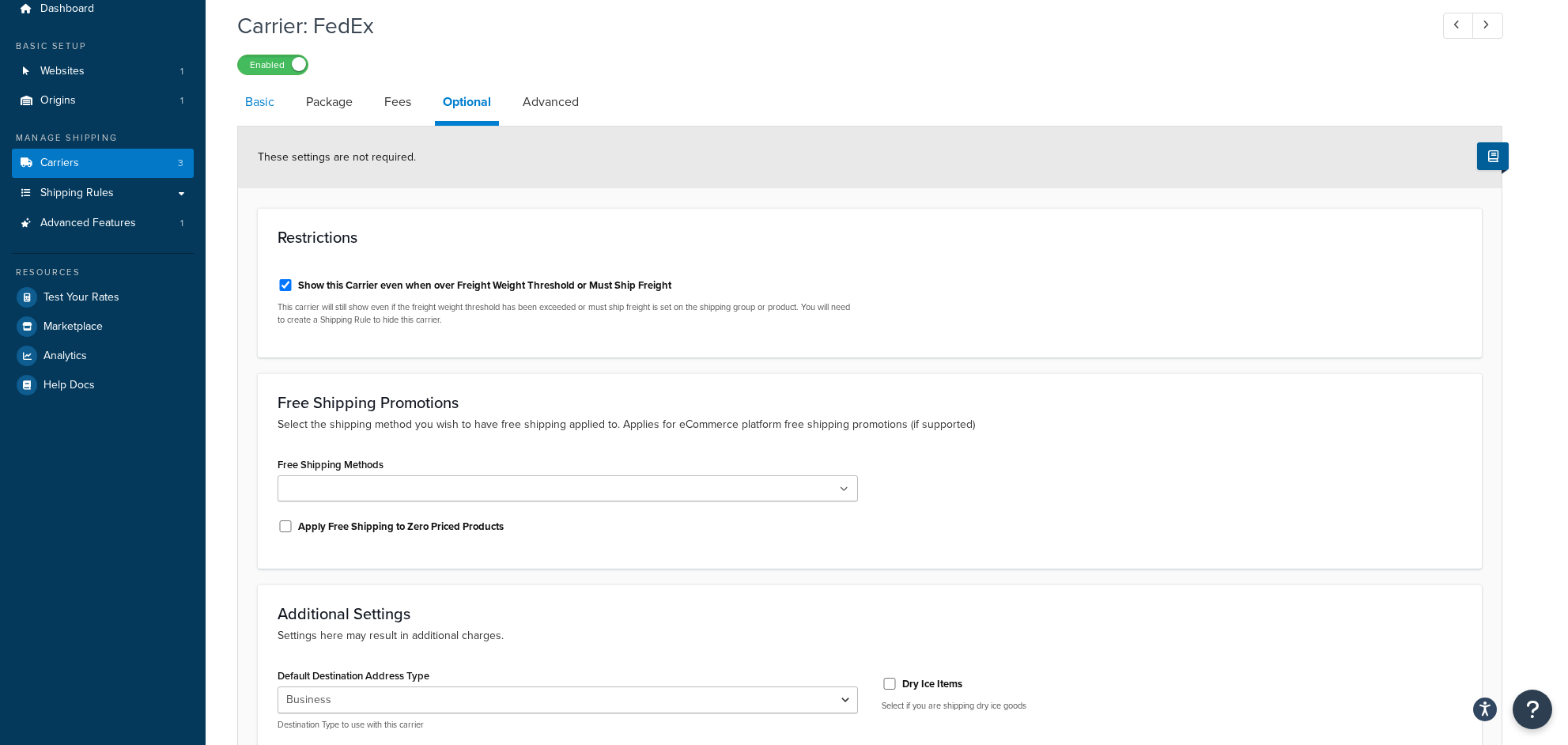
click at [265, 112] on link "Basic" at bounding box center [260, 102] width 45 height 37
select select "fedEx"
select select "REGULAR_PICKUP"
select select "YOUR_PACKAGING"
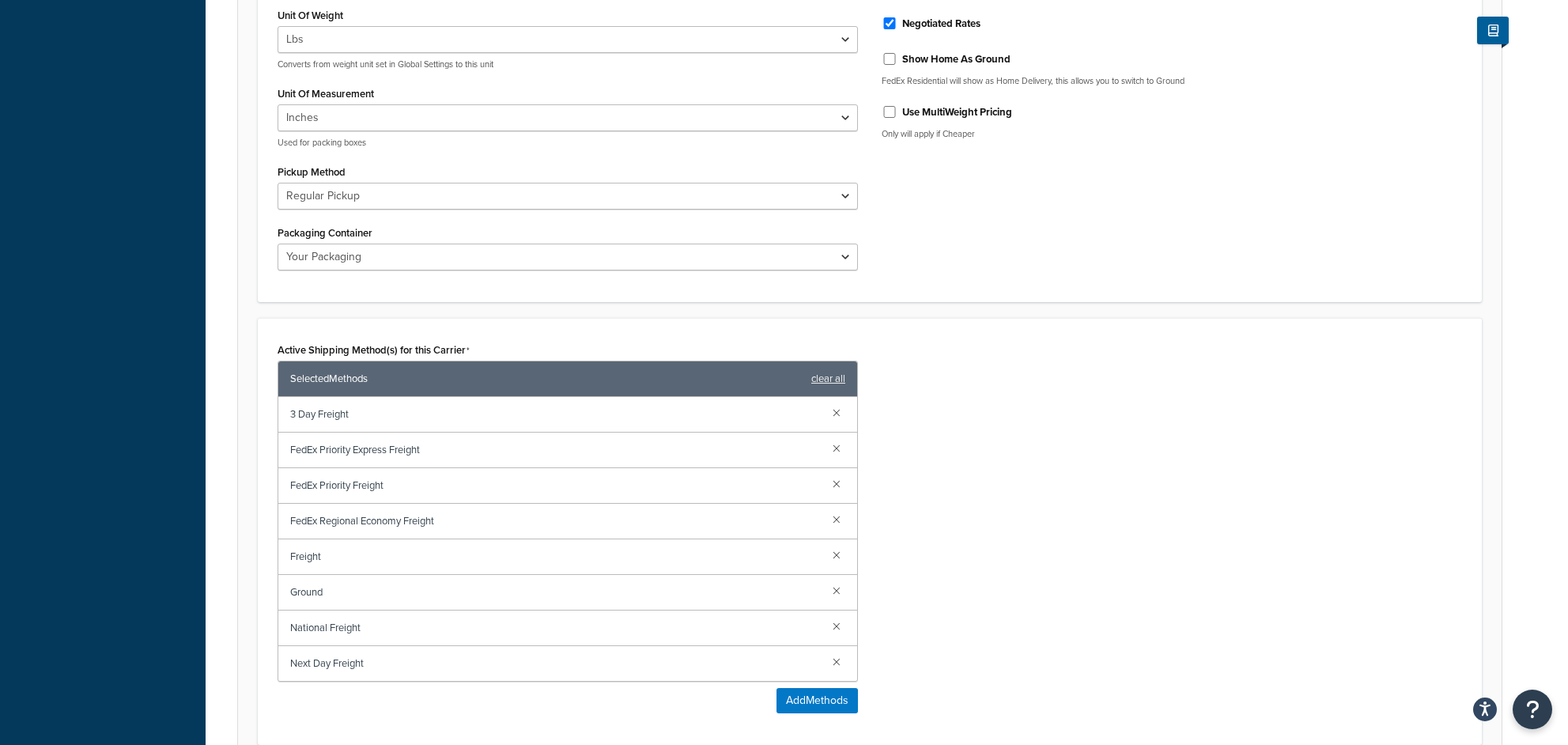
scroll to position [693, 0]
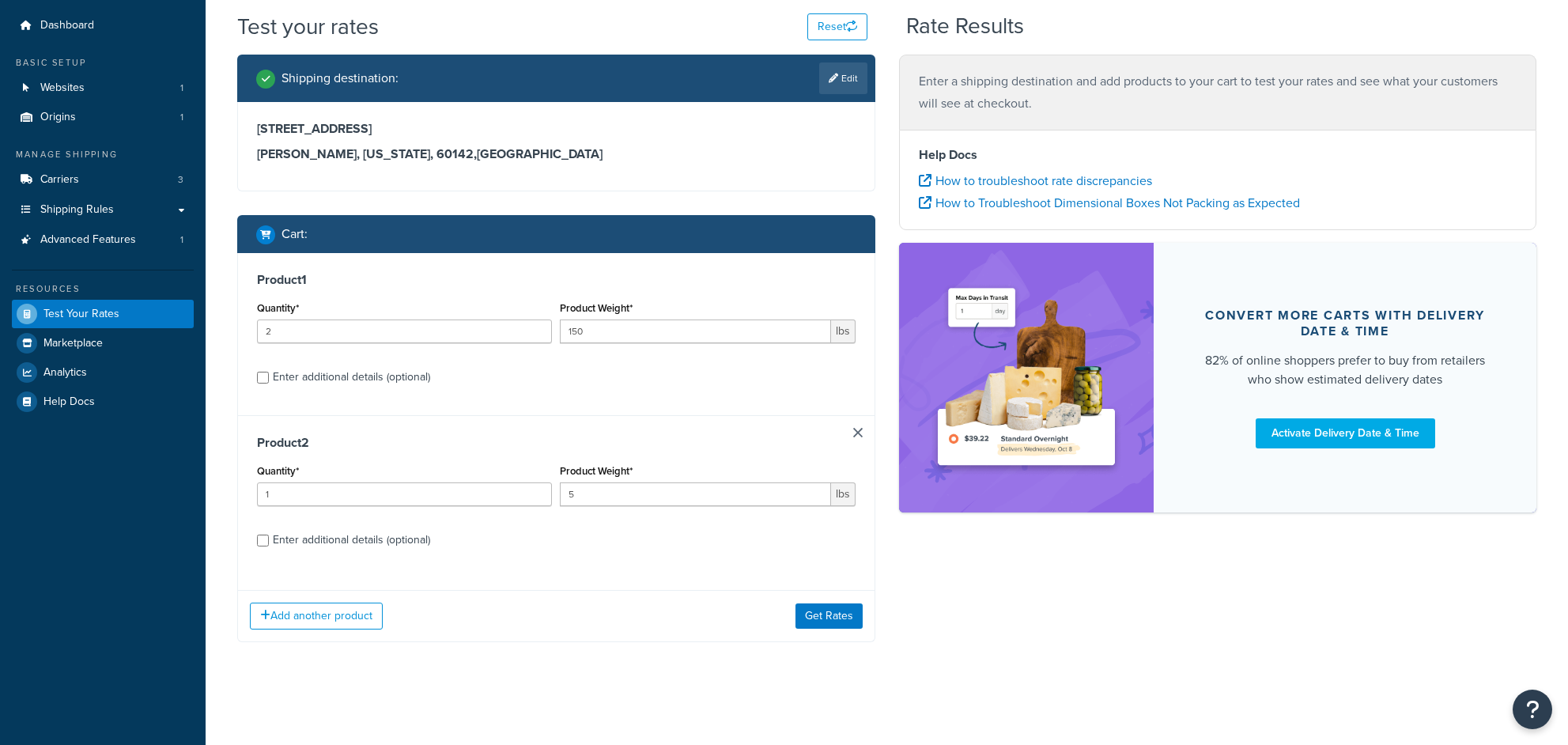
scroll to position [45, 0]
click at [589, 336] on input "150" at bounding box center [694, 331] width 271 height 23
type input "5"
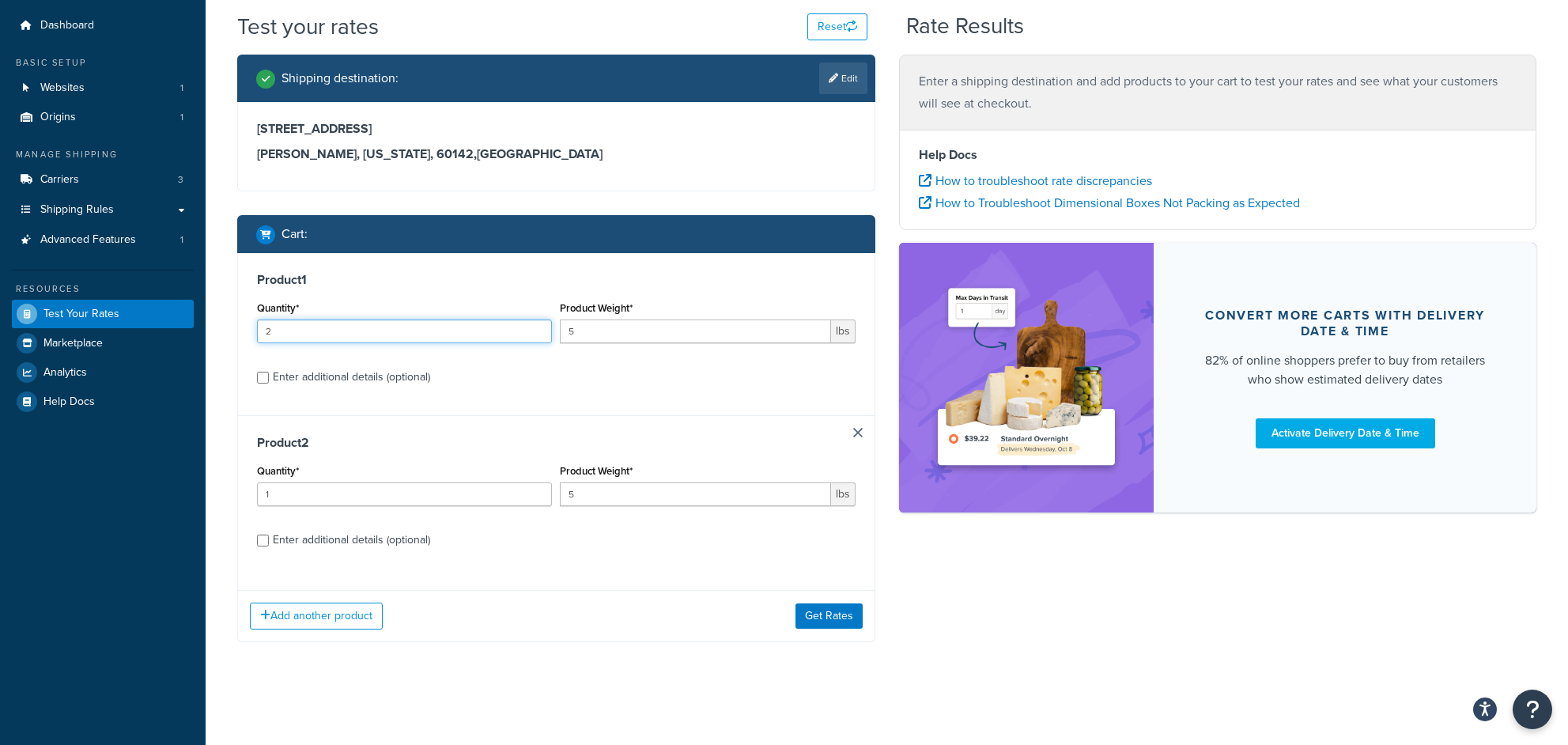
click at [322, 337] on input "2" at bounding box center [404, 331] width 295 height 23
click at [321, 334] on input "2" at bounding box center [404, 331] width 295 height 23
click at [308, 372] on div "Enter additional details (optional)" at bounding box center [351, 378] width 157 height 22
click at [269, 372] on input "Enter additional details (optional)" at bounding box center [262, 378] width 12 height 12
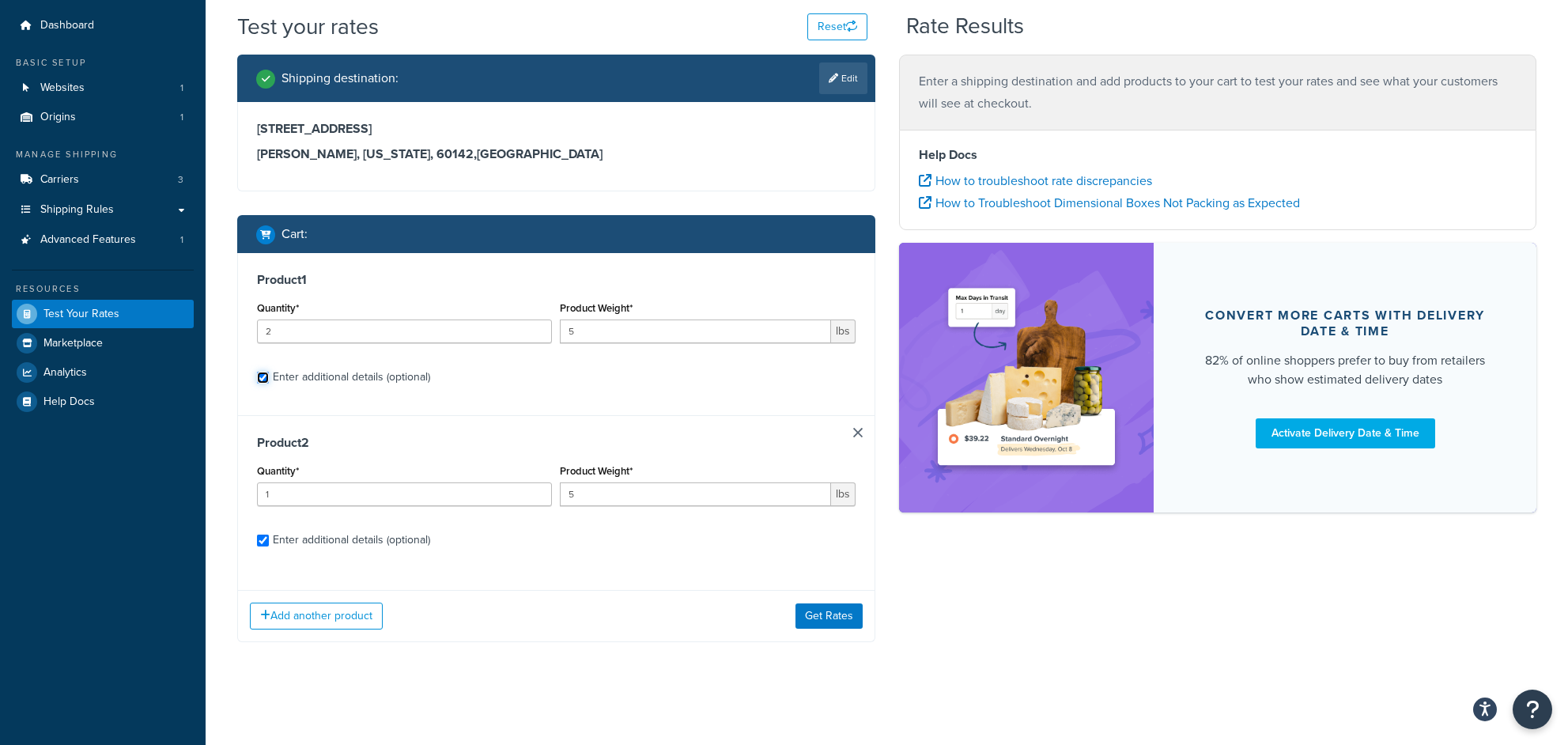
checkbox input "true"
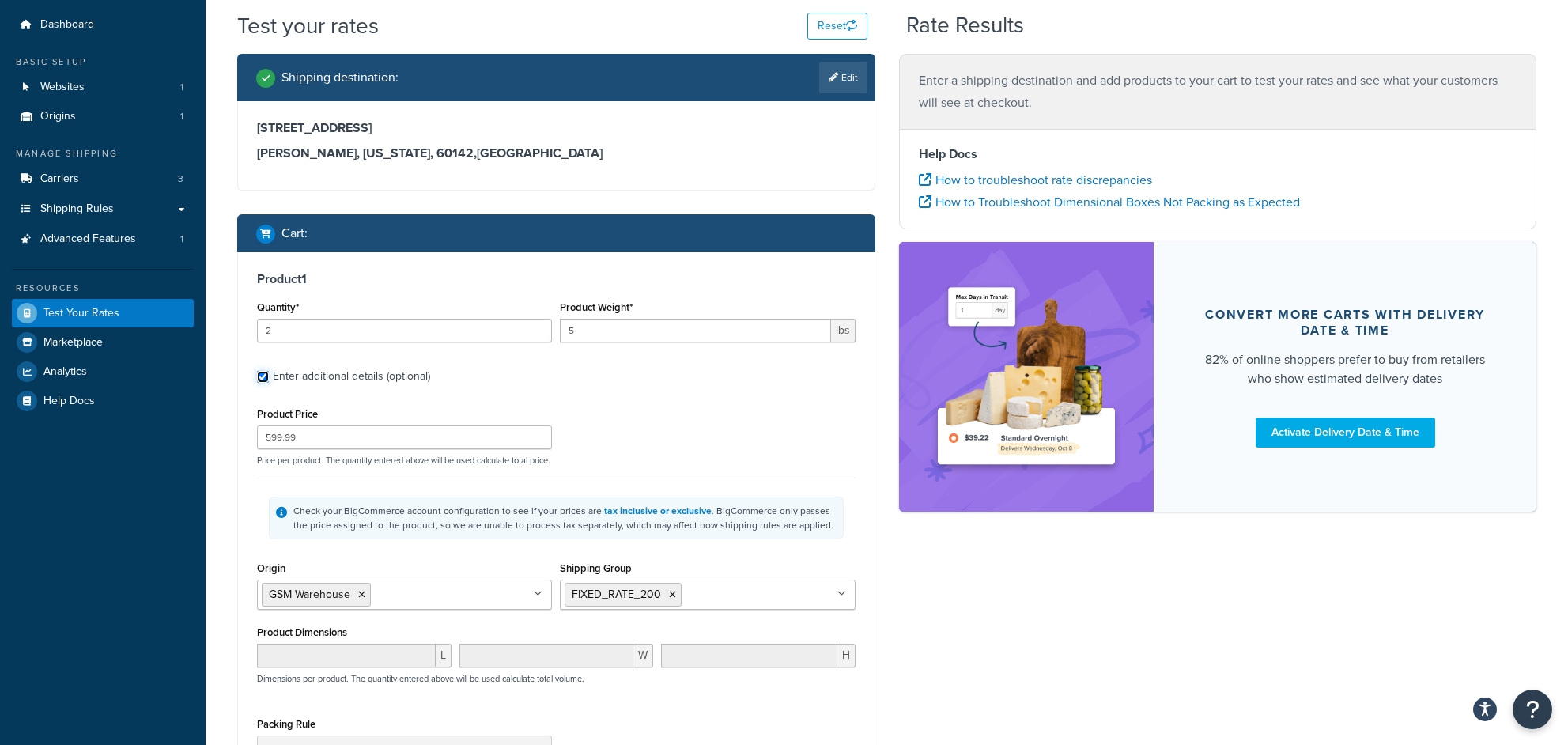
checkbox input "true"
click at [306, 338] on input "2" at bounding box center [404, 330] width 295 height 23
click at [306, 334] on input "2" at bounding box center [404, 330] width 295 height 23
type input "1"
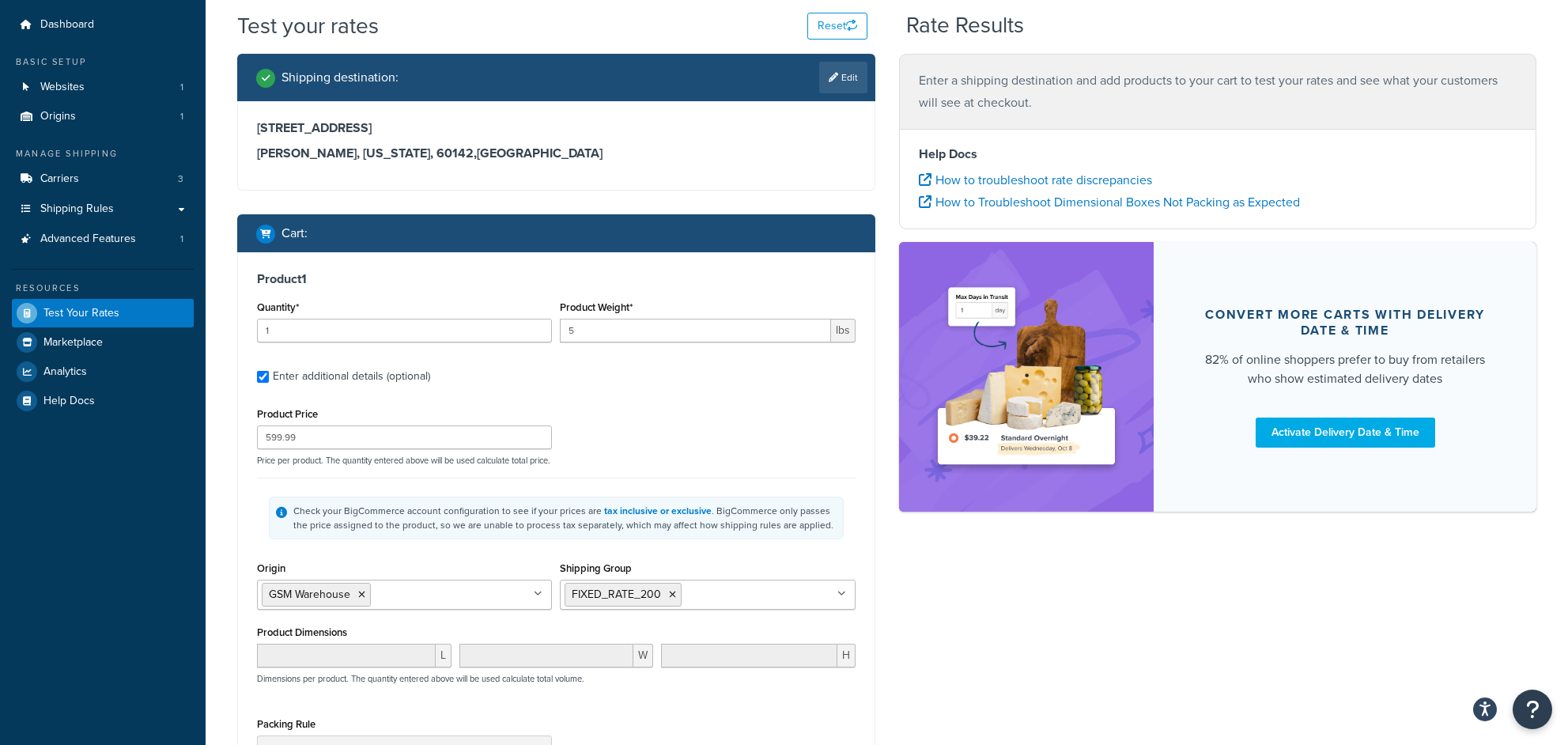
click at [670, 594] on icon at bounding box center [673, 594] width 7 height 9
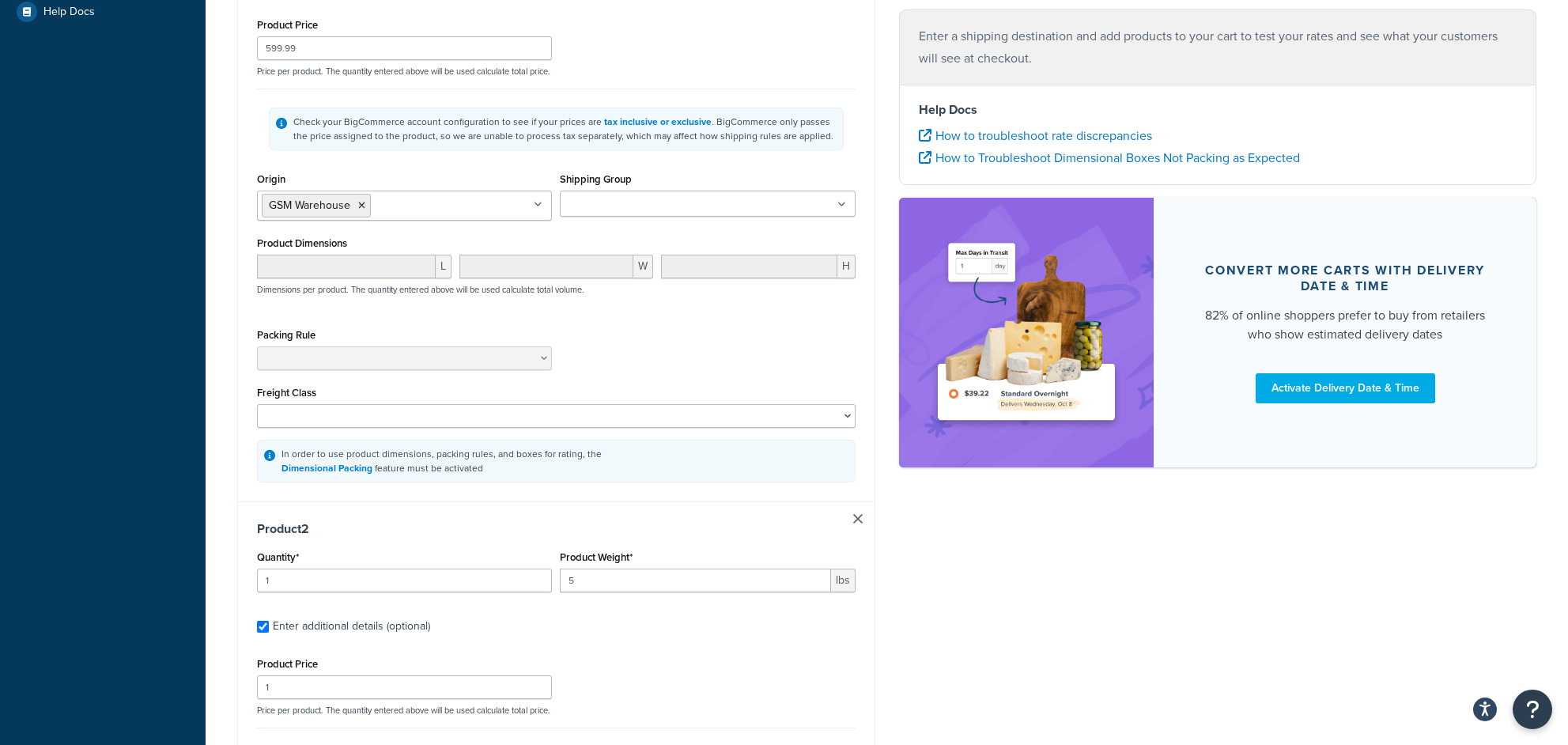
scroll to position [450, 0]
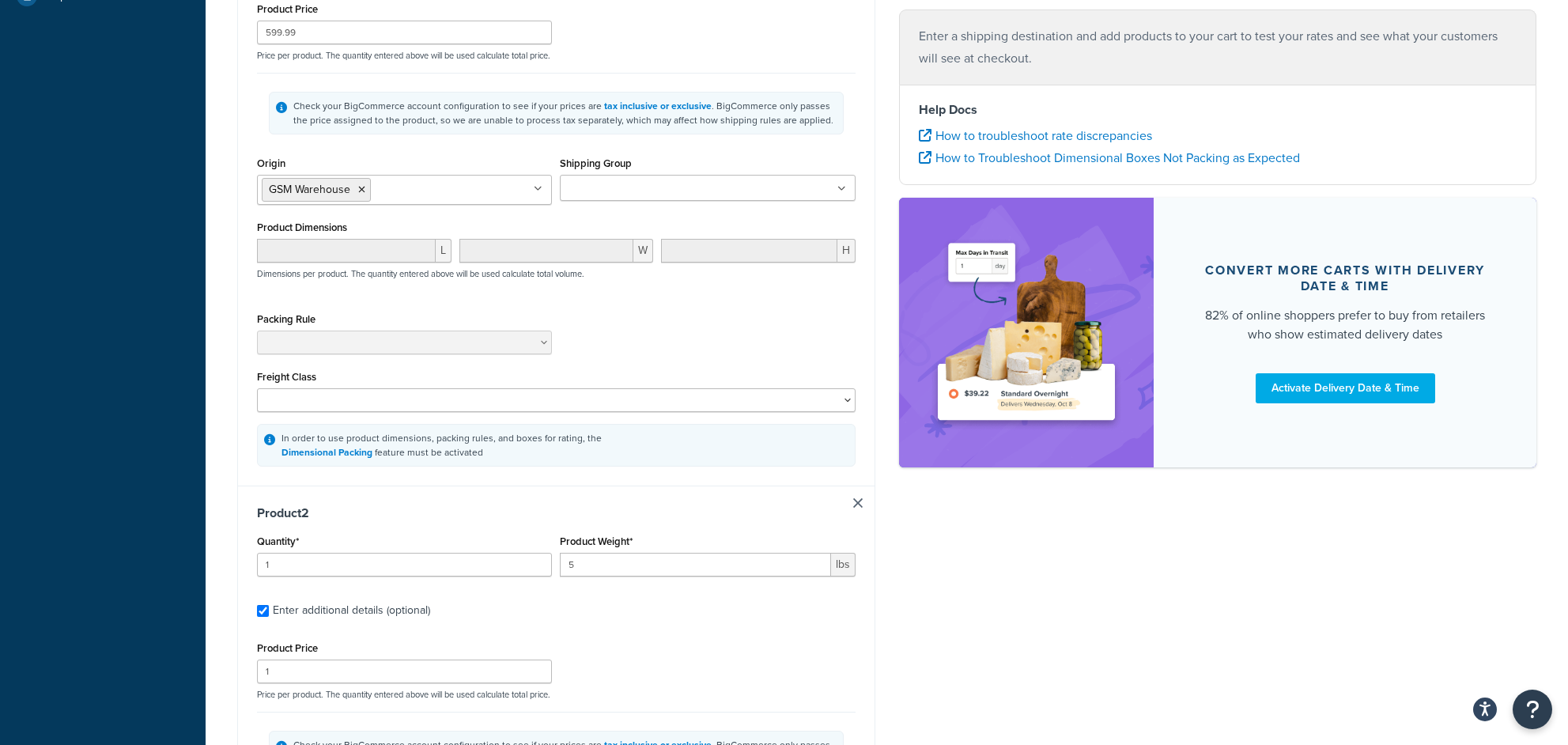
click at [859, 503] on link at bounding box center [858, 503] width 9 height 9
checkbox input "false"
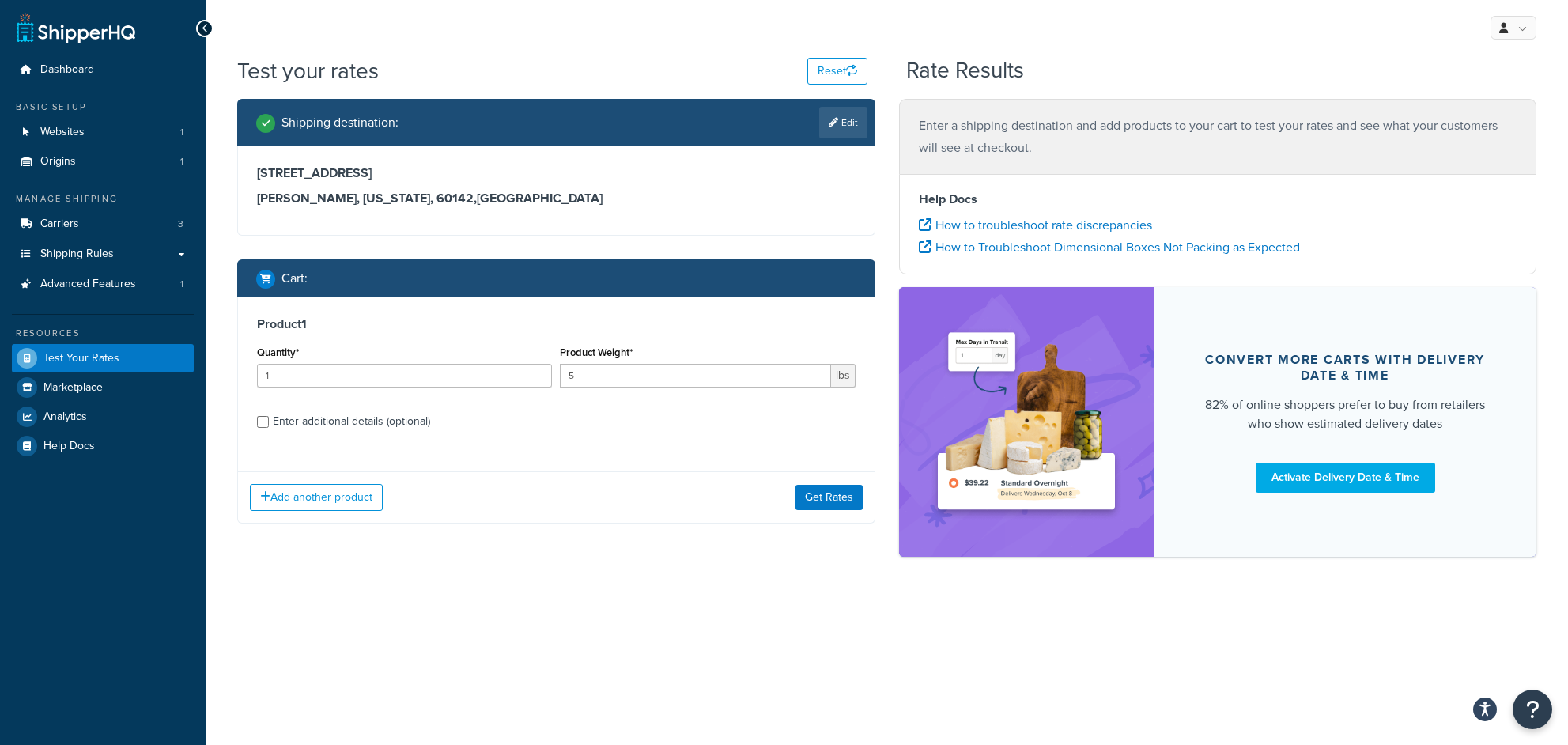
scroll to position [0, 0]
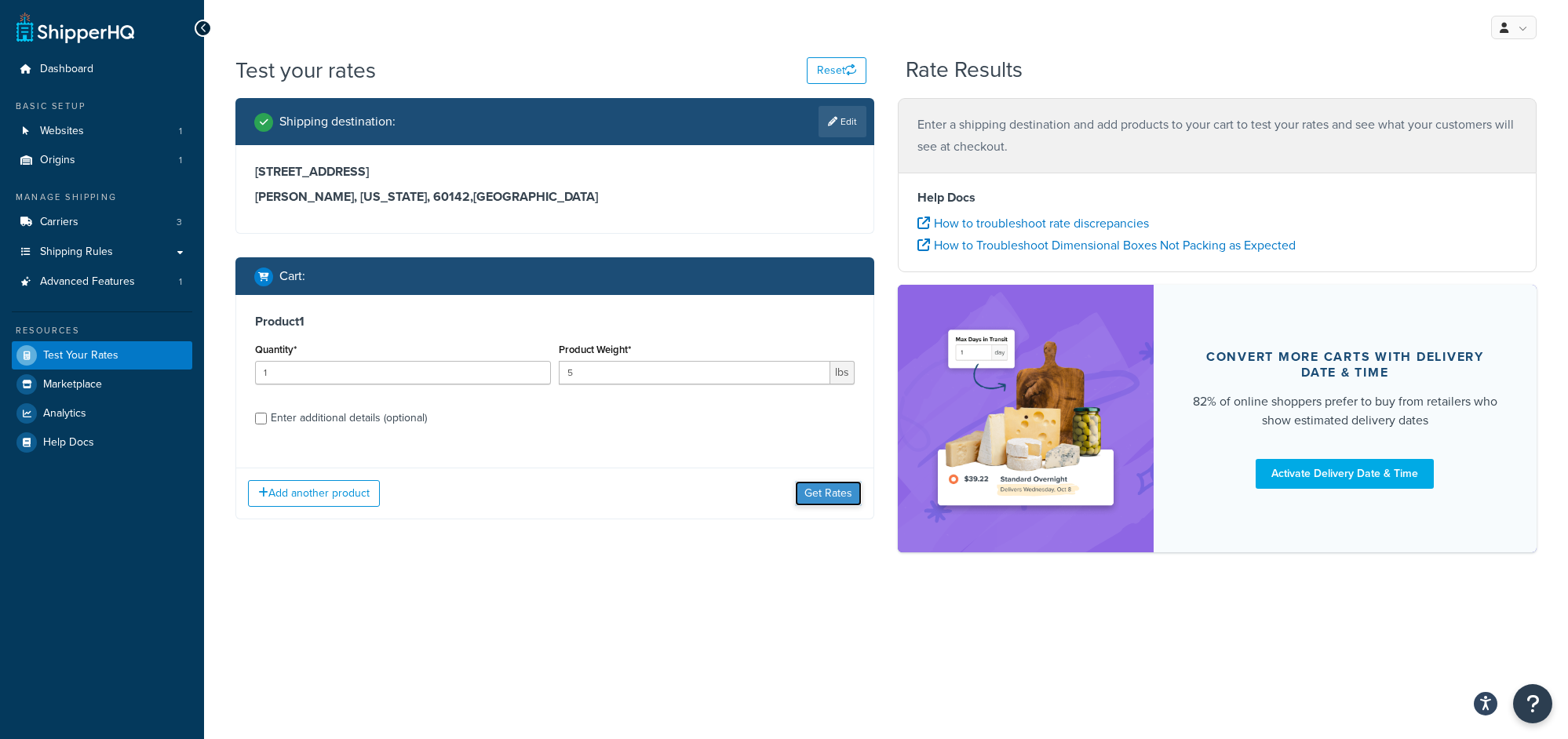
click at [817, 496] on button "Get Rates" at bounding box center [829, 493] width 67 height 25
click at [845, 491] on button "Get Rates" at bounding box center [829, 493] width 67 height 25
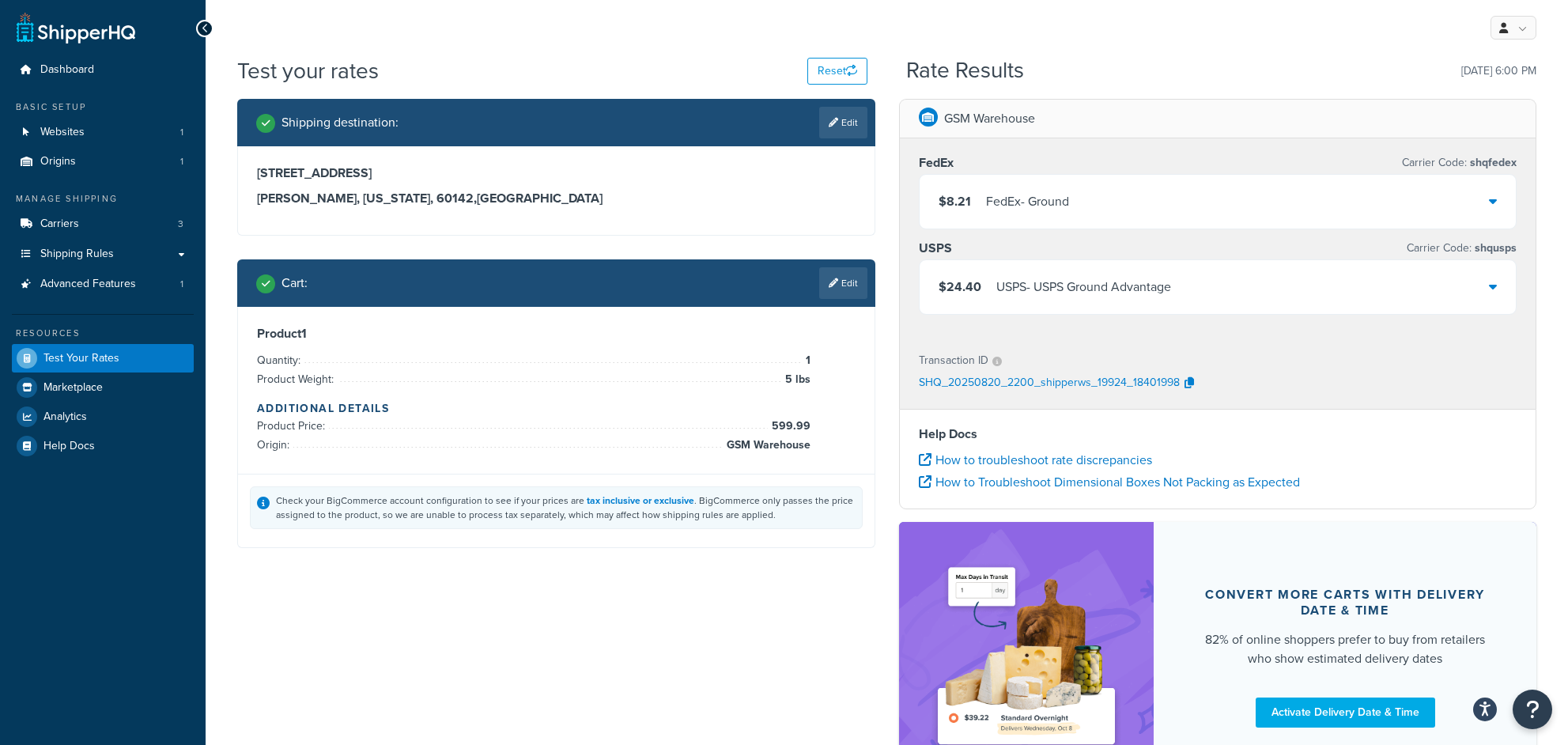
click at [812, 294] on div "Cart : Edit" at bounding box center [561, 283] width 611 height 32
click at [829, 291] on link "Edit" at bounding box center [843, 283] width 48 height 32
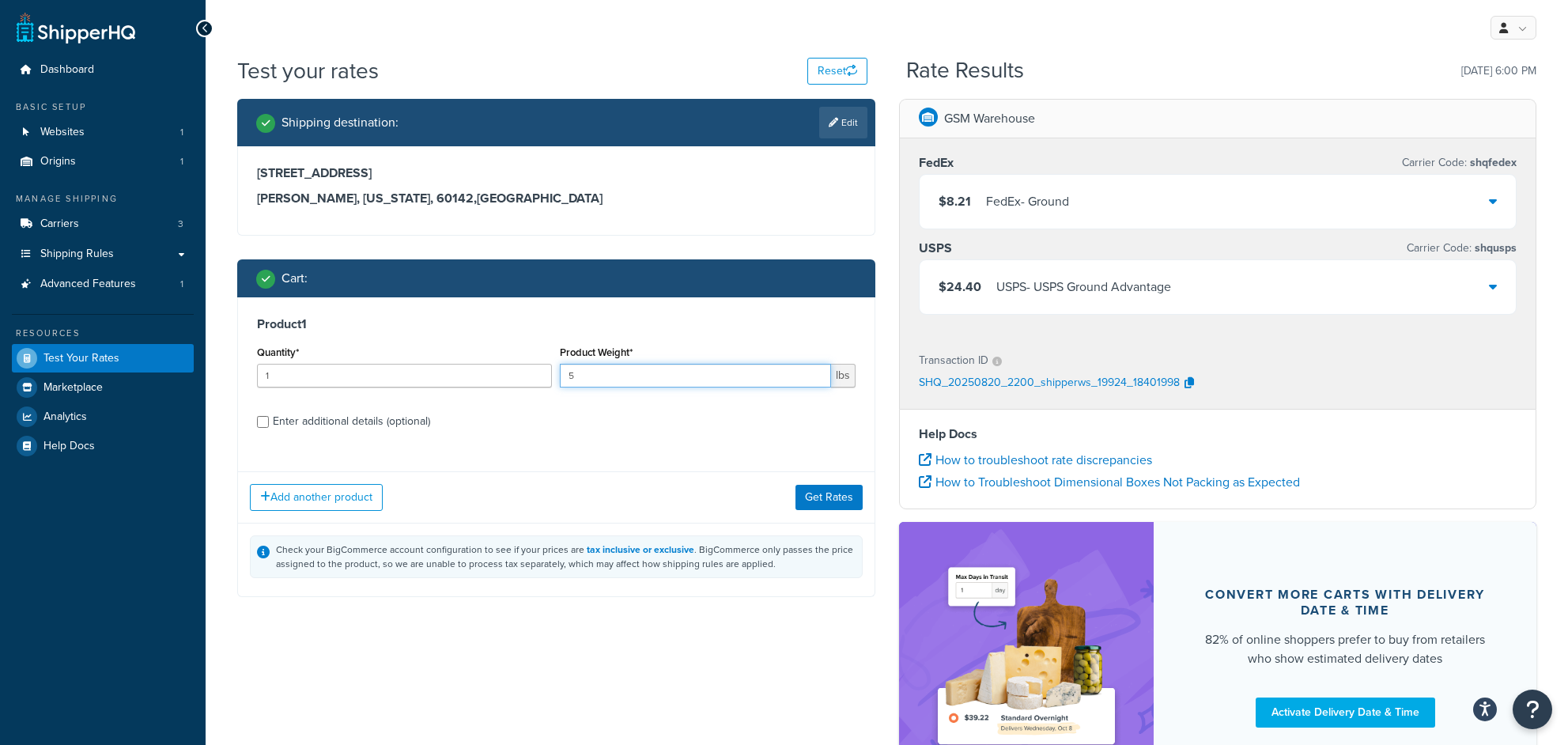
click at [574, 378] on input "5" at bounding box center [694, 375] width 271 height 23
click at [564, 377] on input "5" at bounding box center [694, 375] width 271 height 23
type input "155"
click at [819, 506] on button "Get Rates" at bounding box center [829, 497] width 67 height 25
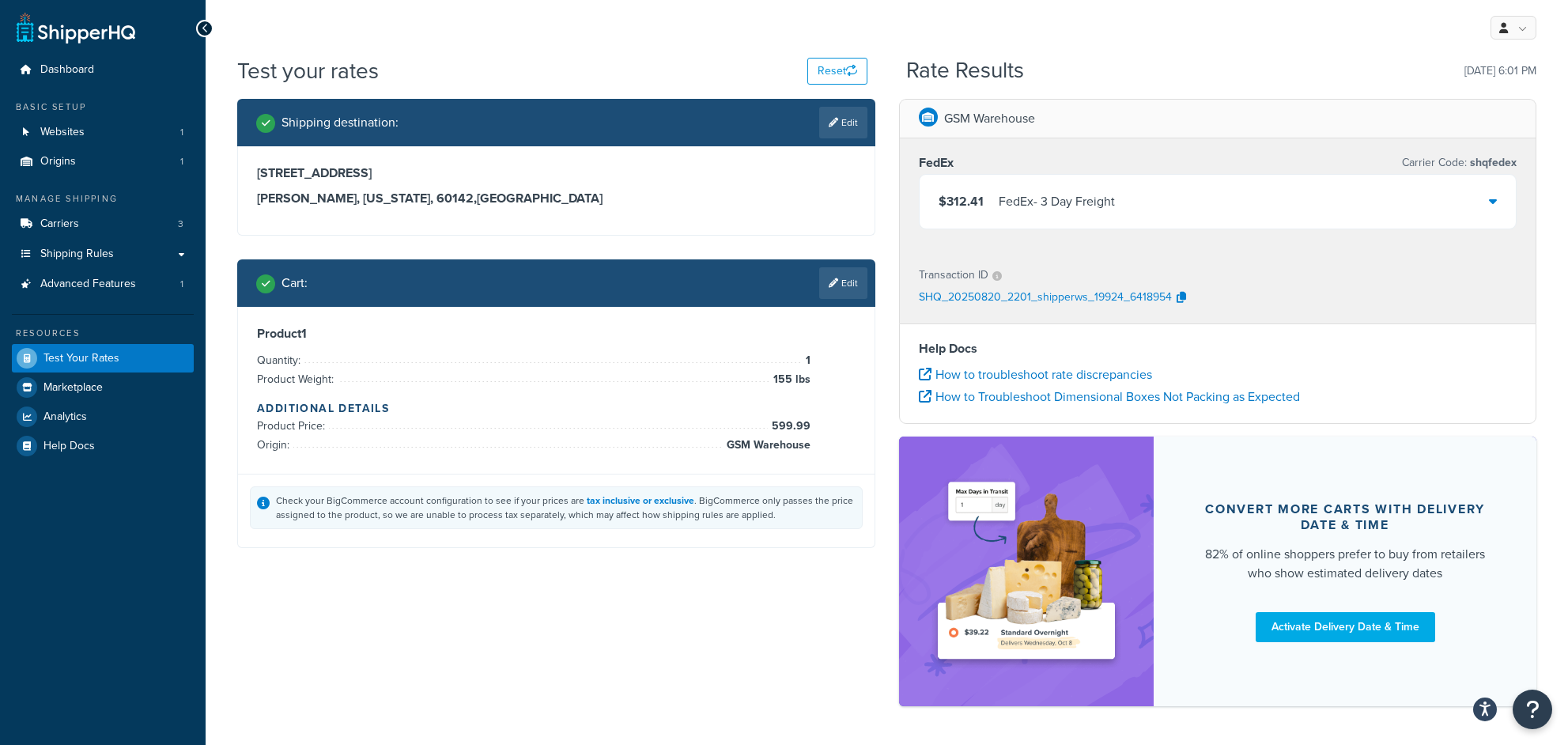
click at [975, 205] on span "$312.41" at bounding box center [961, 201] width 45 height 18
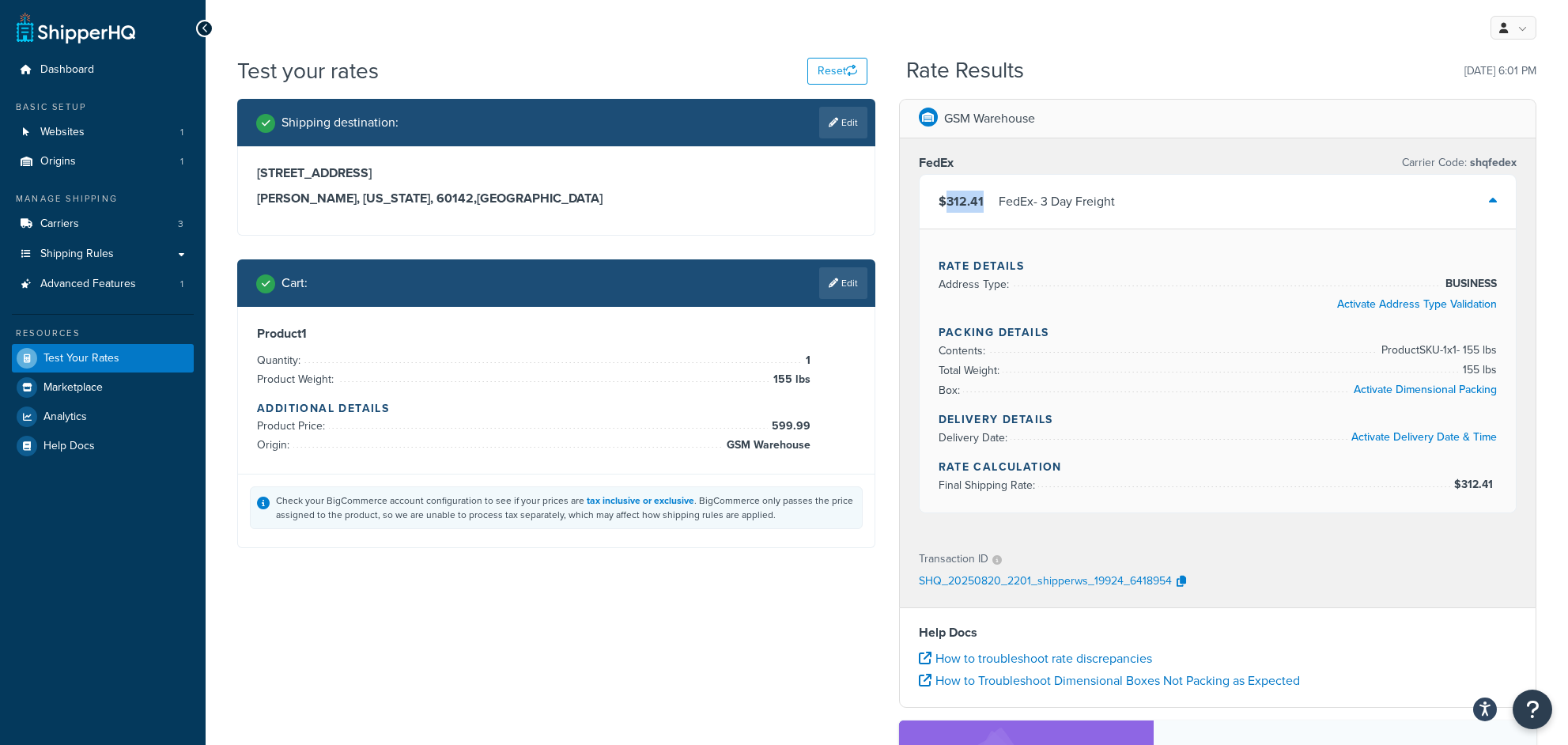
drag, startPoint x: 947, startPoint y: 198, endPoint x: 987, endPoint y: 203, distance: 40.3
click at [987, 203] on div "$312.41 FedEx - 3 Day Freight" at bounding box center [1026, 201] width 176 height 22
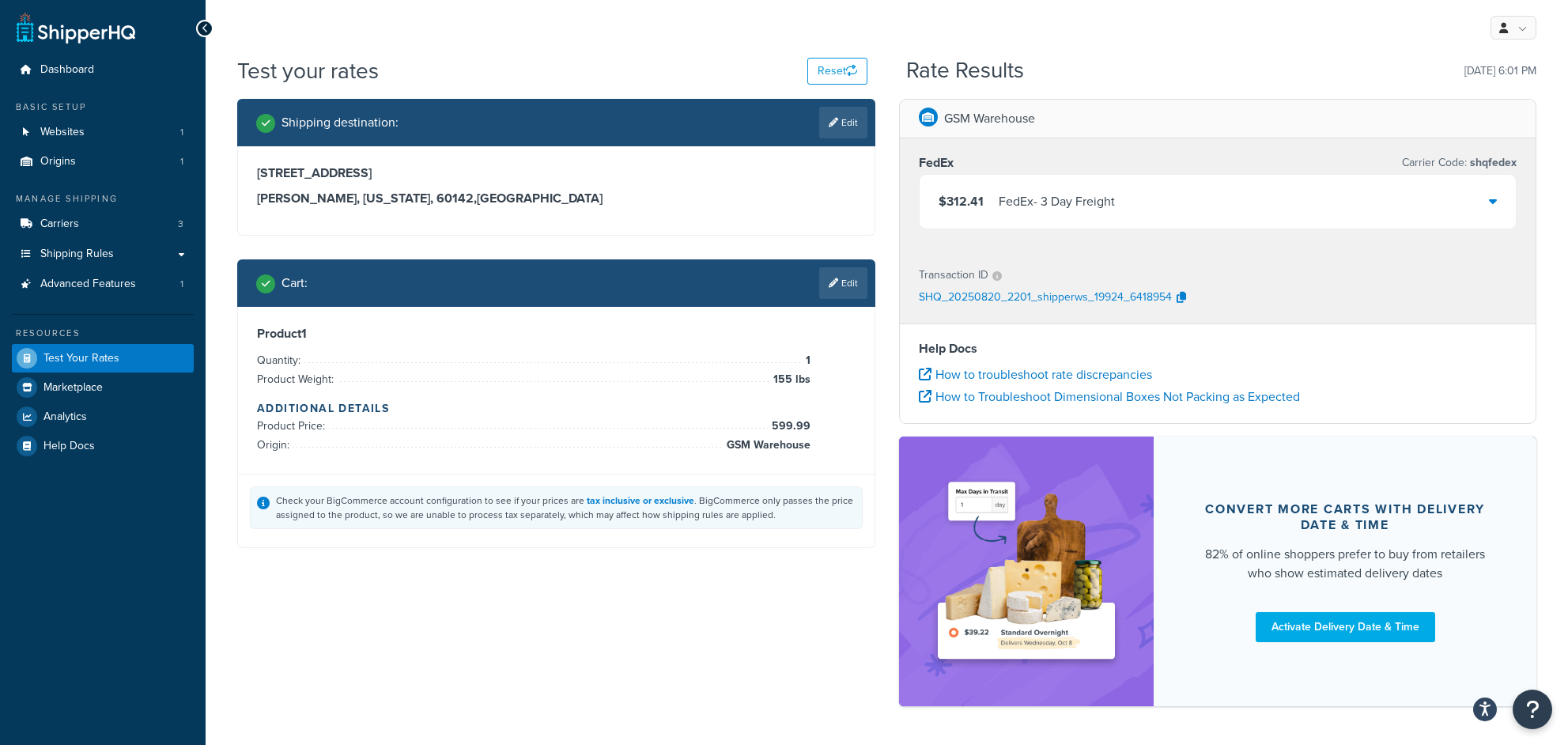
click at [1172, 206] on div "$312.41 FedEx - 3 Day Freight" at bounding box center [1217, 201] width 597 height 53
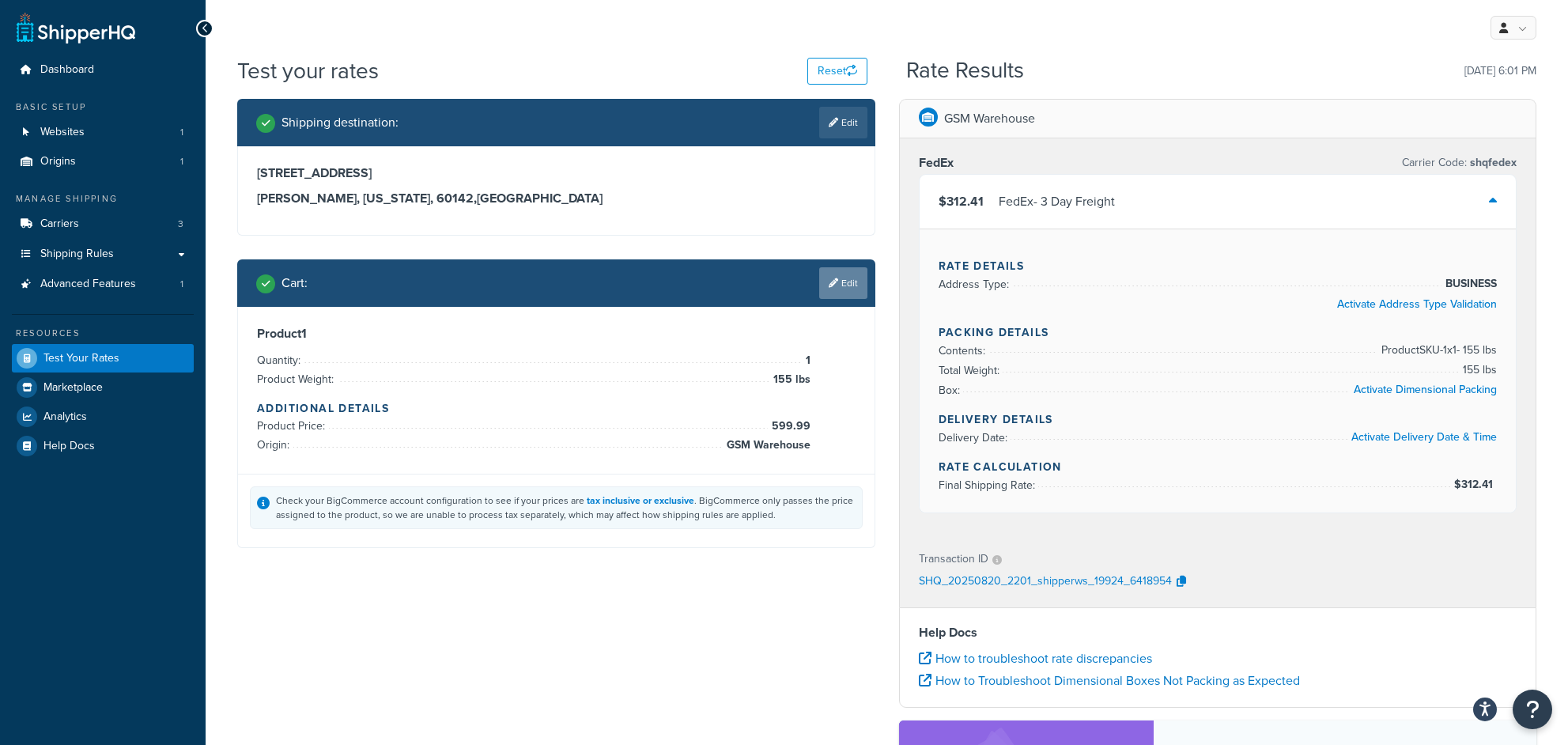
click at [839, 293] on link "Edit" at bounding box center [843, 283] width 48 height 32
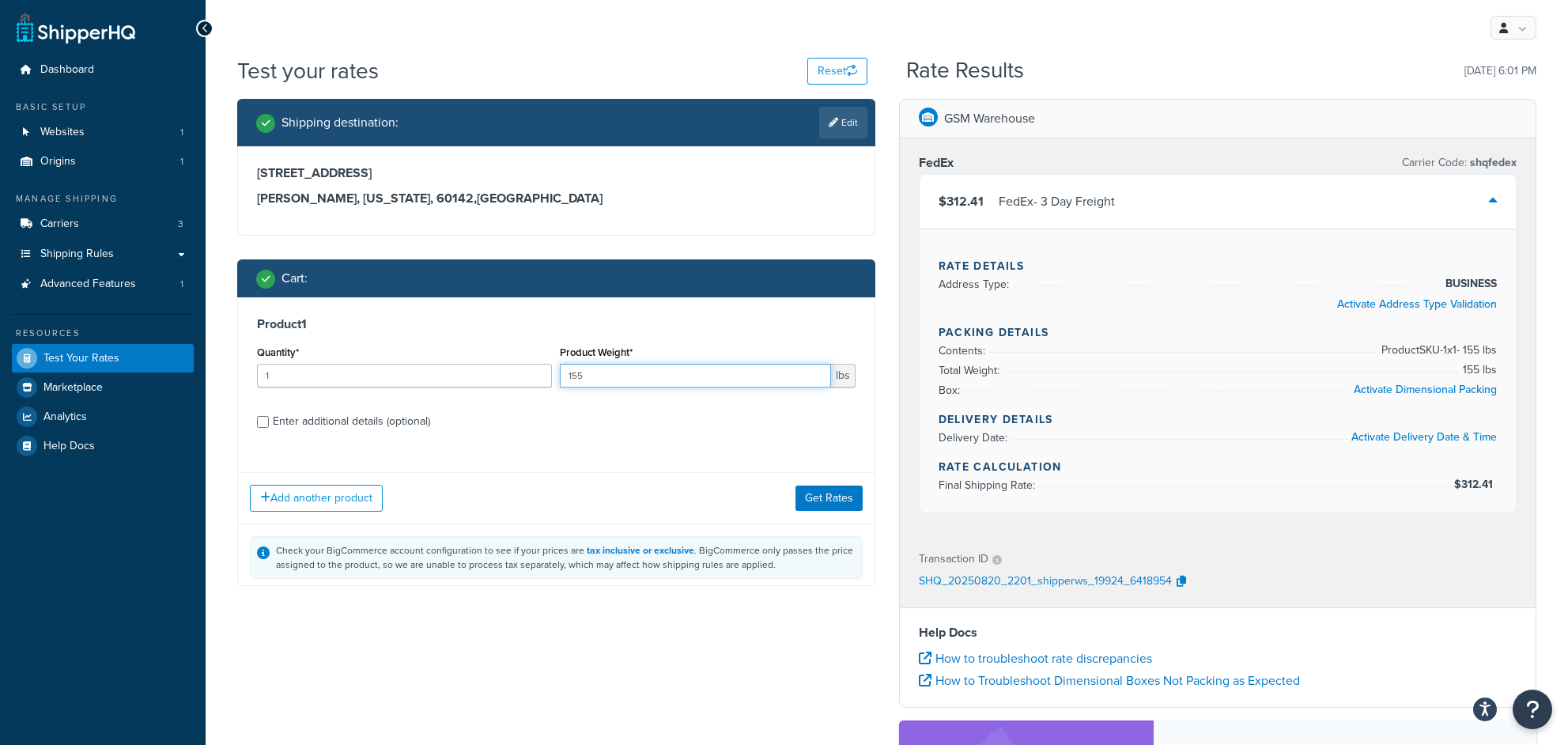
click at [595, 385] on input "155" at bounding box center [694, 375] width 271 height 23
type input "151"
click at [834, 505] on button "Get Rates" at bounding box center [829, 497] width 67 height 25
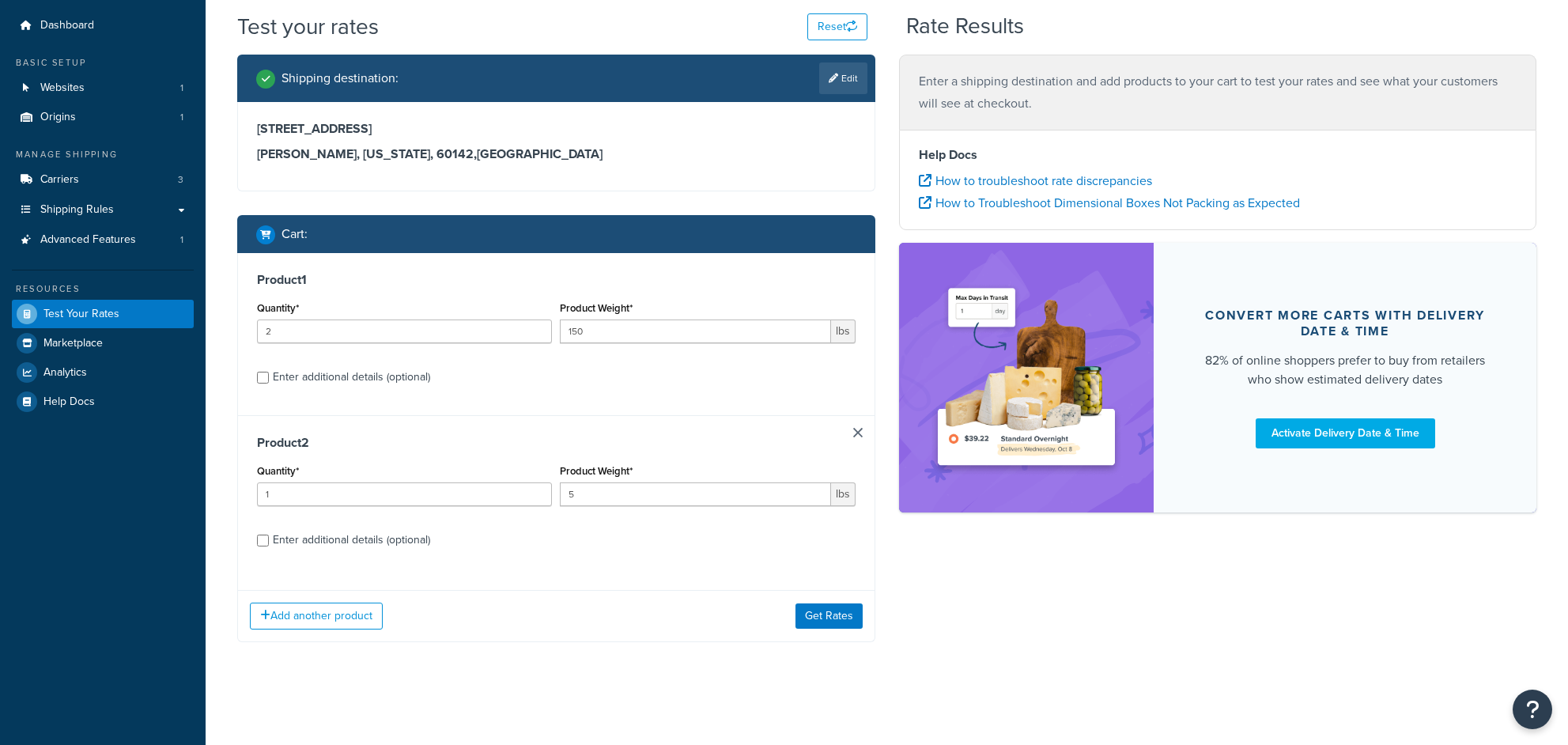
click at [827, 602] on div "Add another product Get Rates" at bounding box center [556, 615] width 636 height 52
click at [829, 612] on button "Get Rates" at bounding box center [829, 616] width 67 height 25
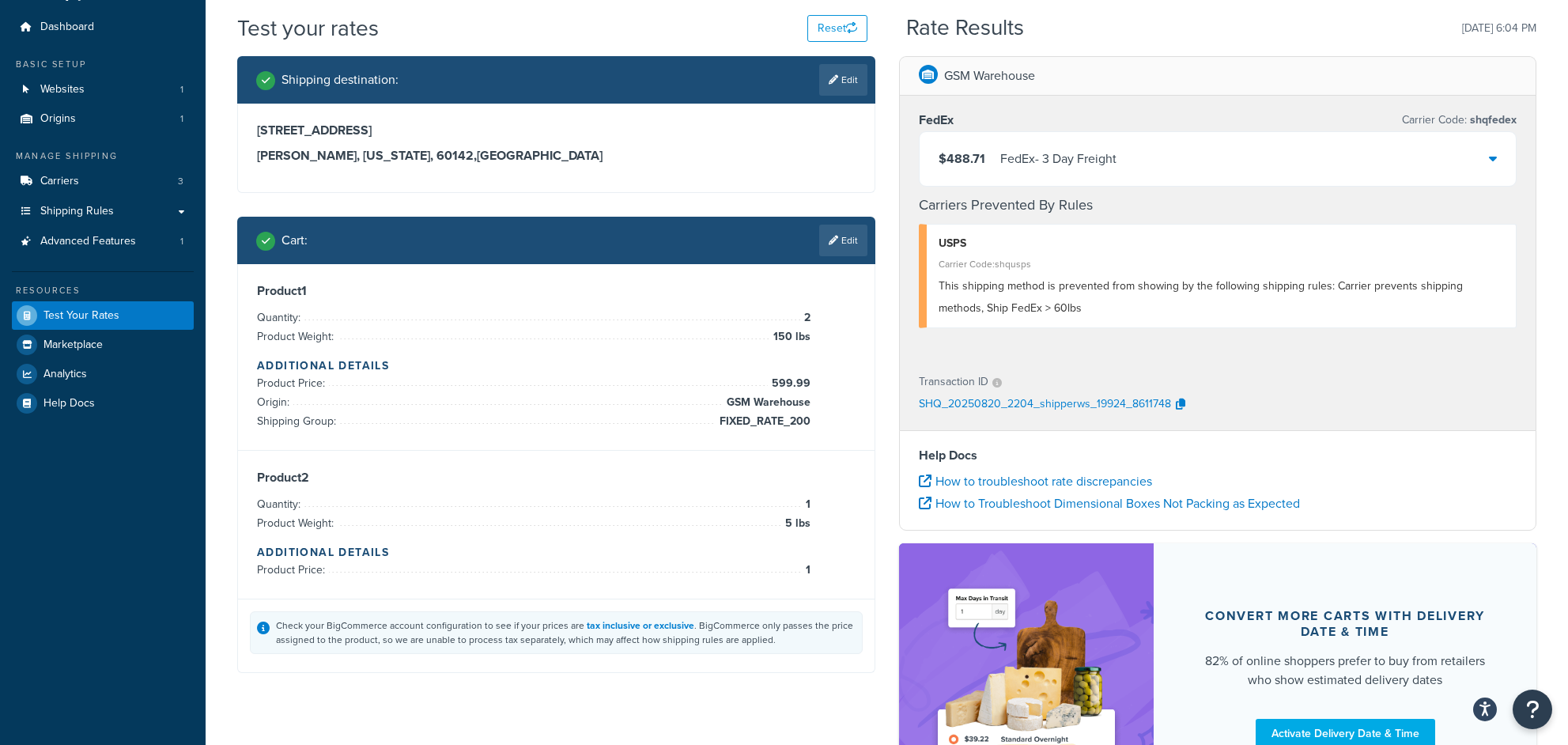
click at [1124, 164] on div "$488.71 FedEx - 3 Day Freight" at bounding box center [1217, 158] width 597 height 53
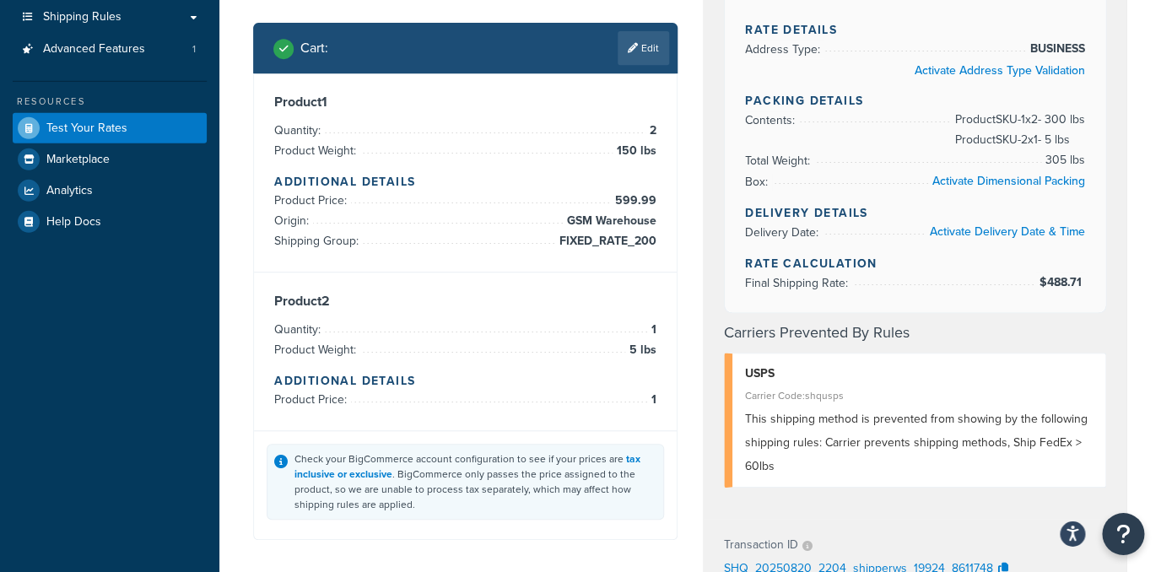
scroll to position [248, 0]
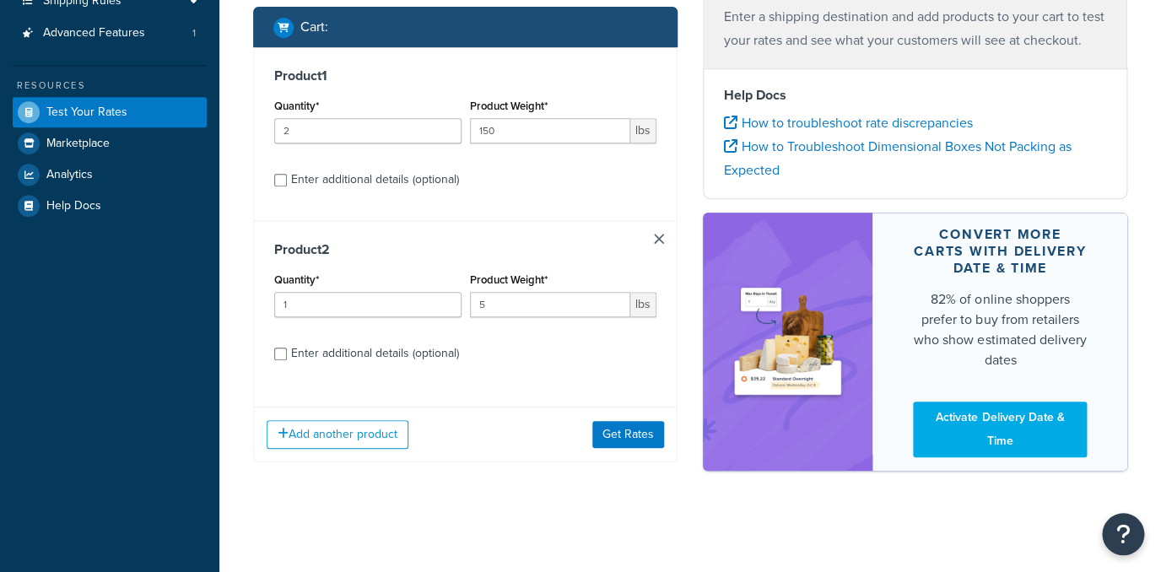
scroll to position [271, 0]
click at [632, 449] on div "Add another product Get Rates" at bounding box center [465, 434] width 423 height 55
click at [629, 439] on button "Get Rates" at bounding box center [628, 434] width 72 height 27
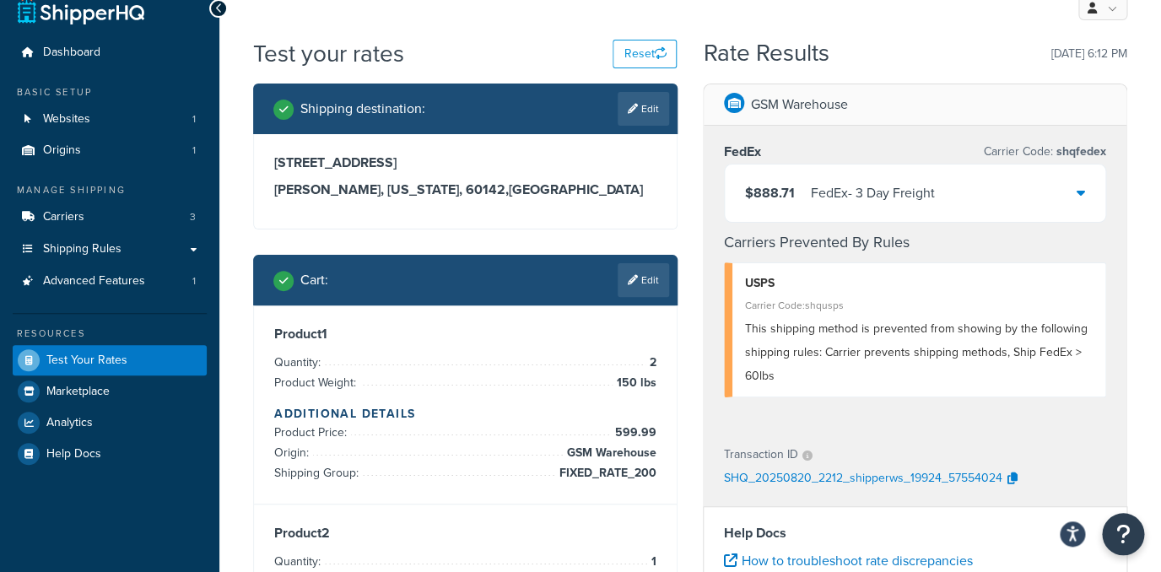
scroll to position [93, 0]
